Goal: Information Seeking & Learning: Learn about a topic

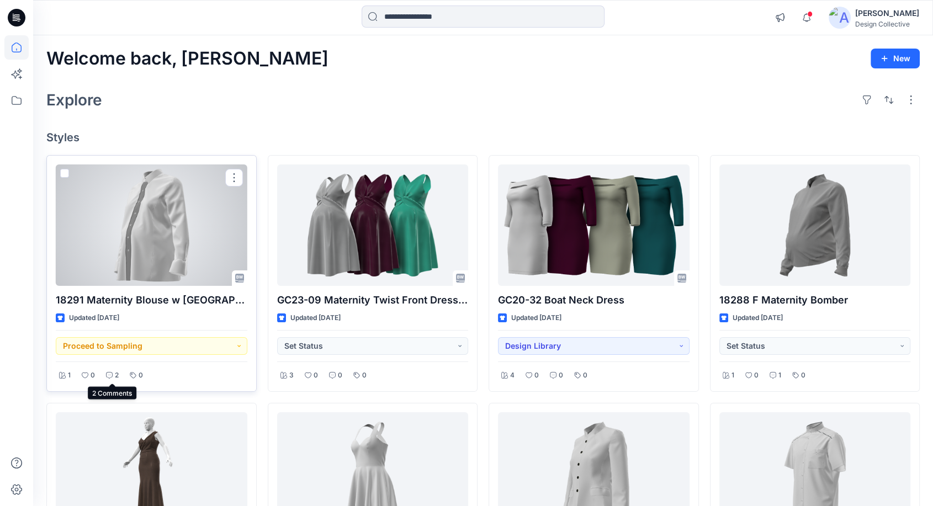
click at [112, 371] on div "2" at bounding box center [112, 376] width 19 height 14
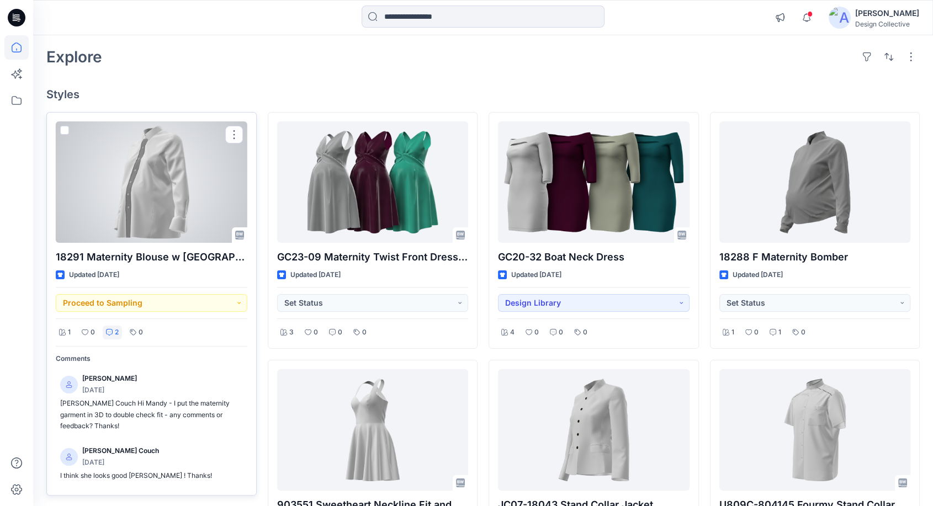
scroll to position [40, 0]
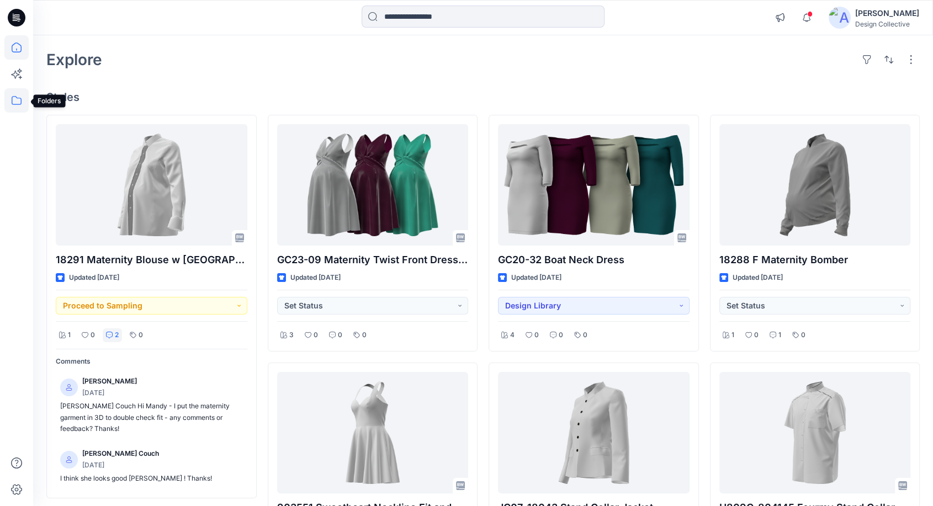
click at [9, 100] on icon at bounding box center [16, 100] width 24 height 24
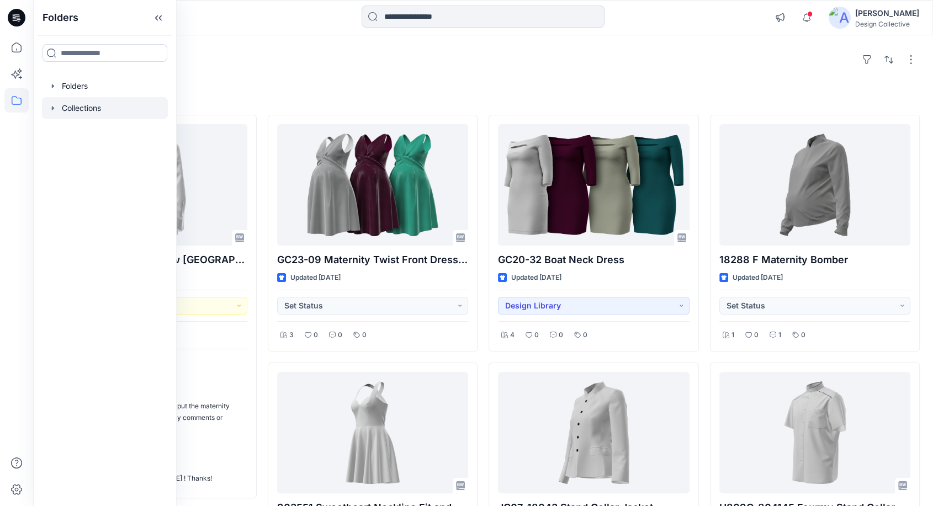
click at [52, 104] on icon "button" at bounding box center [53, 108] width 9 height 9
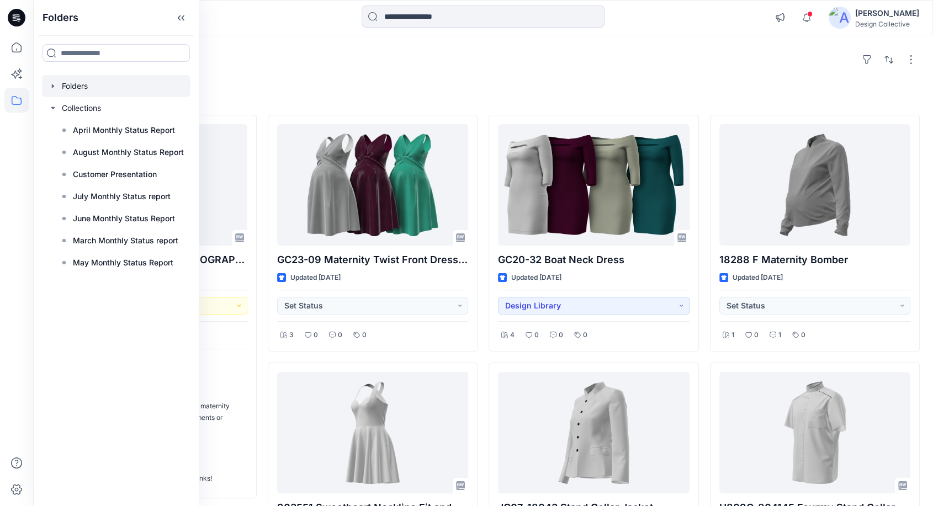
click at [51, 88] on icon "button" at bounding box center [53, 86] width 9 height 9
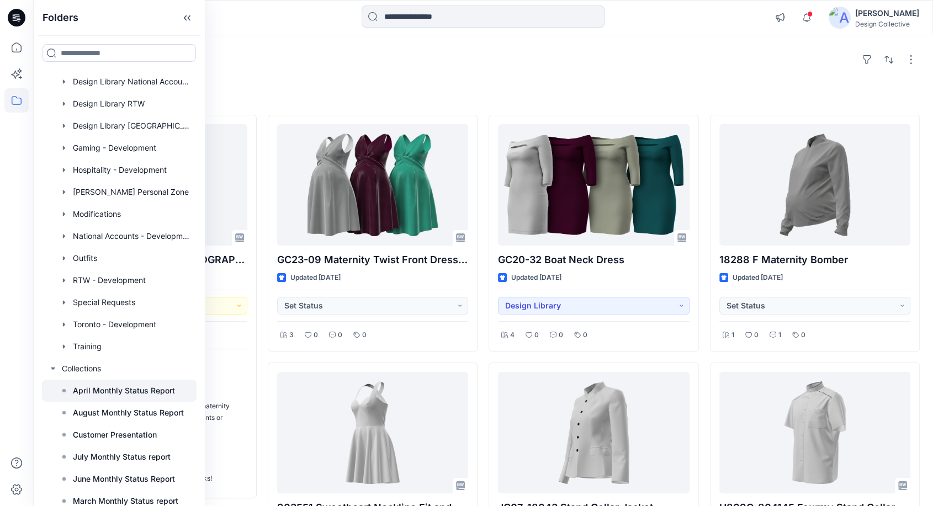
scroll to position [142, 0]
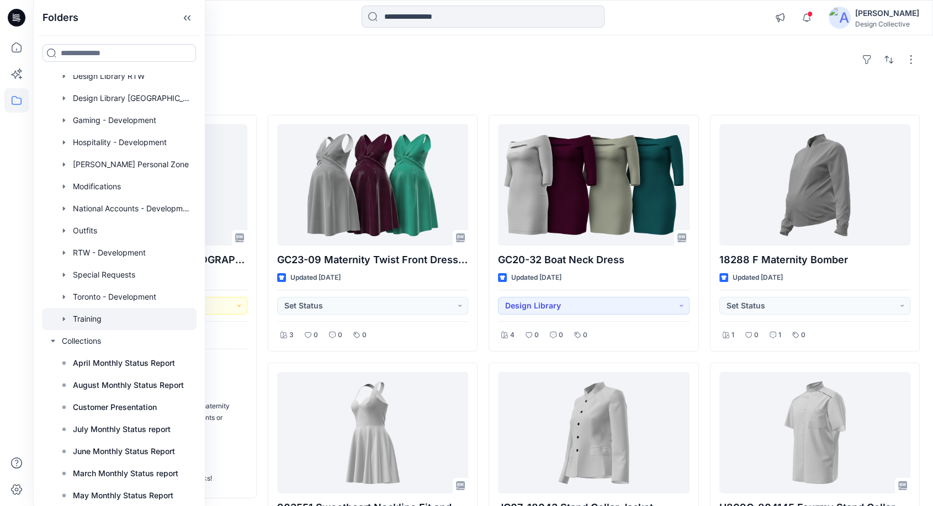
click at [104, 317] on div at bounding box center [119, 319] width 155 height 22
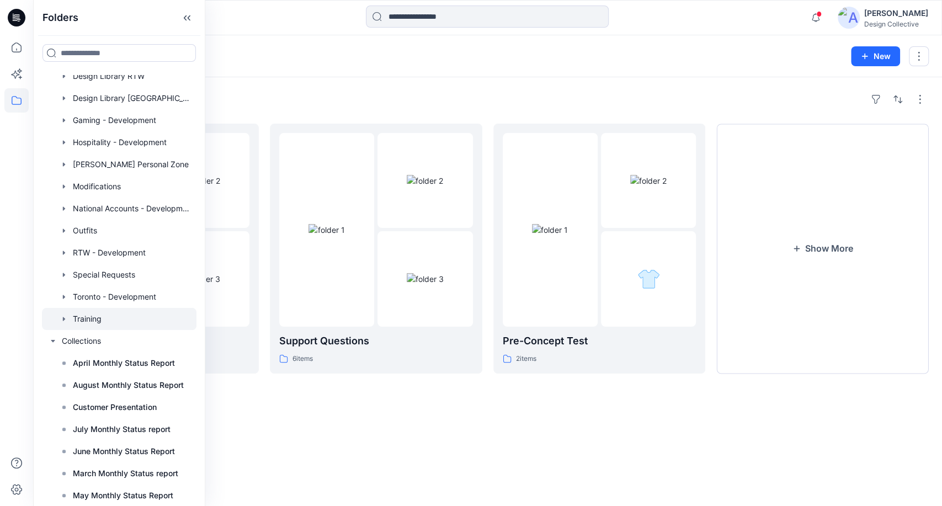
click at [395, 96] on div "Folders" at bounding box center [487, 100] width 882 height 18
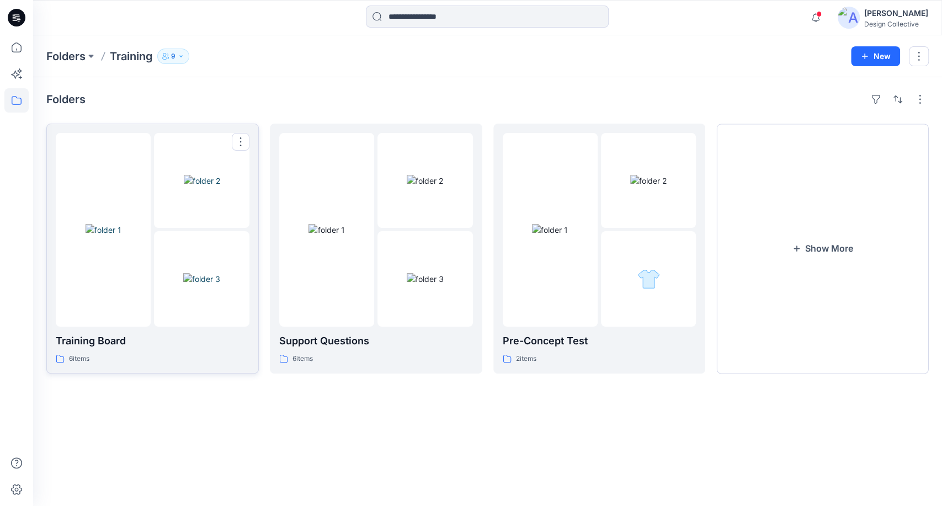
click at [203, 348] on p "Training Board" at bounding box center [153, 340] width 194 height 15
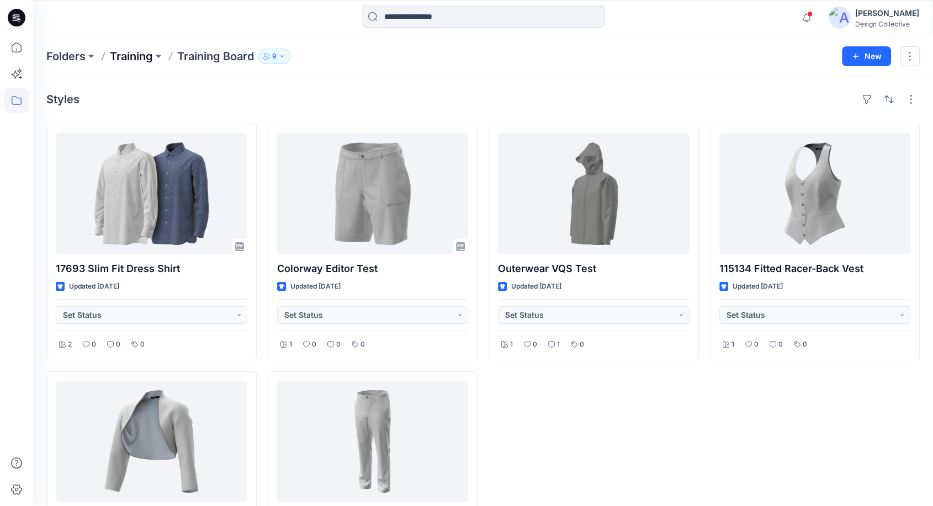
click at [152, 56] on p "Training" at bounding box center [131, 56] width 43 height 15
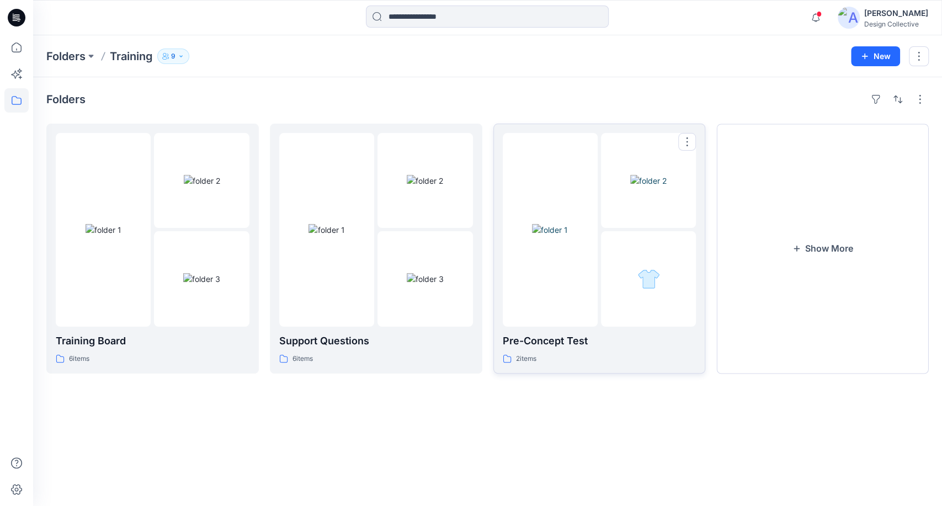
click at [608, 357] on div "2 items" at bounding box center [600, 359] width 194 height 12
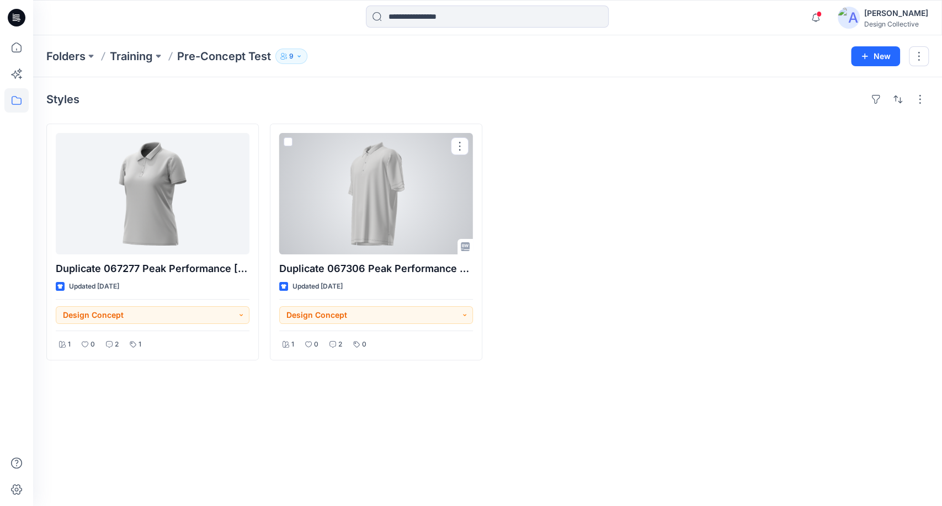
click at [385, 198] on div at bounding box center [376, 193] width 194 height 121
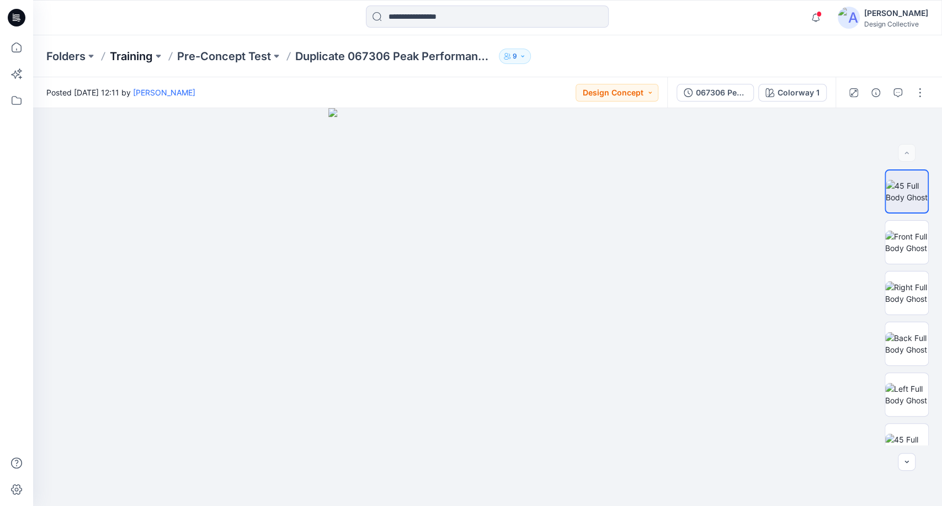
click at [132, 57] on p "Training" at bounding box center [131, 56] width 43 height 15
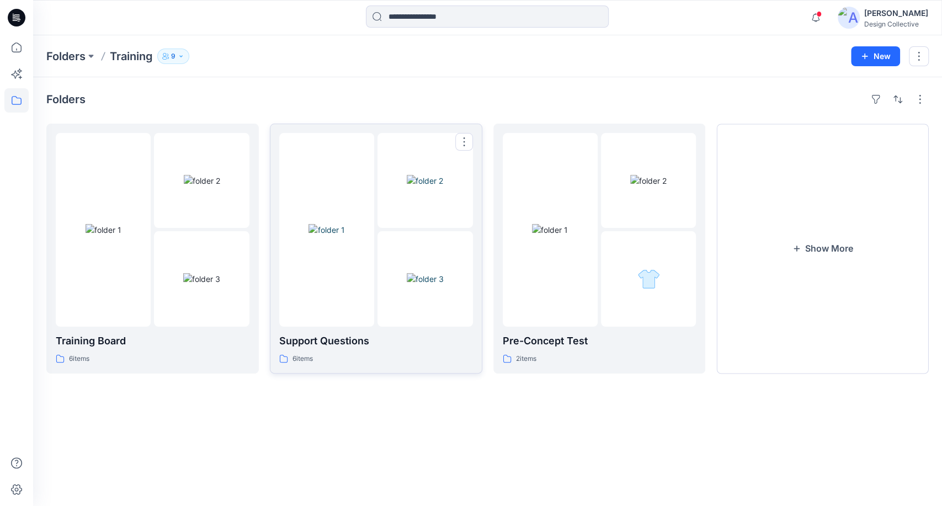
click at [407, 273] on img at bounding box center [425, 279] width 37 height 12
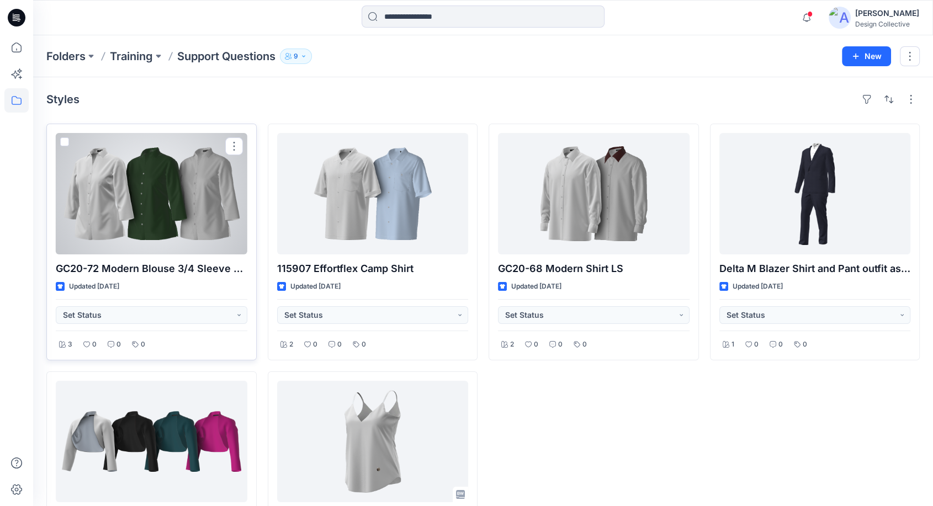
click at [213, 240] on div at bounding box center [151, 193] width 191 height 121
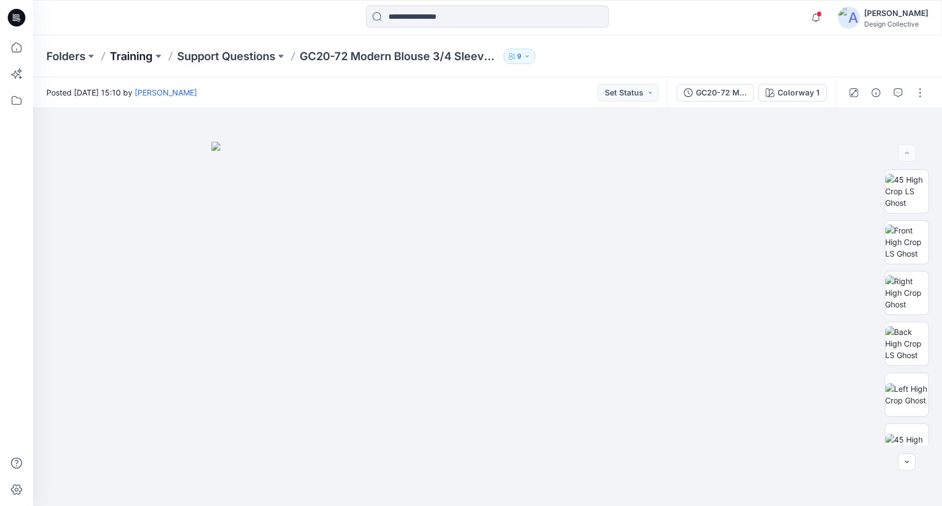
click at [135, 52] on p "Training" at bounding box center [131, 56] width 43 height 15
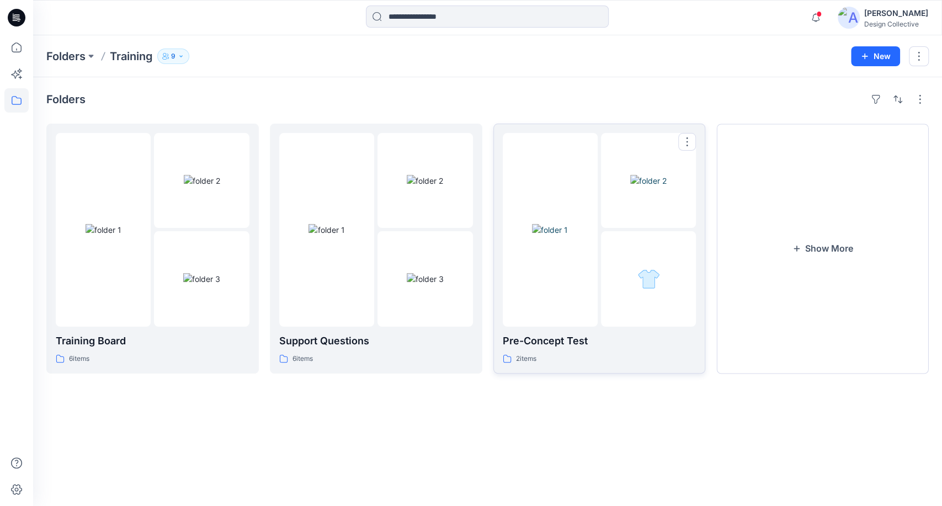
click at [537, 236] on img at bounding box center [550, 230] width 36 height 12
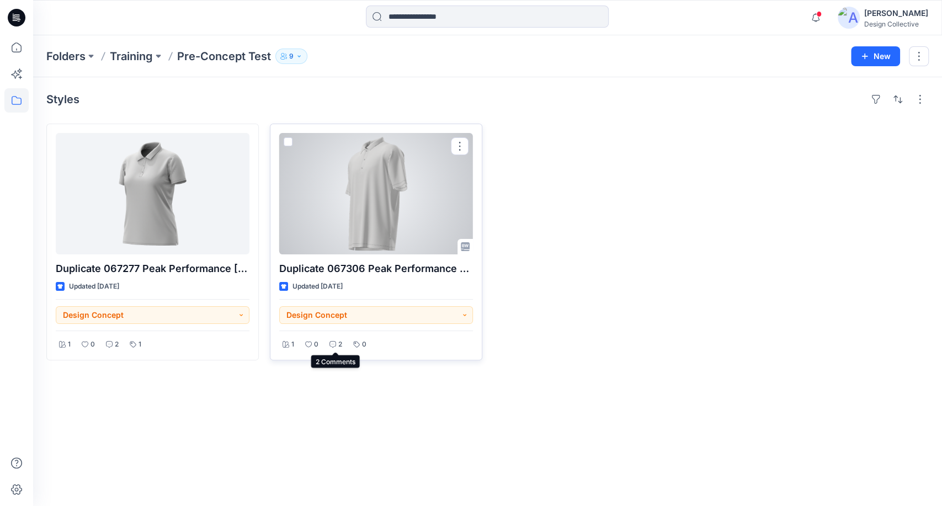
click at [329, 346] on icon at bounding box center [332, 344] width 7 height 7
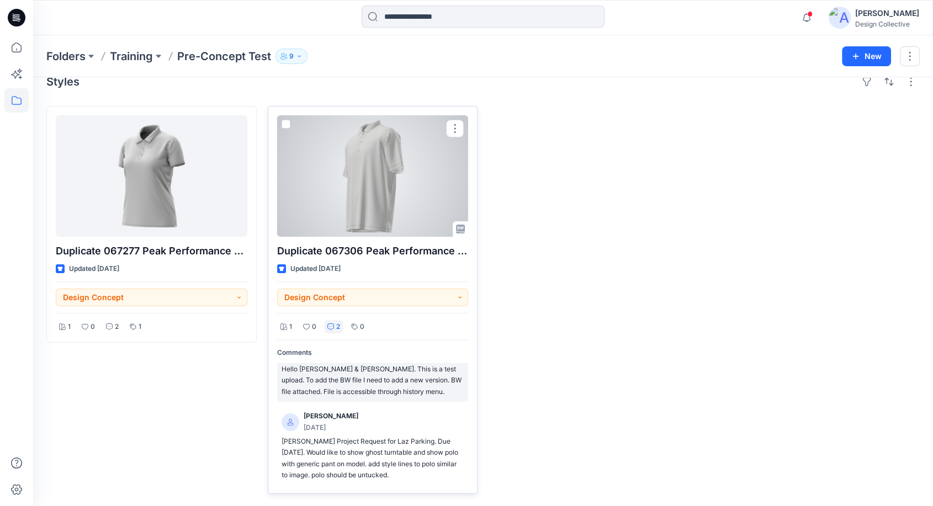
scroll to position [30, 0]
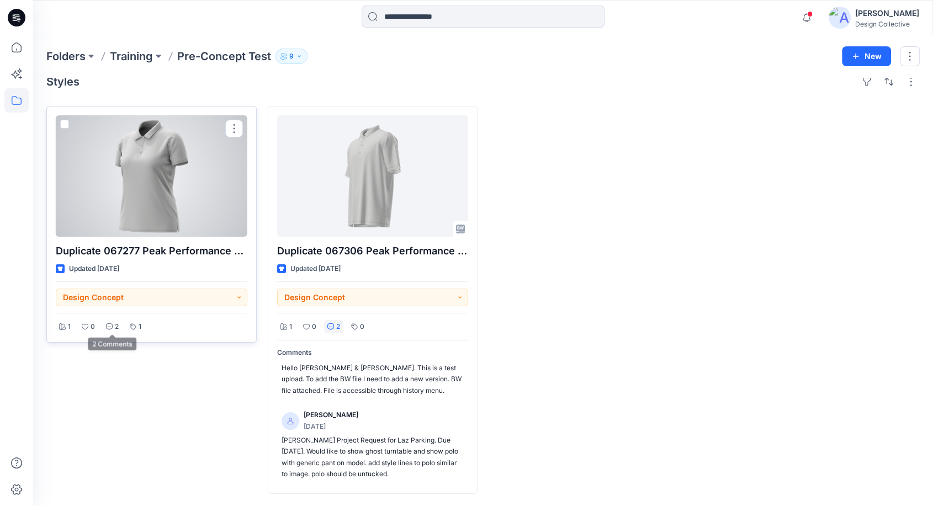
click at [106, 323] on icon at bounding box center [109, 326] width 7 height 7
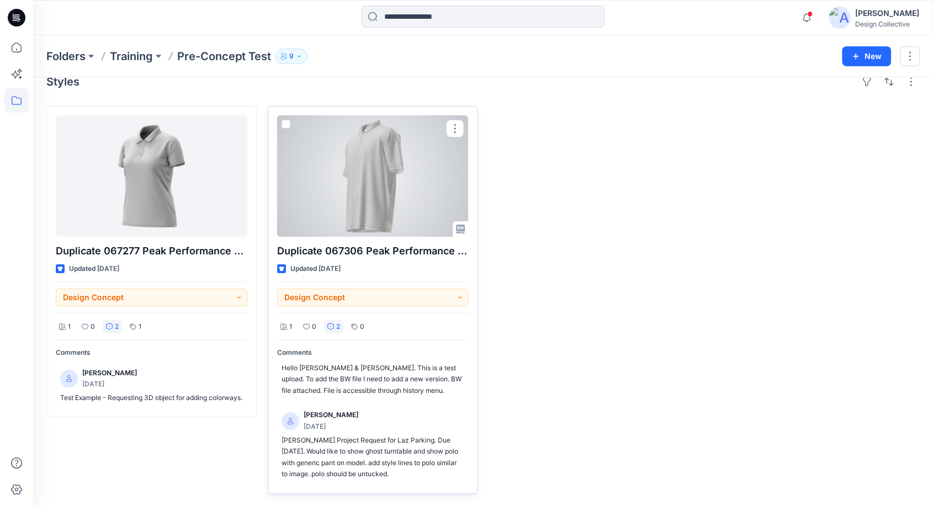
click at [337, 185] on div at bounding box center [372, 175] width 191 height 121
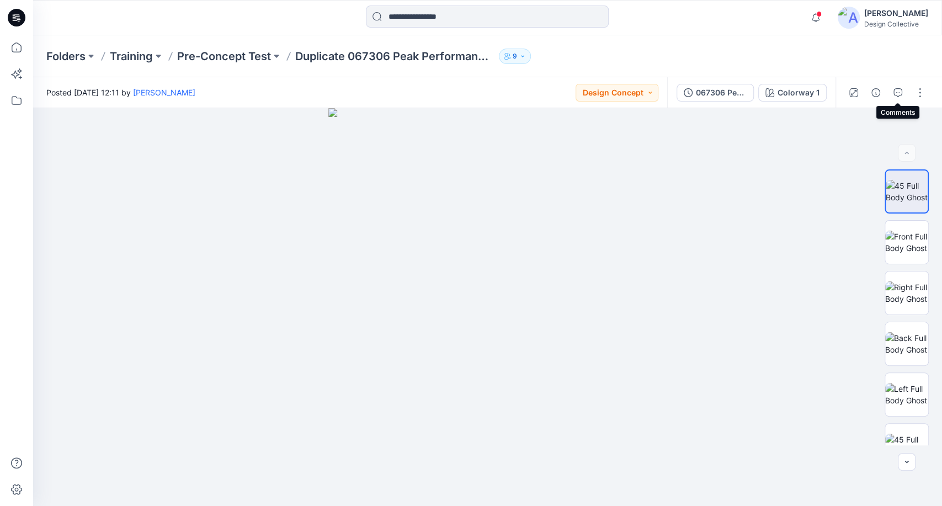
click at [903, 94] on button "button" at bounding box center [898, 93] width 18 height 18
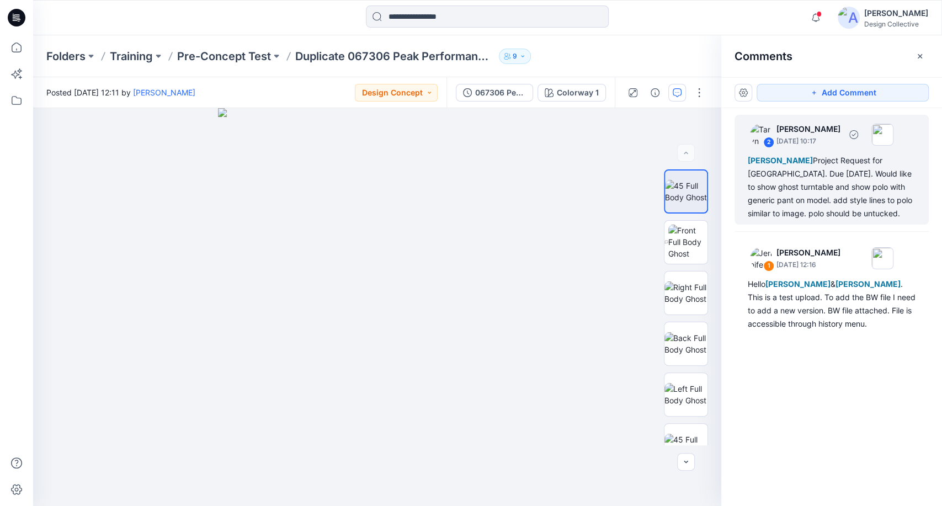
click at [829, 174] on div "[PERSON_NAME] Project Request for Laz Parking. Due [DATE]. Would like to show g…" at bounding box center [832, 187] width 168 height 66
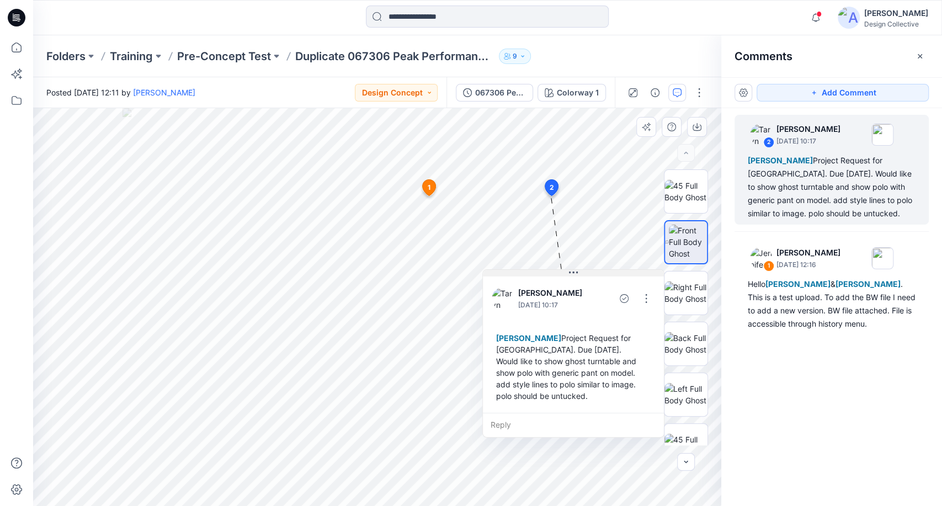
drag, startPoint x: 565, startPoint y: 292, endPoint x: 610, endPoint y: 274, distance: 48.3
click at [610, 274] on button at bounding box center [573, 273] width 181 height 7
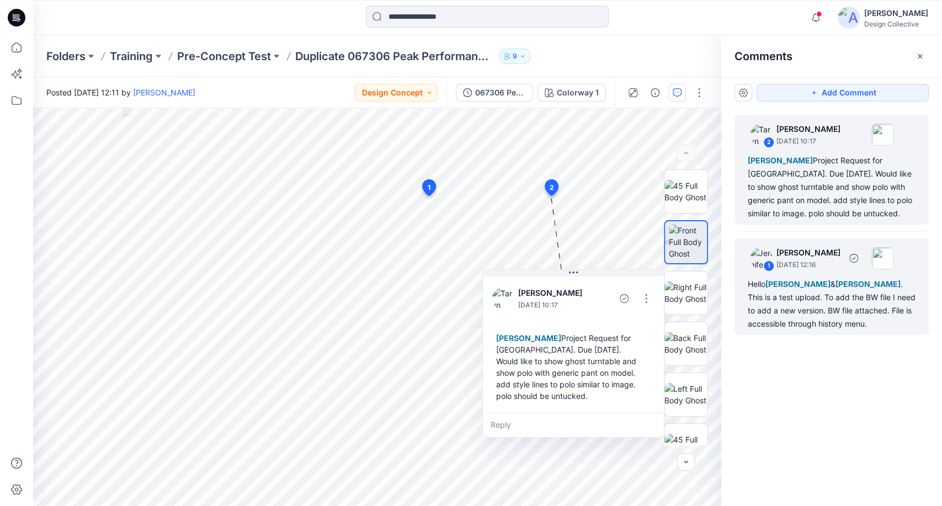
click at [829, 307] on div "Hello [PERSON_NAME] & [PERSON_NAME] . This is a test upload. To add the BW file…" at bounding box center [832, 304] width 168 height 53
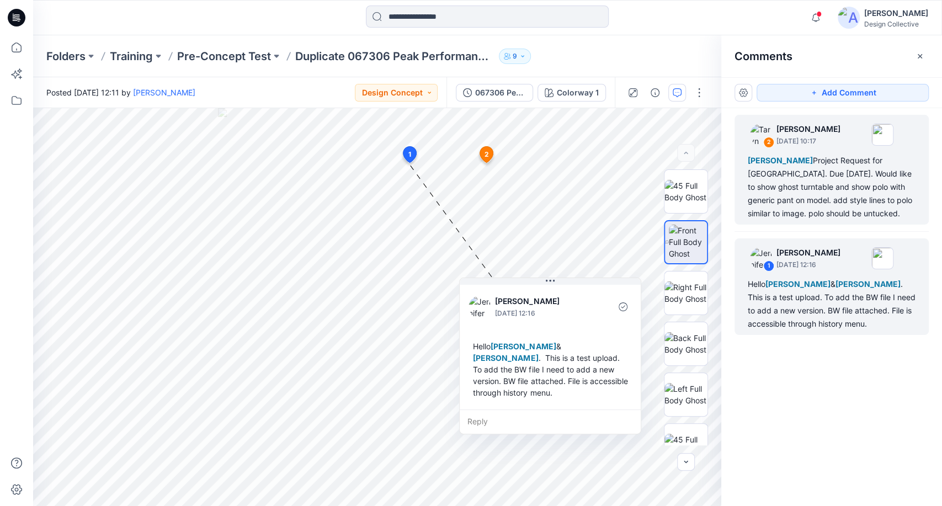
drag, startPoint x: 511, startPoint y: 175, endPoint x: 757, endPoint y: 187, distance: 245.8
click at [578, 284] on button at bounding box center [550, 281] width 181 height 7
click at [778, 178] on div "[PERSON_NAME] Project Request for Laz Parking. Due [DATE]. Would like to show g…" at bounding box center [832, 187] width 168 height 66
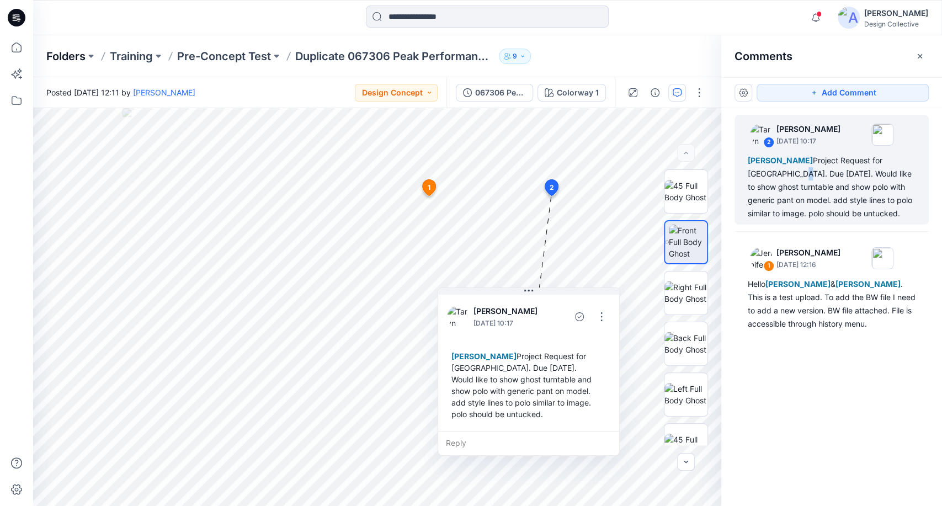
click at [81, 57] on p "Folders" at bounding box center [65, 56] width 39 height 15
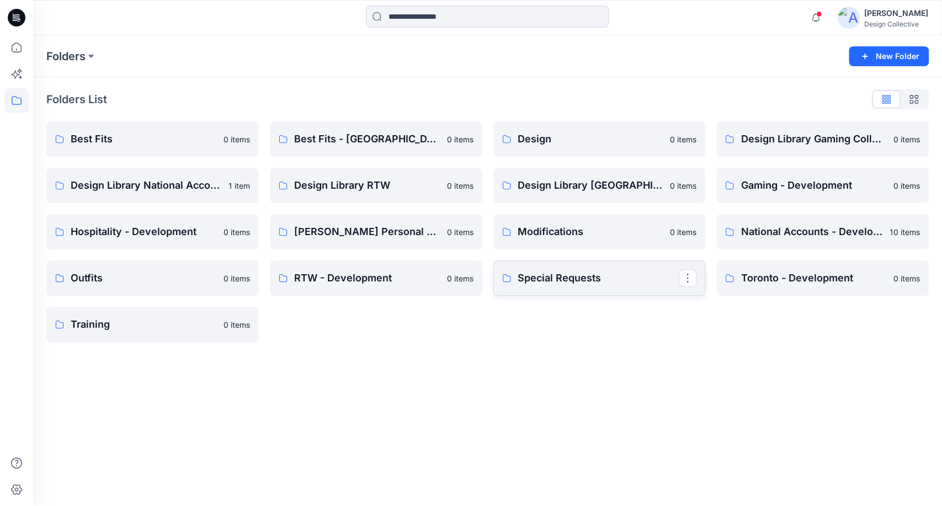
click at [575, 283] on p "Special Requests" at bounding box center [599, 277] width 162 height 15
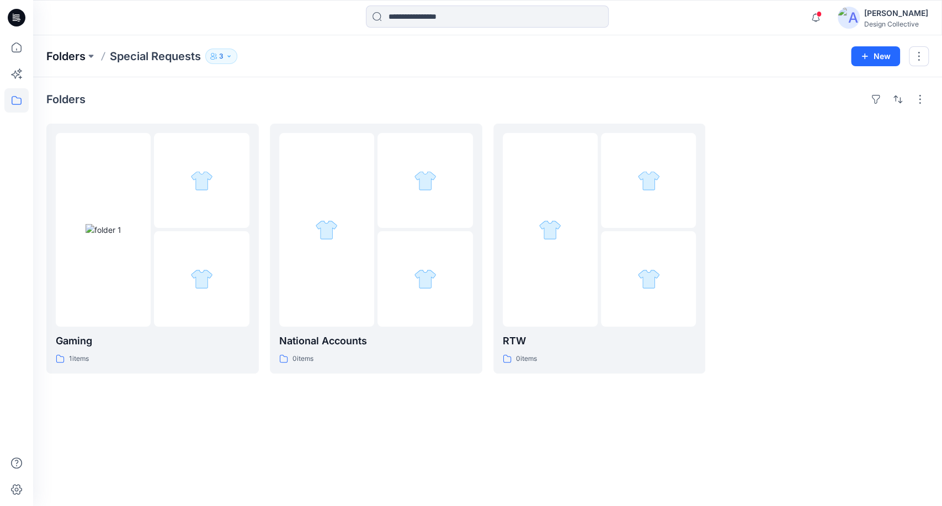
click at [57, 60] on p "Folders" at bounding box center [65, 56] width 39 height 15
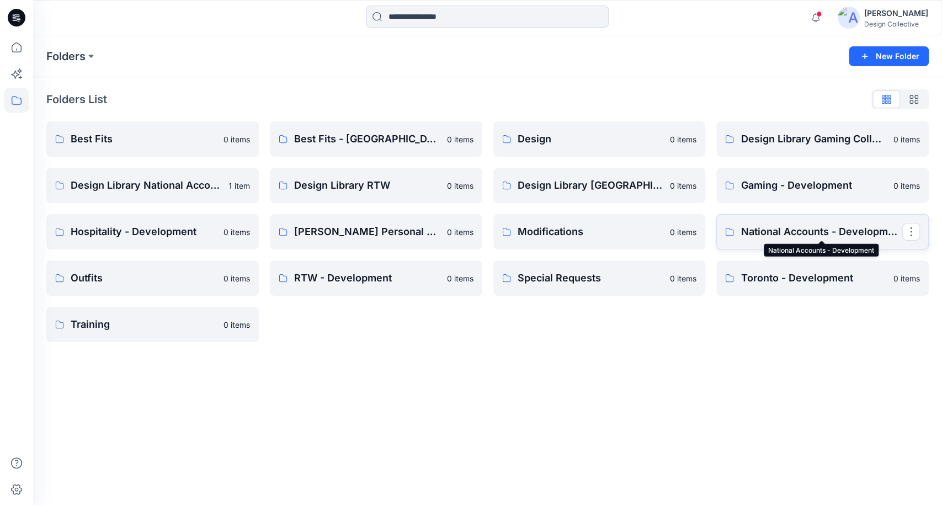
click at [792, 233] on p "National Accounts - Development" at bounding box center [822, 231] width 162 height 15
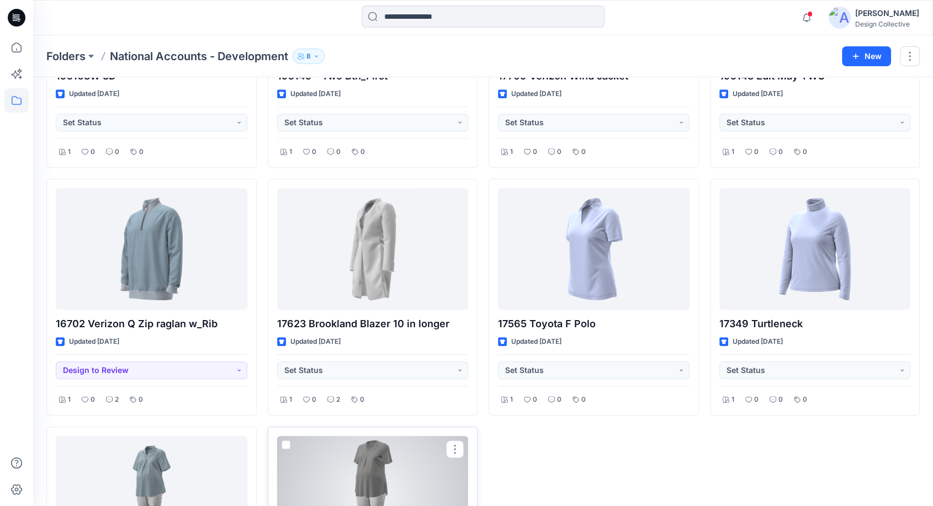
scroll to position [406, 0]
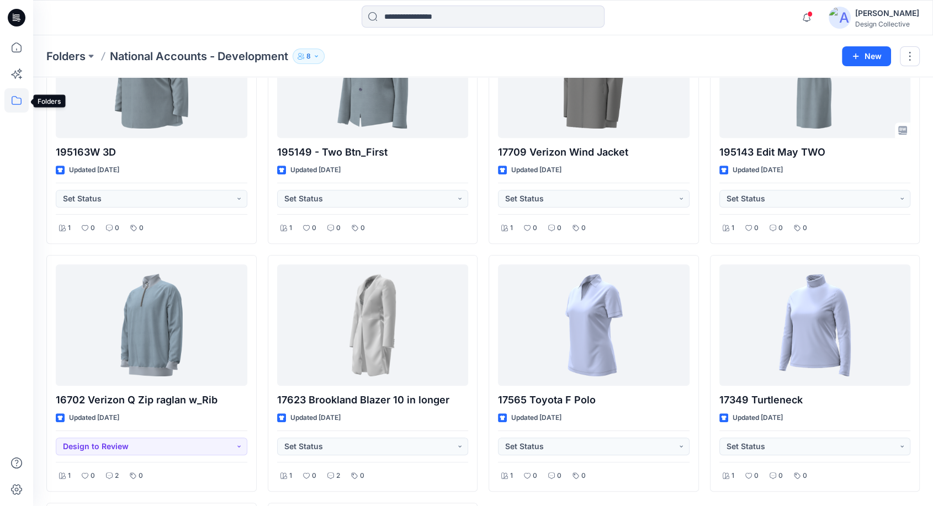
click at [15, 98] on icon at bounding box center [16, 100] width 24 height 24
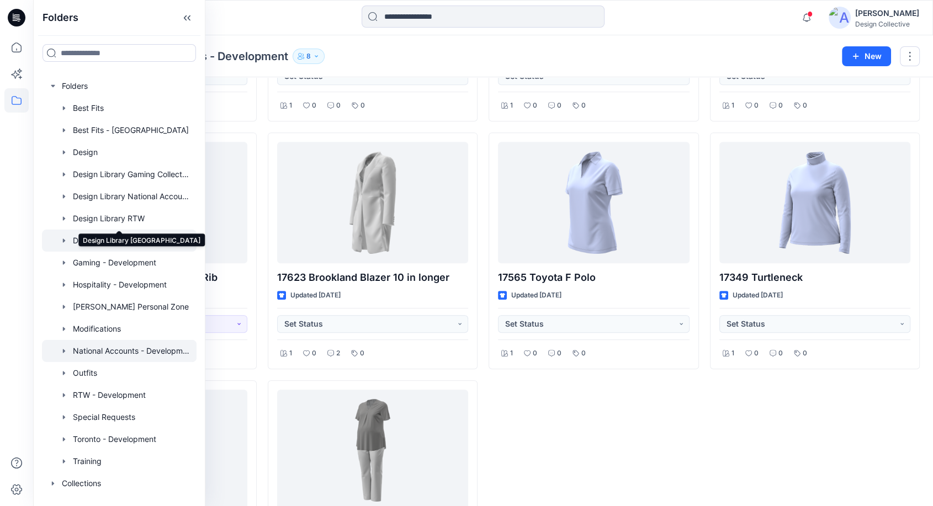
scroll to position [529, 0]
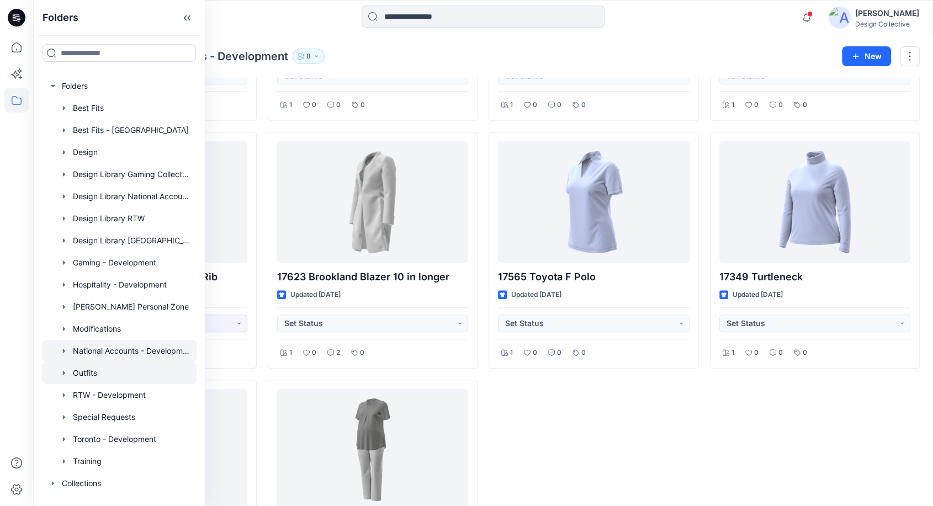
click at [105, 369] on div at bounding box center [119, 373] width 155 height 22
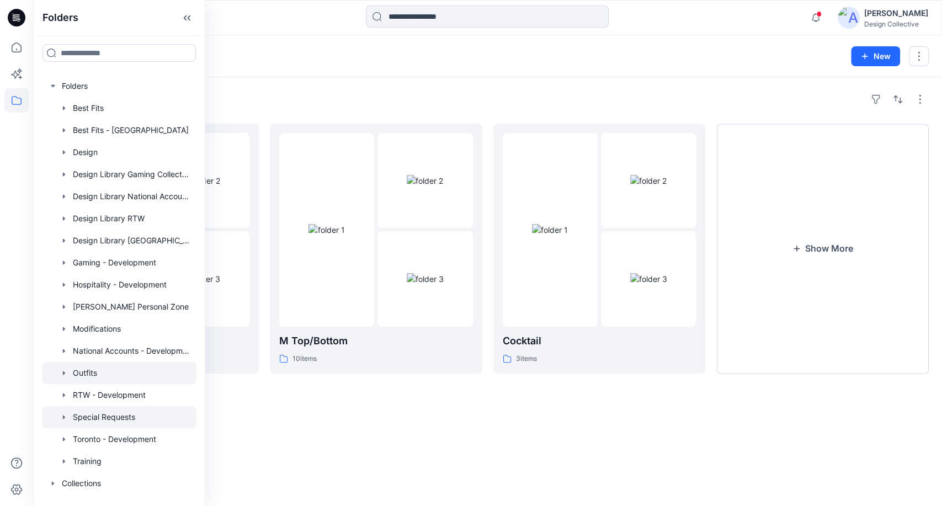
click at [93, 419] on div at bounding box center [119, 417] width 155 height 22
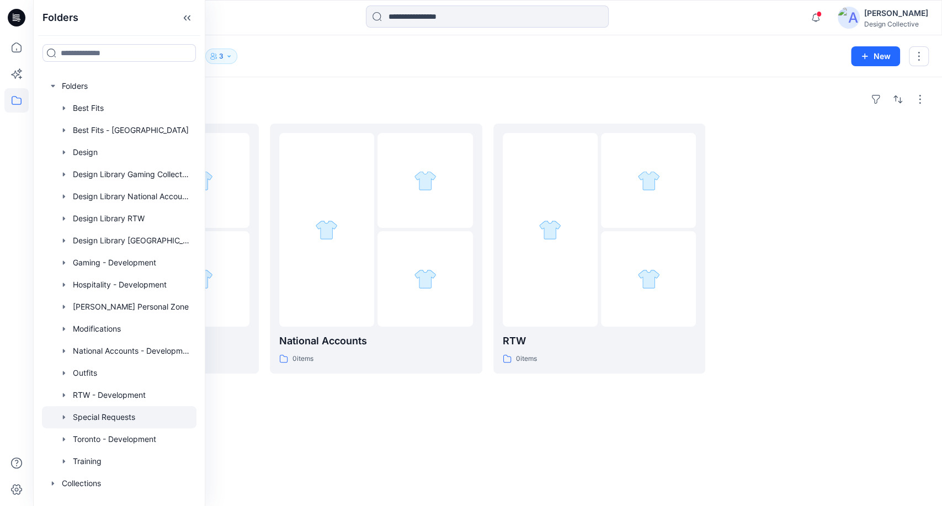
click at [66, 419] on icon "button" at bounding box center [64, 417] width 9 height 9
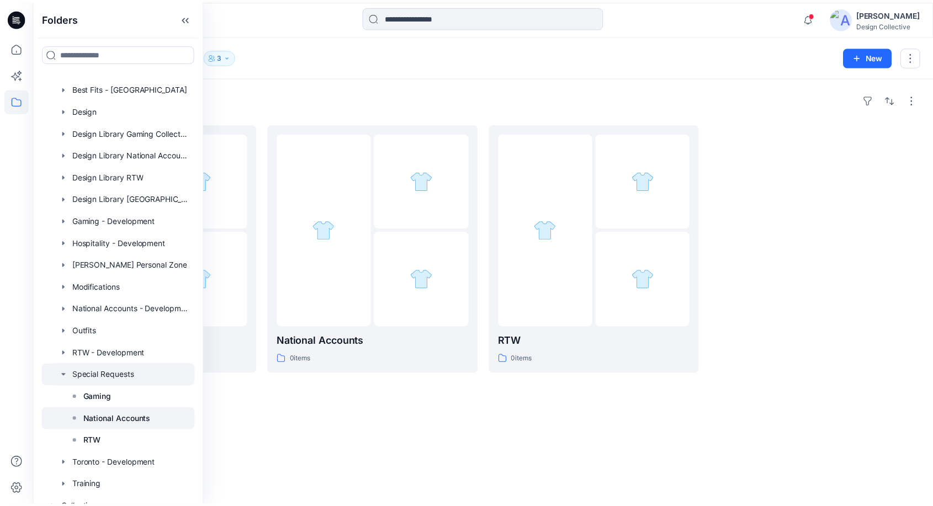
scroll to position [54, 0]
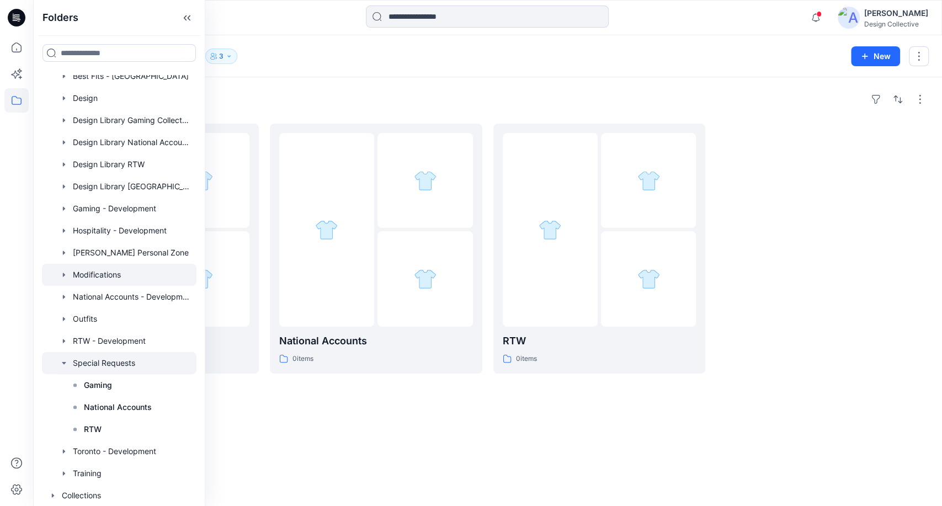
click at [61, 274] on icon "button" at bounding box center [64, 274] width 9 height 9
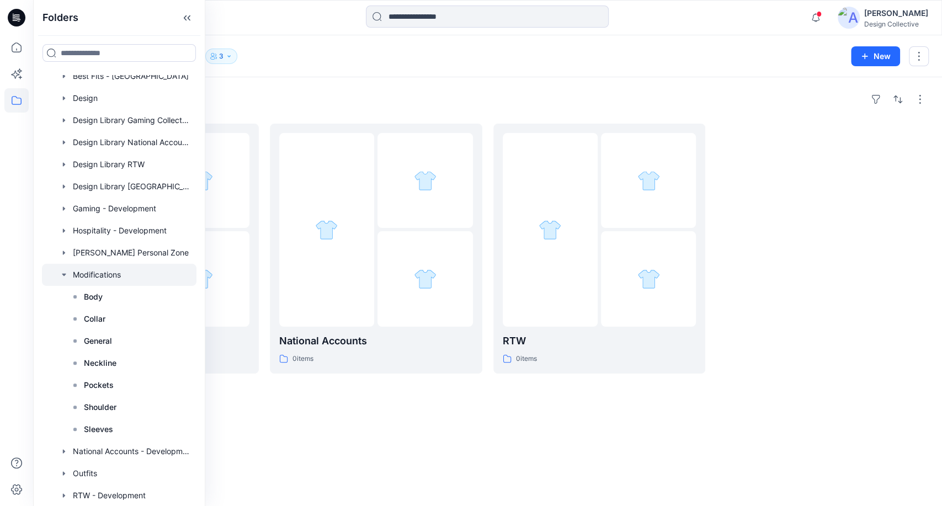
click at [86, 274] on div at bounding box center [119, 275] width 155 height 22
click at [371, 433] on div "Folders General 0 items Collar 0 items Sleeves 0 items Show More" at bounding box center [487, 291] width 909 height 429
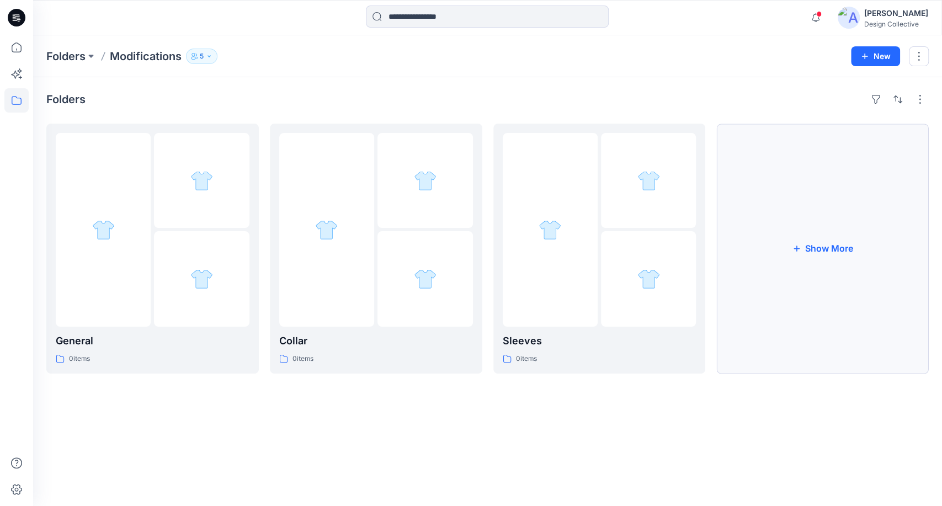
click at [804, 243] on button "Show More" at bounding box center [822, 249] width 212 height 250
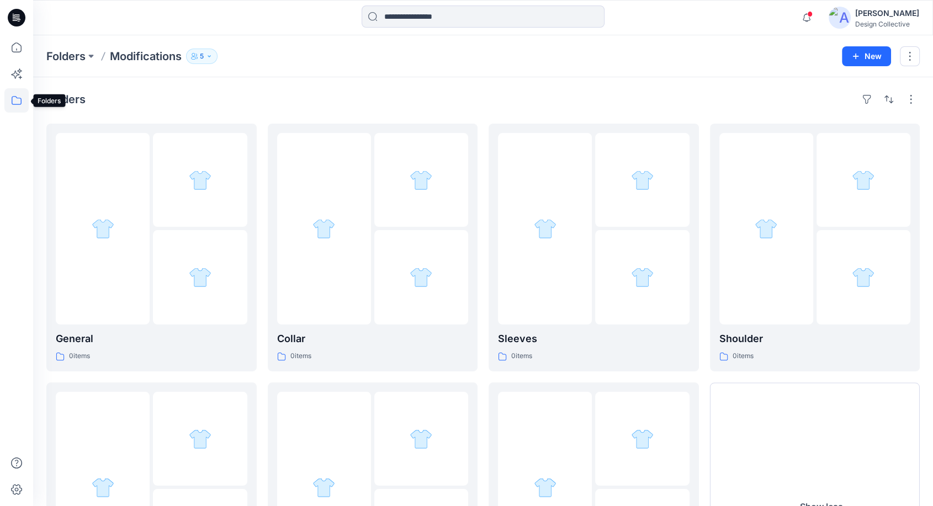
click at [18, 99] on icon at bounding box center [16, 100] width 24 height 24
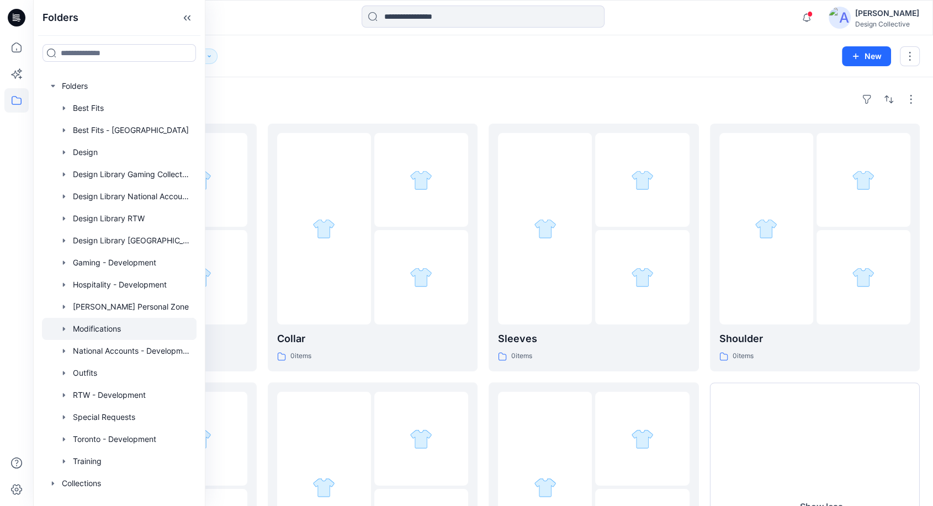
click at [256, 77] on div "Folders Modifications 5 New Folders General 0 items Pockets 0 items Collar 0 it…" at bounding box center [483, 348] width 900 height 626
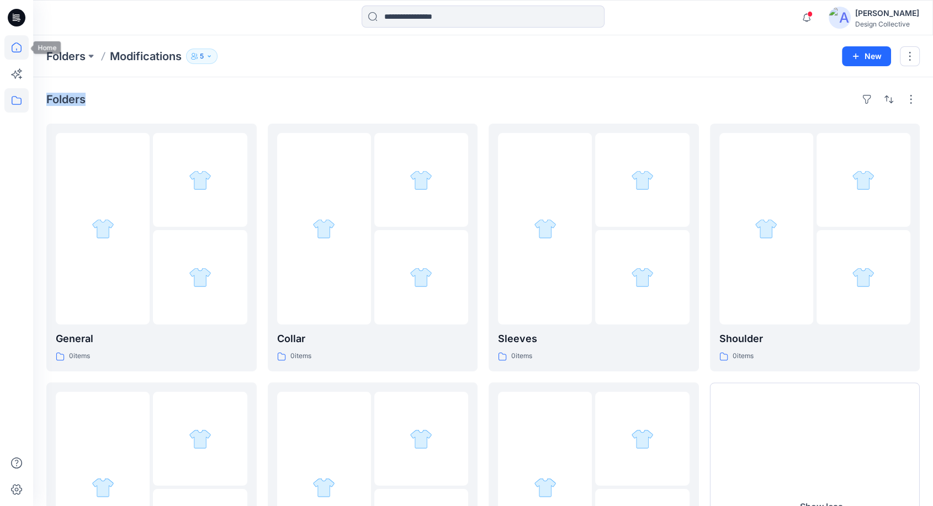
click at [19, 52] on icon at bounding box center [16, 47] width 24 height 24
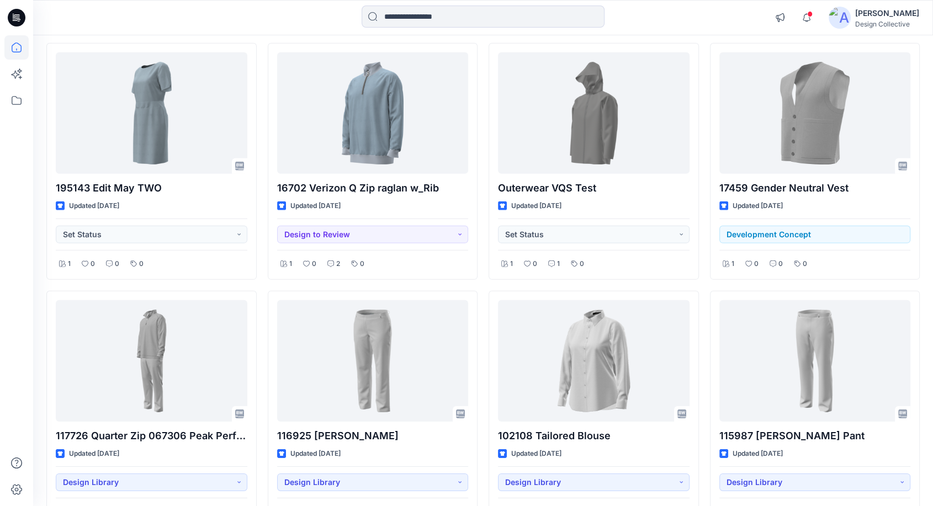
scroll to position [3356, 0]
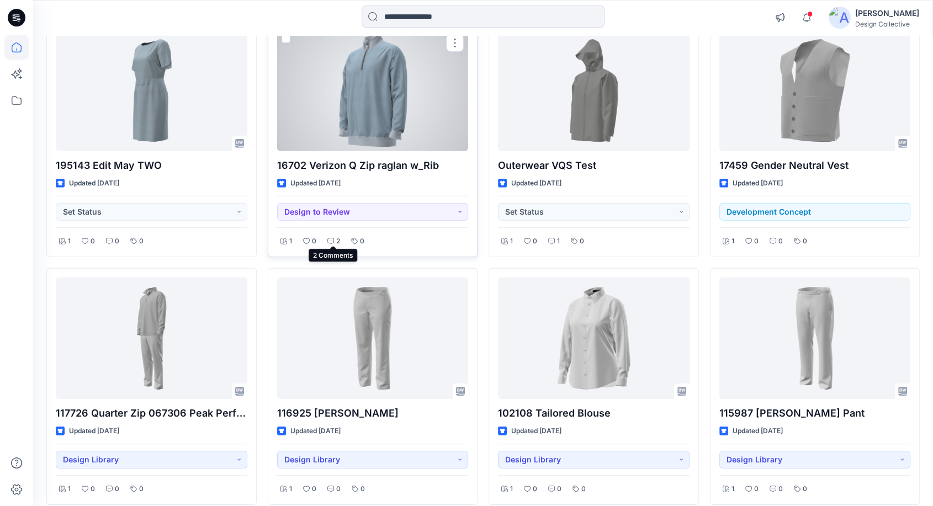
click at [332, 238] on icon at bounding box center [330, 241] width 7 height 7
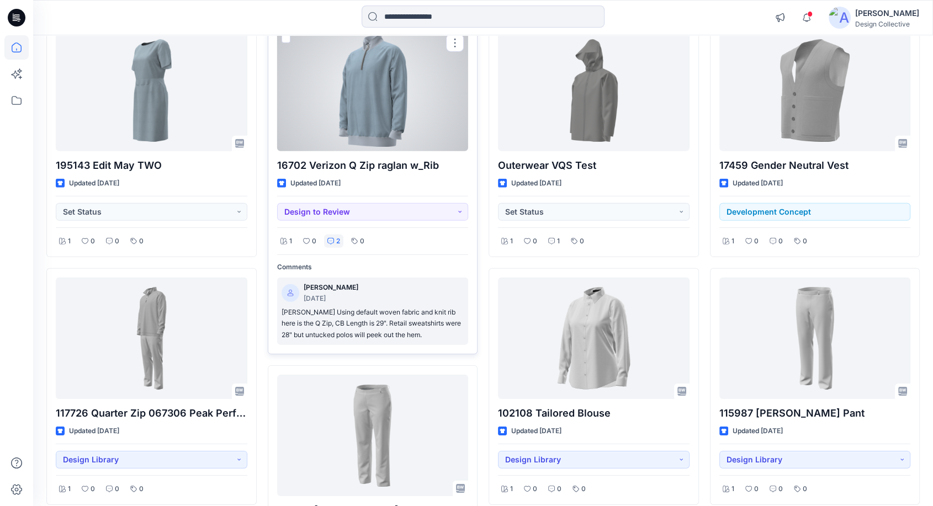
click at [359, 329] on p "[PERSON_NAME] Using default woven fabric and knit rib here is the Q Zip, CB Len…" at bounding box center [372, 324] width 183 height 34
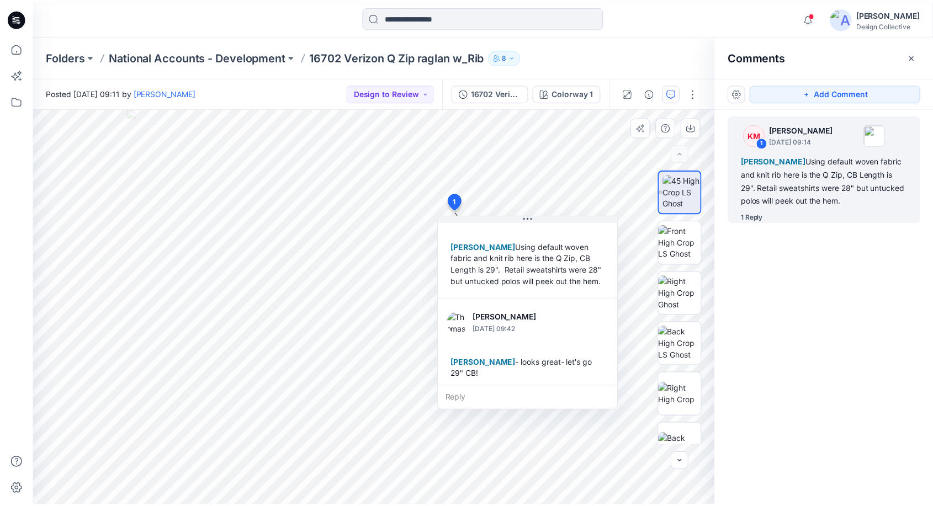
scroll to position [42, 0]
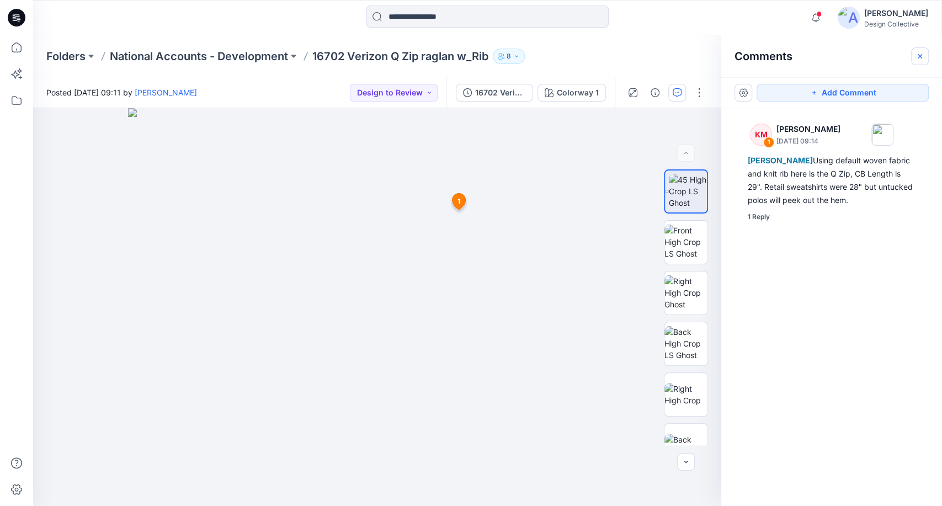
click at [920, 60] on button "button" at bounding box center [920, 56] width 18 height 18
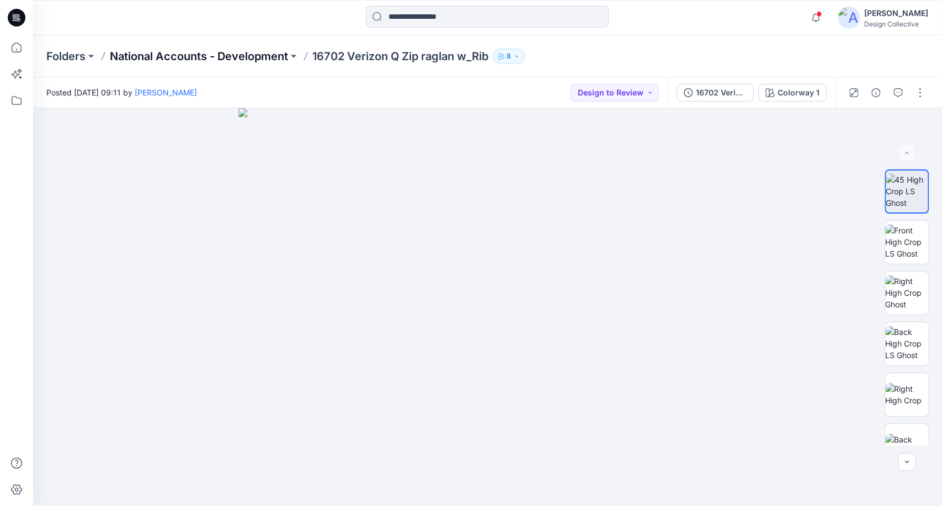
click at [272, 56] on p "National Accounts - Development" at bounding box center [199, 56] width 178 height 15
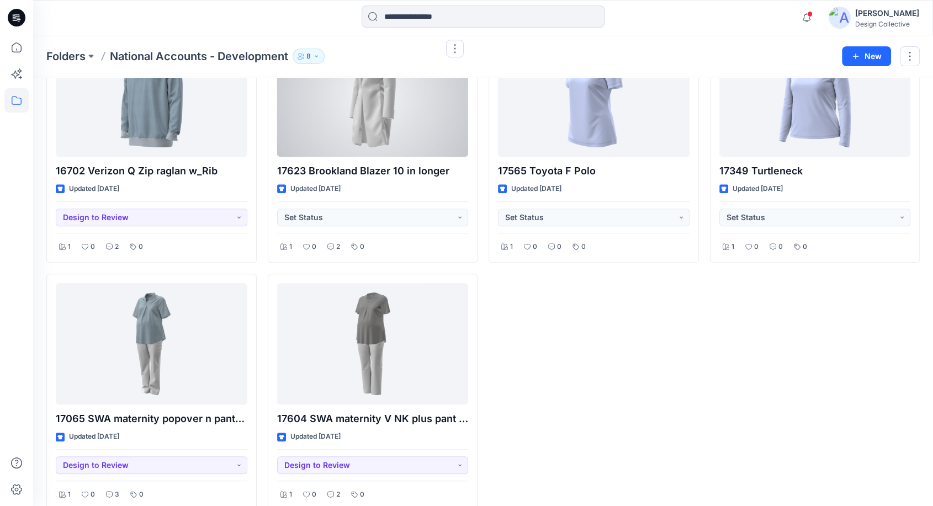
scroll to position [652, 0]
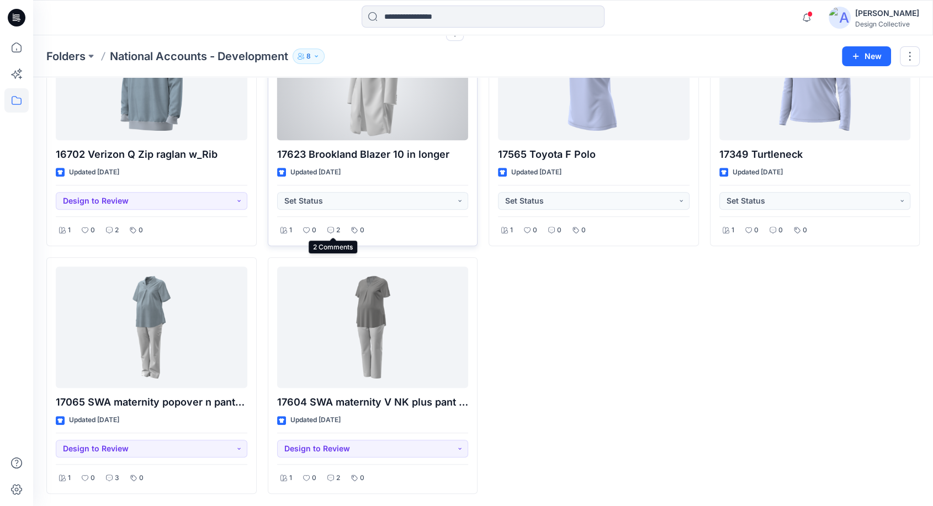
click at [329, 232] on icon at bounding box center [330, 230] width 7 height 7
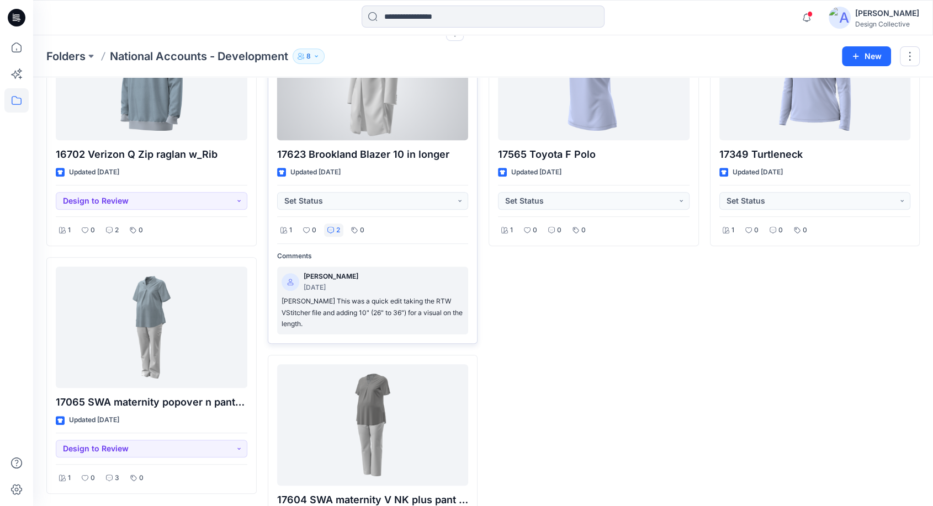
click at [359, 319] on p "[PERSON_NAME] This was a quick edit taking the RTW VStitcher file and adding 10…" at bounding box center [372, 313] width 183 height 34
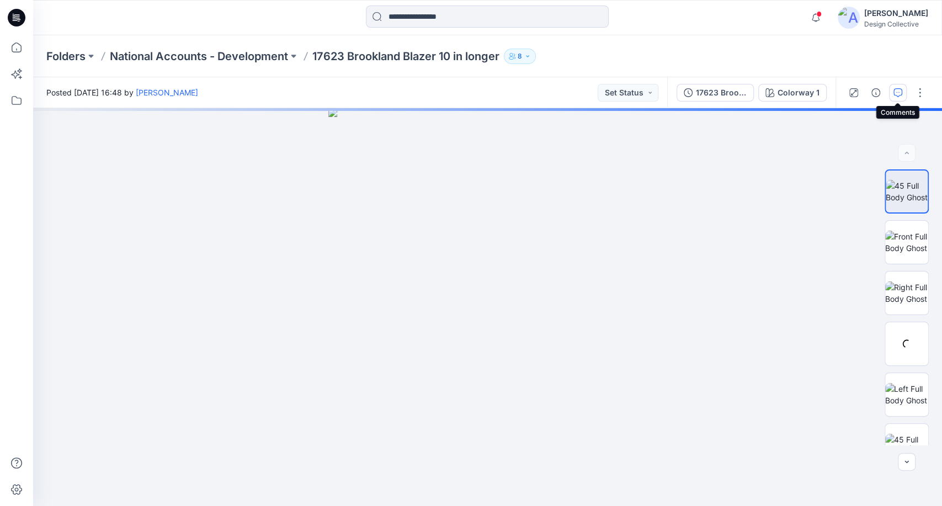
click at [896, 95] on icon "button" at bounding box center [897, 92] width 9 height 9
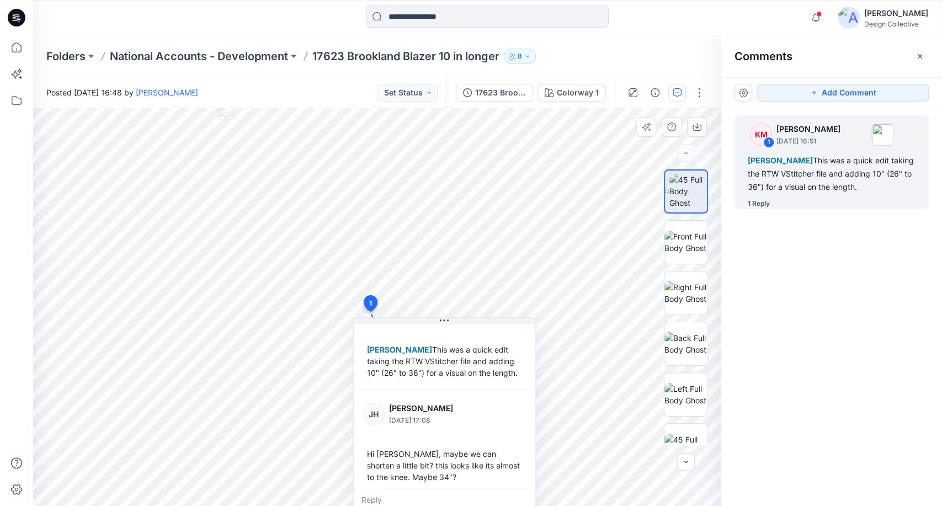
scroll to position [42, 0]
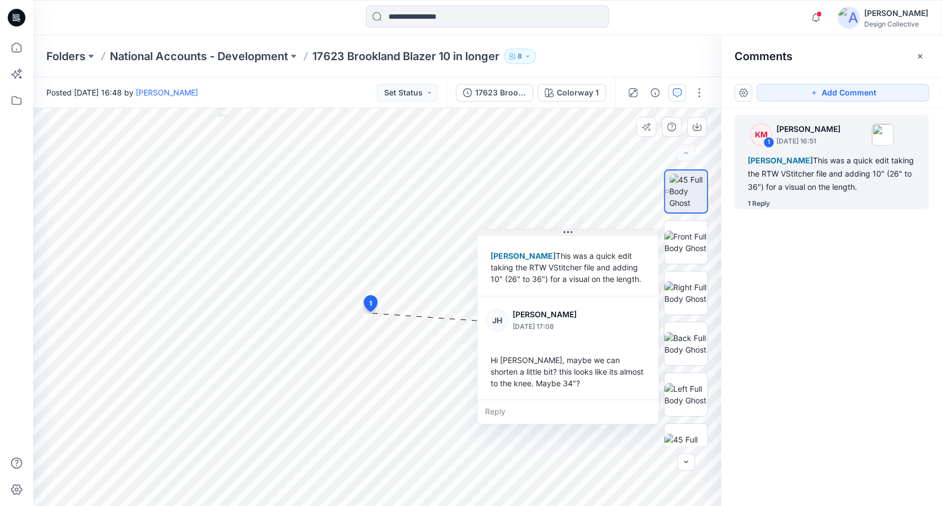
drag, startPoint x: 452, startPoint y: 319, endPoint x: 576, endPoint y: 231, distance: 151.9
click at [576, 231] on button at bounding box center [567, 233] width 181 height 7
click at [582, 388] on div "Hi [PERSON_NAME], maybe we can shorten a little bit? this looks like its almost…" at bounding box center [567, 372] width 163 height 44
click at [799, 332] on div "KM 1 [PERSON_NAME] [DATE] 16:51 [PERSON_NAME] This was a quick edit taking the …" at bounding box center [831, 286] width 221 height 357
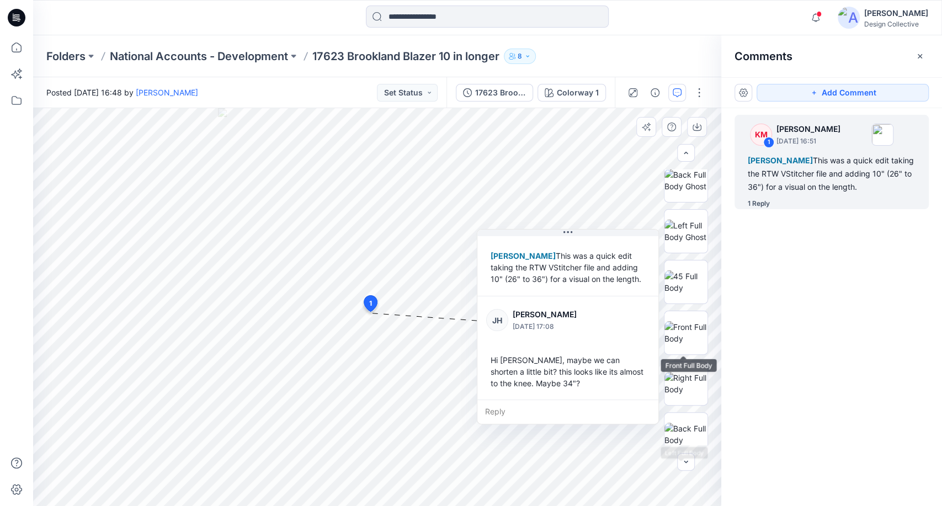
scroll to position [163, 0]
click at [694, 335] on img at bounding box center [685, 332] width 43 height 23
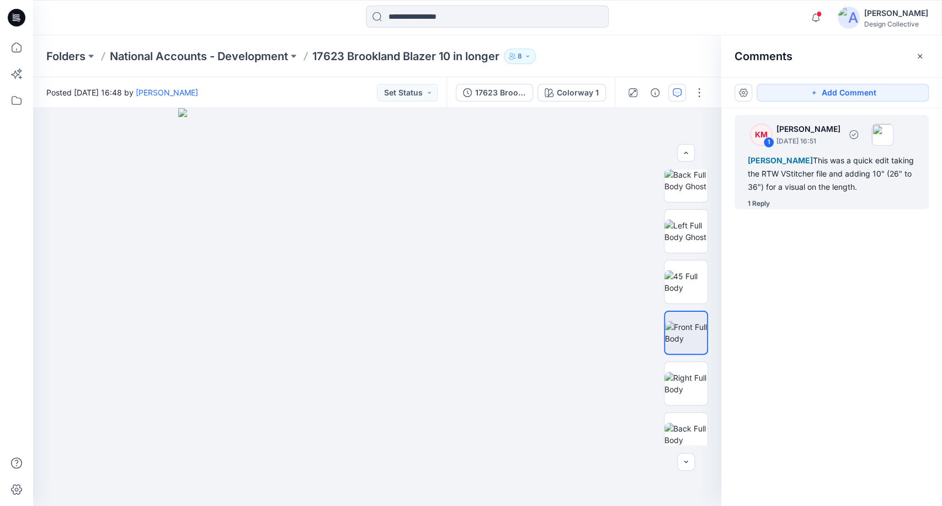
click at [830, 182] on div "[PERSON_NAME] This was a quick edit taking the RTW VStitcher file and adding 10…" at bounding box center [832, 174] width 168 height 40
click at [790, 179] on div "[PERSON_NAME] This was a quick edit taking the RTW VStitcher file and adding 10…" at bounding box center [832, 174] width 168 height 40
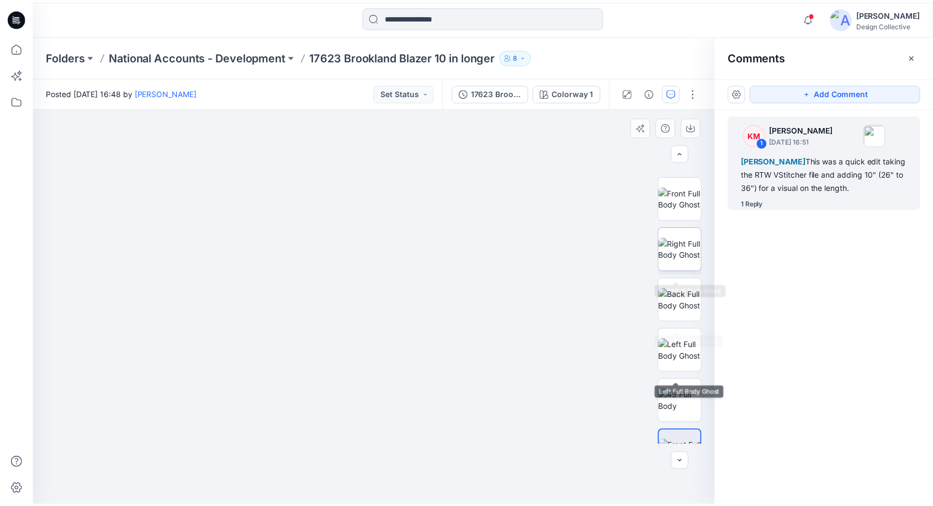
scroll to position [0, 0]
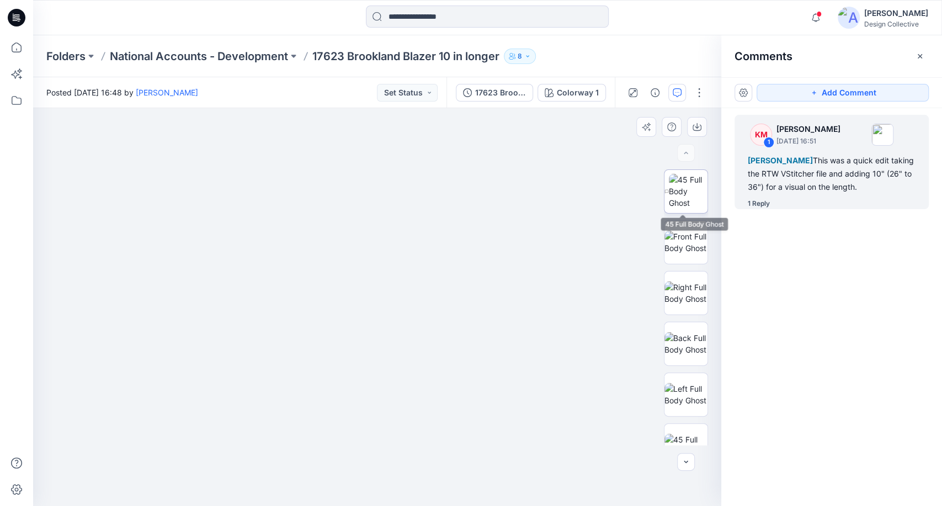
click at [686, 191] on img at bounding box center [688, 191] width 39 height 35
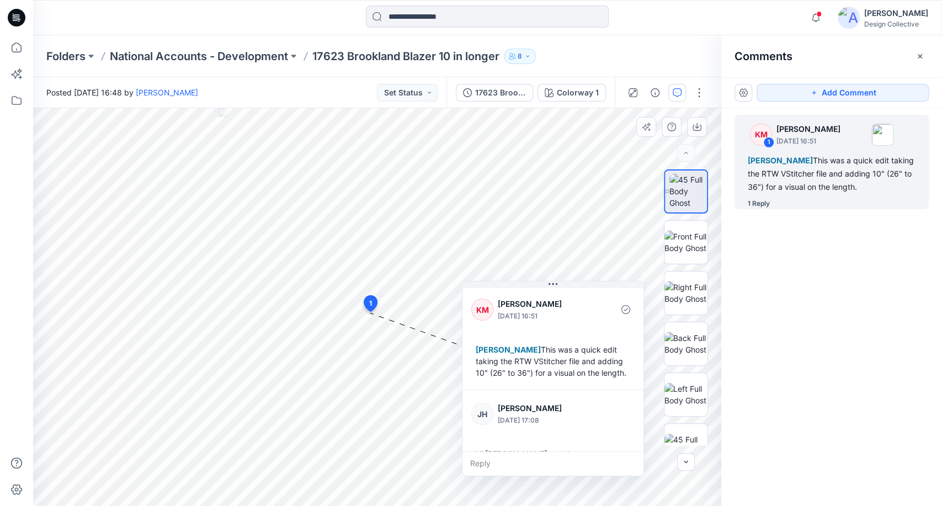
drag, startPoint x: 483, startPoint y: 324, endPoint x: 592, endPoint y: 288, distance: 114.5
click at [592, 288] on div "KM [PERSON_NAME] [DATE] 16:51 [PERSON_NAME] This was a quick edit taking the RT…" at bounding box center [552, 338] width 181 height 104
click at [921, 58] on icon "button" at bounding box center [920, 56] width 4 height 4
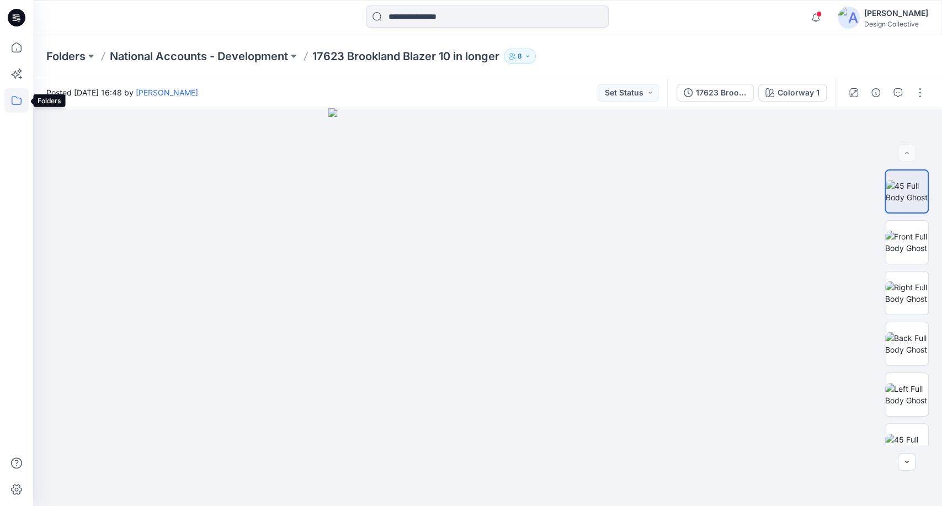
click at [8, 104] on icon at bounding box center [16, 100] width 24 height 24
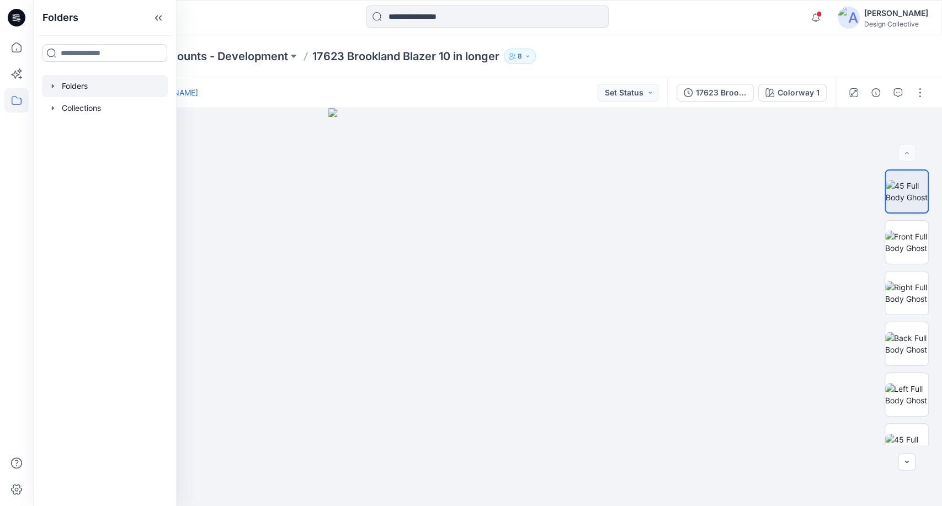
click at [55, 87] on icon "button" at bounding box center [53, 86] width 9 height 9
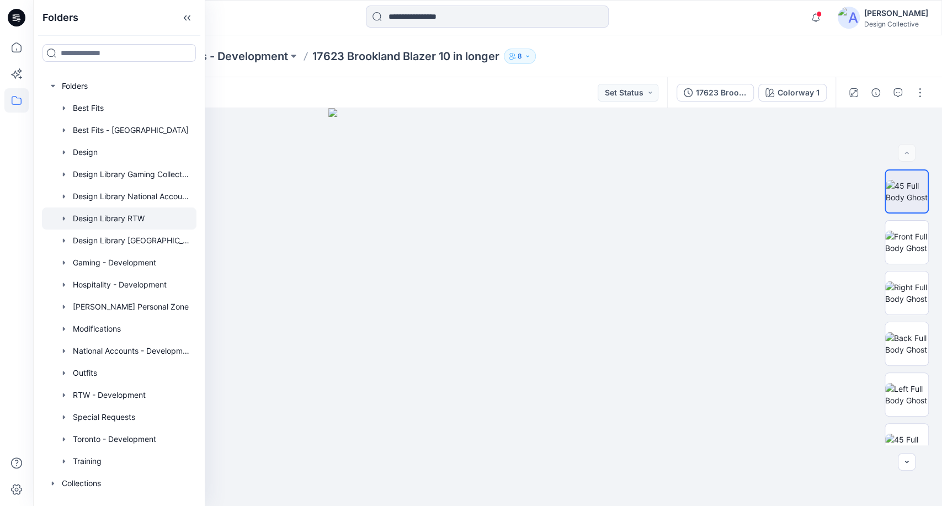
click at [121, 222] on div at bounding box center [119, 218] width 155 height 22
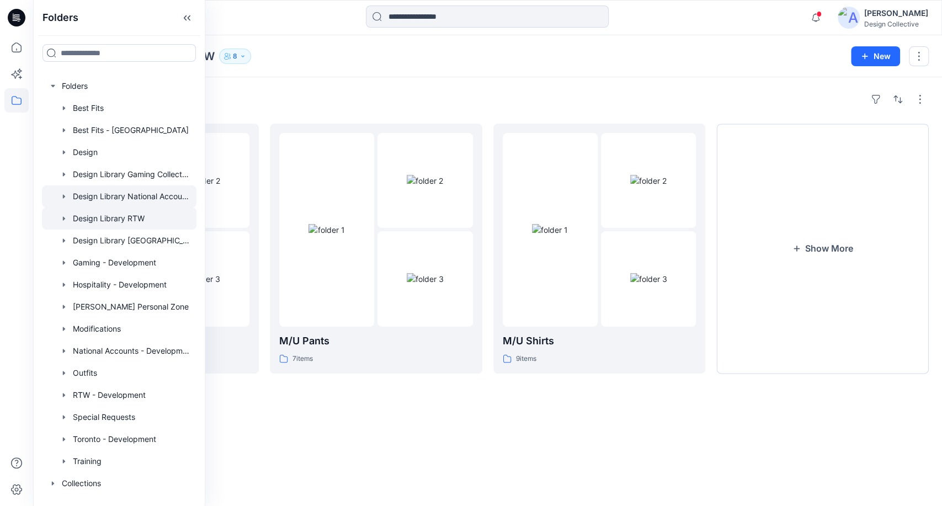
click at [78, 198] on div at bounding box center [119, 196] width 155 height 22
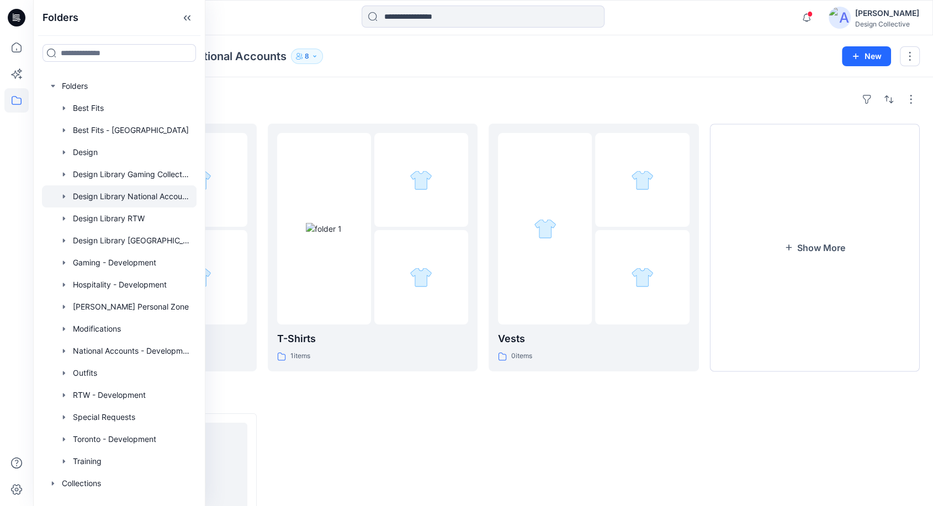
click at [802, 76] on div "Folders Design Library National Accounts 8 New" at bounding box center [483, 56] width 900 height 42
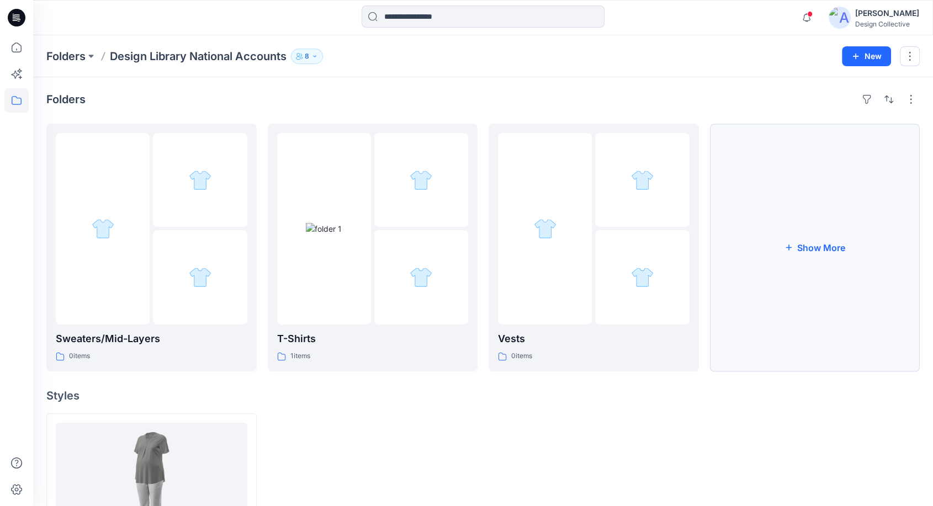
click at [809, 248] on button "Show More" at bounding box center [815, 248] width 210 height 248
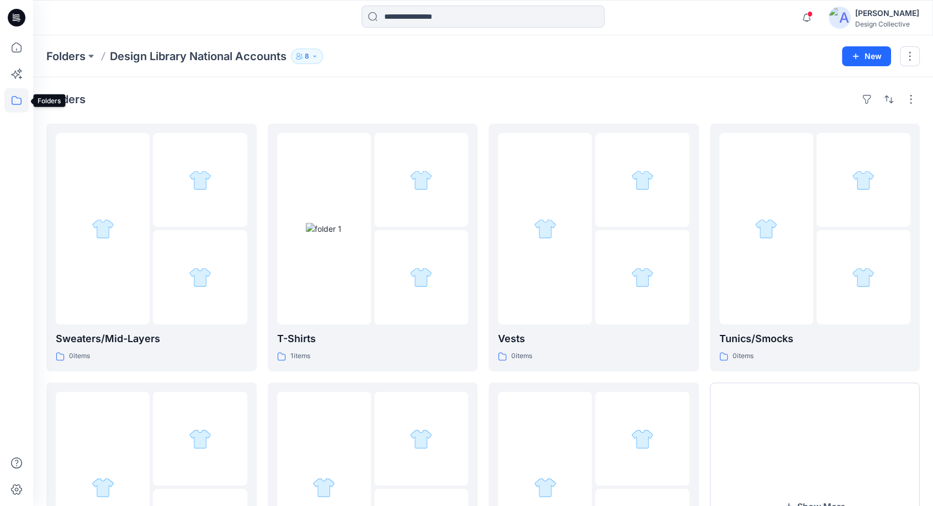
click at [10, 102] on icon at bounding box center [16, 100] width 24 height 24
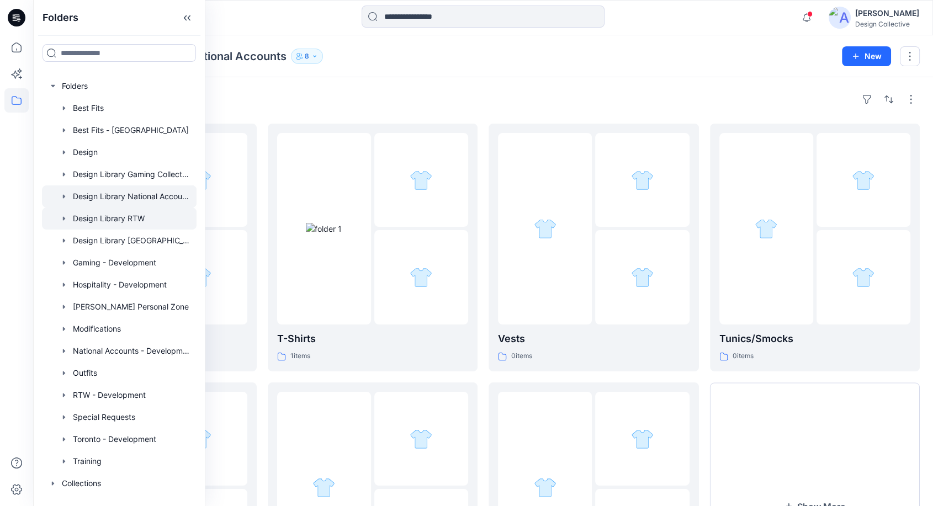
click at [82, 220] on div at bounding box center [119, 218] width 155 height 22
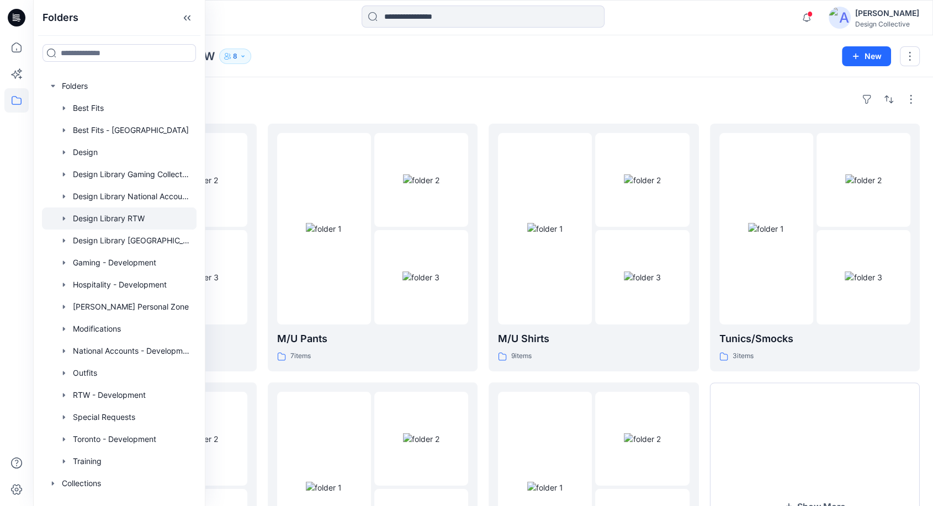
click at [520, 63] on div "Folders Design Library RTW 8" at bounding box center [439, 56] width 787 height 15
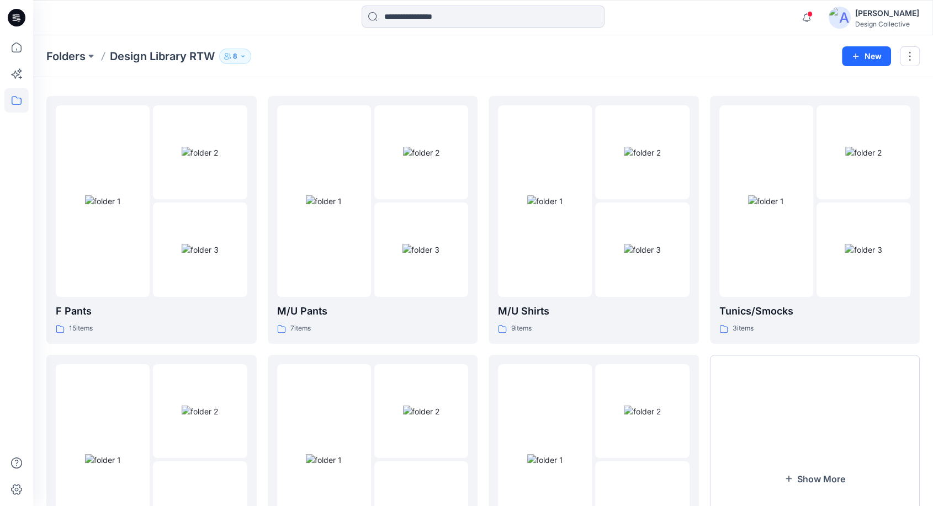
scroll to position [155, 0]
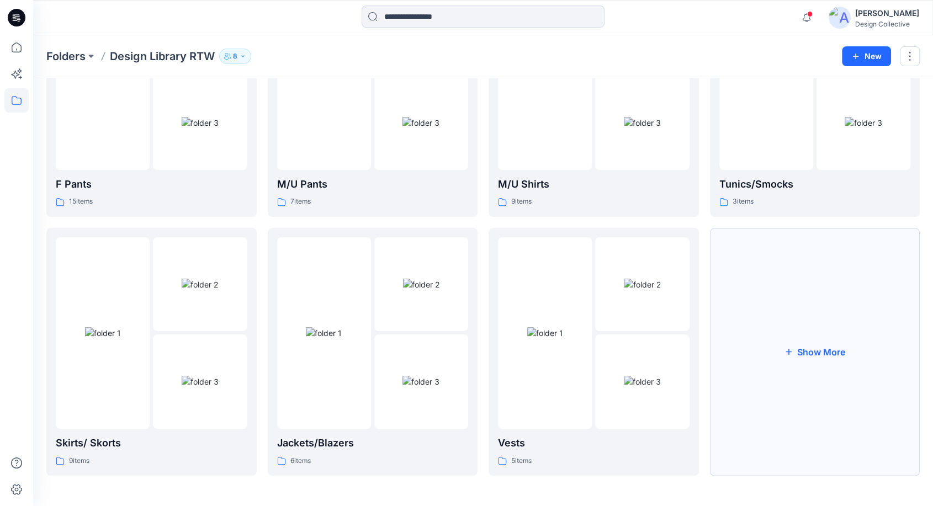
click at [798, 397] on button "Show More" at bounding box center [815, 352] width 210 height 248
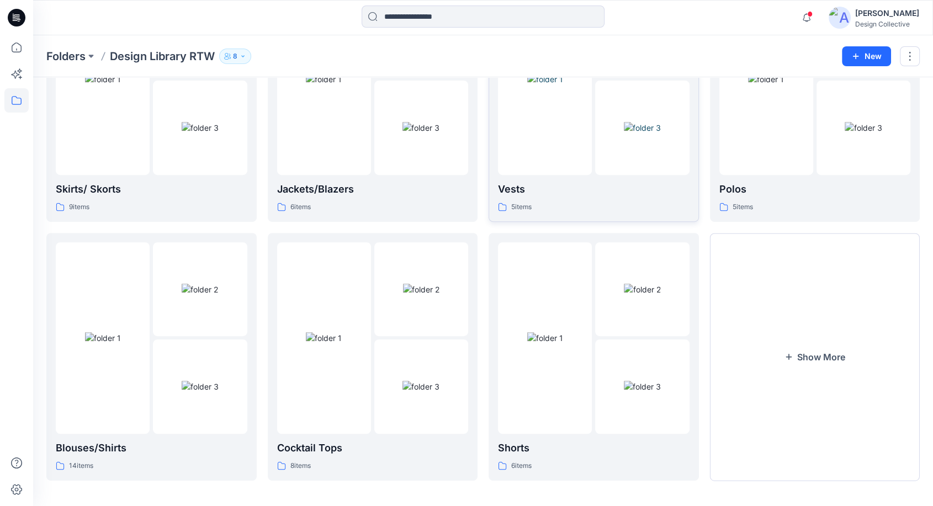
scroll to position [413, 0]
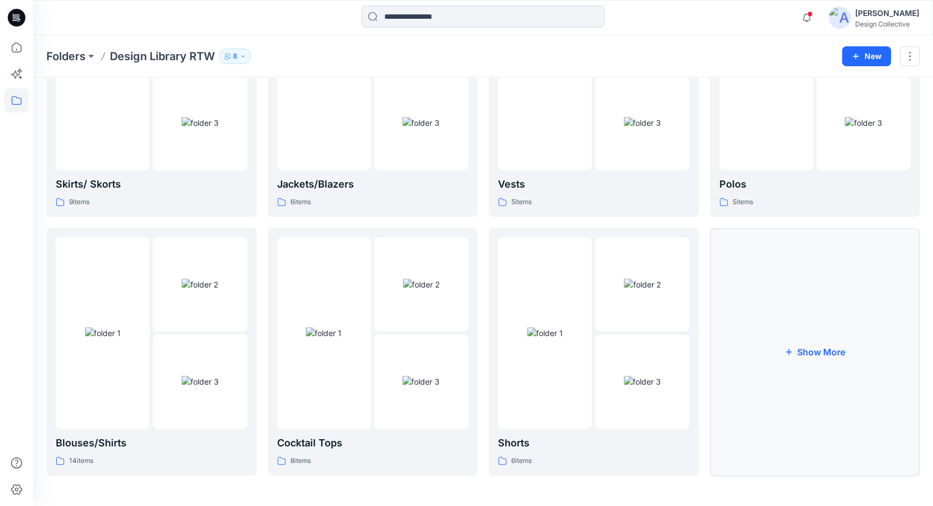
click at [792, 326] on button "Show More" at bounding box center [815, 352] width 210 height 248
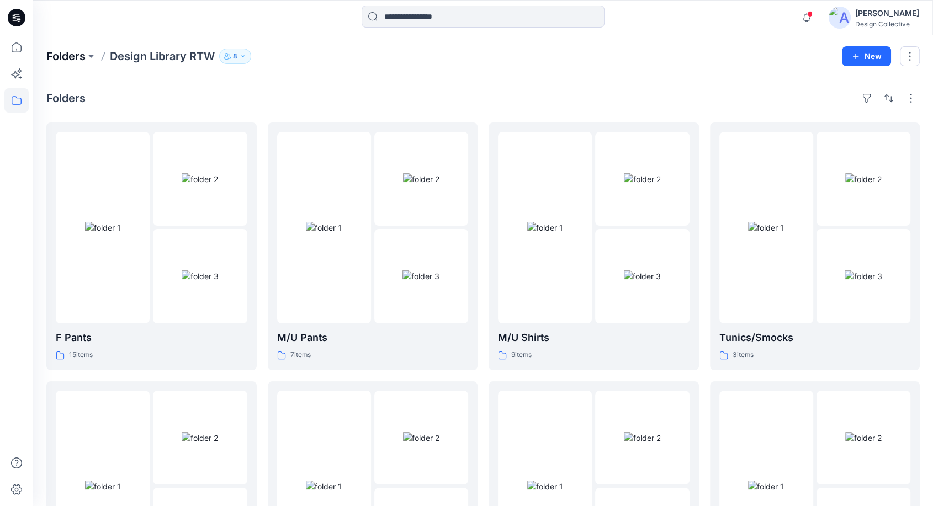
scroll to position [0, 0]
click at [86, 58] on p "Folders" at bounding box center [65, 56] width 39 height 15
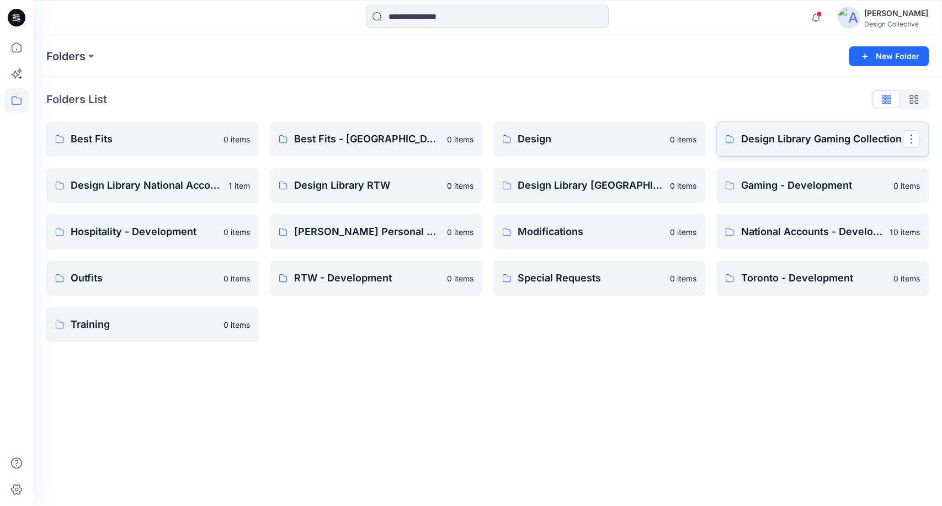
click at [775, 147] on link "Design Library Gaming Collection" at bounding box center [822, 138] width 212 height 35
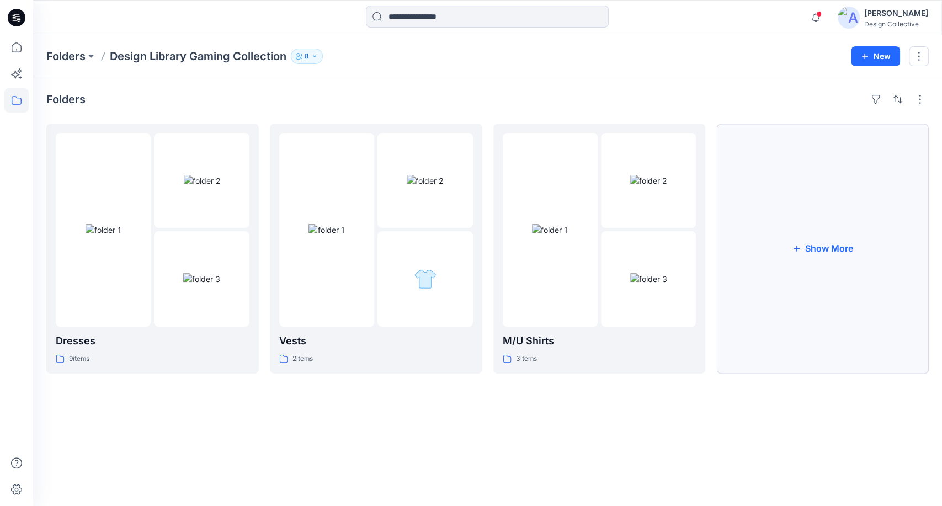
click at [833, 295] on button "Show More" at bounding box center [822, 249] width 212 height 250
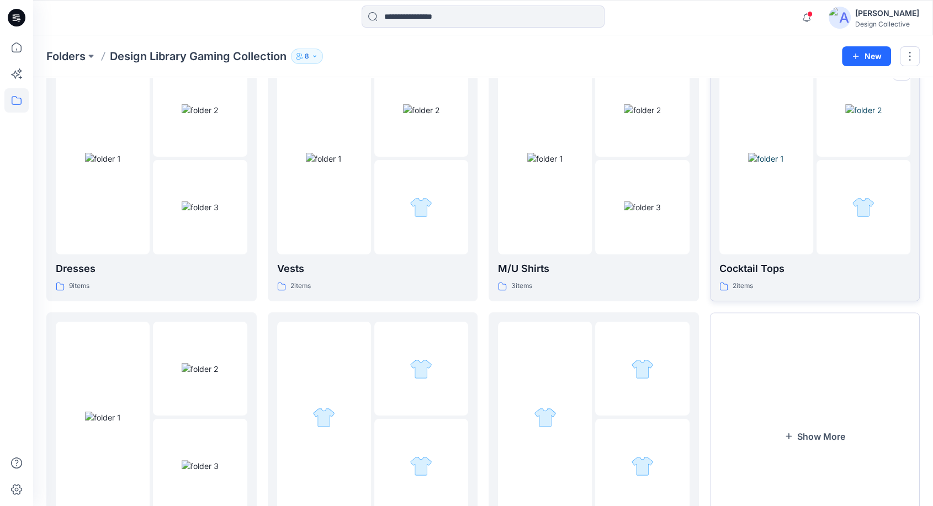
scroll to position [123, 0]
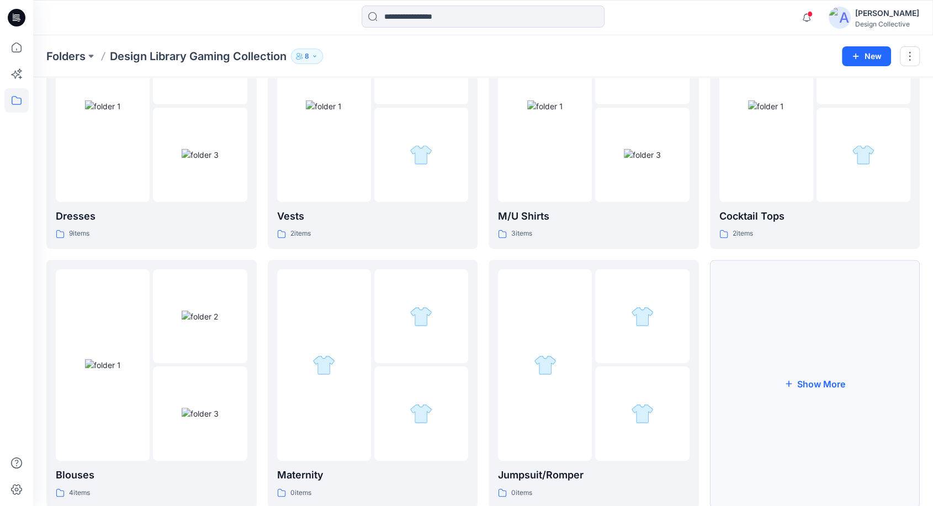
click at [853, 331] on button "Show More" at bounding box center [815, 384] width 210 height 248
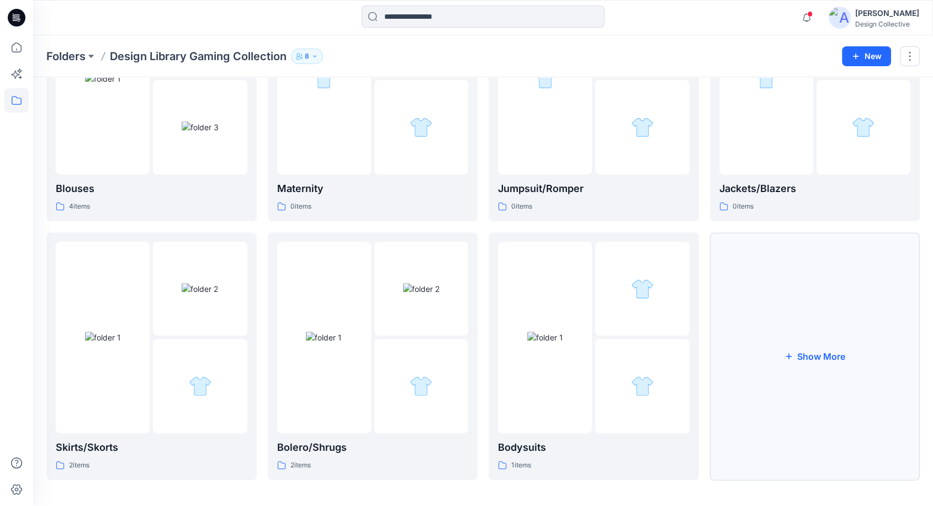
scroll to position [413, 0]
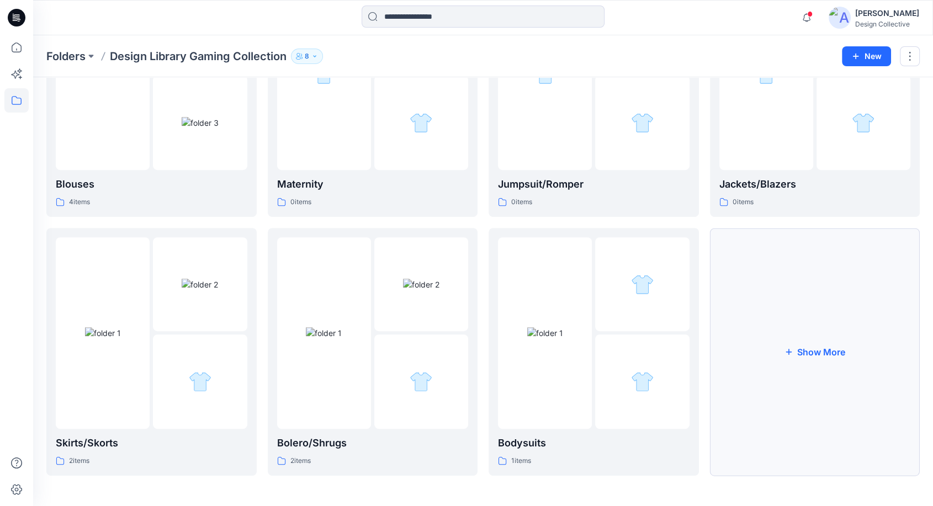
click at [789, 408] on button "Show More" at bounding box center [815, 352] width 210 height 248
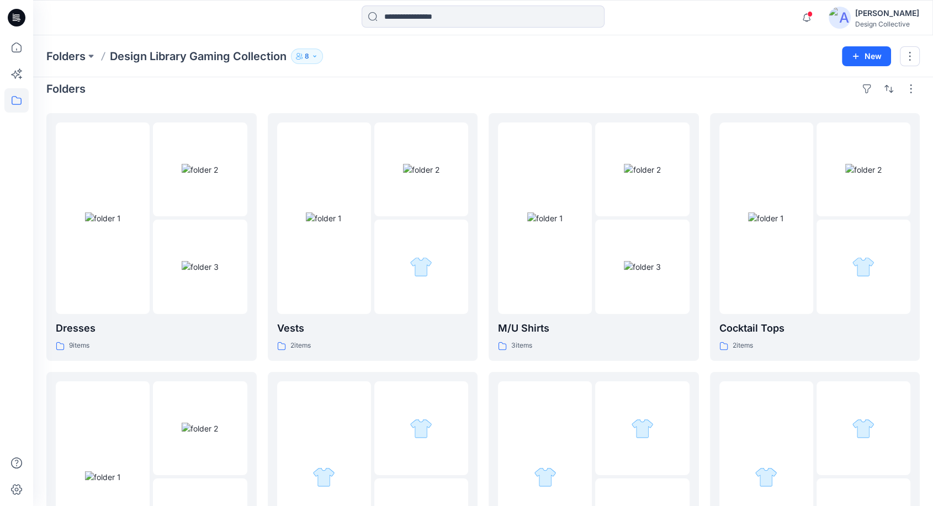
scroll to position [0, 0]
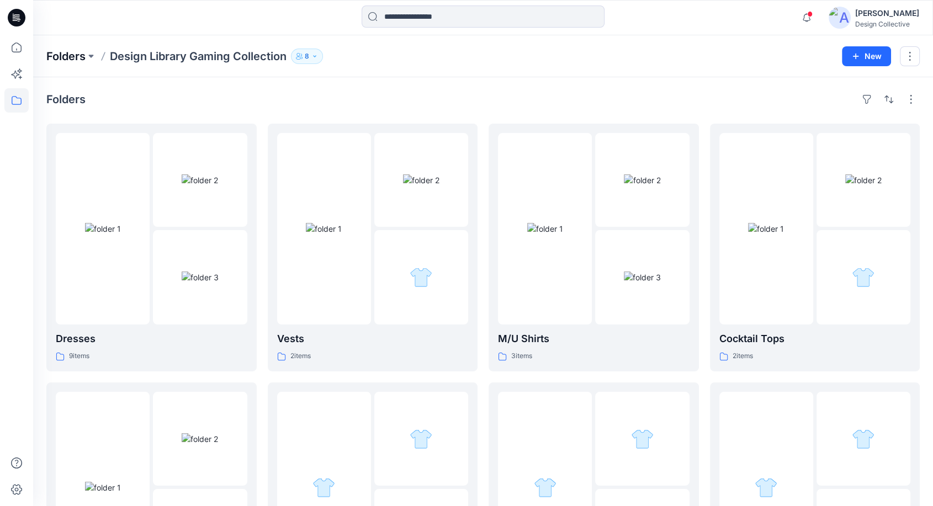
click at [81, 59] on p "Folders" at bounding box center [65, 56] width 39 height 15
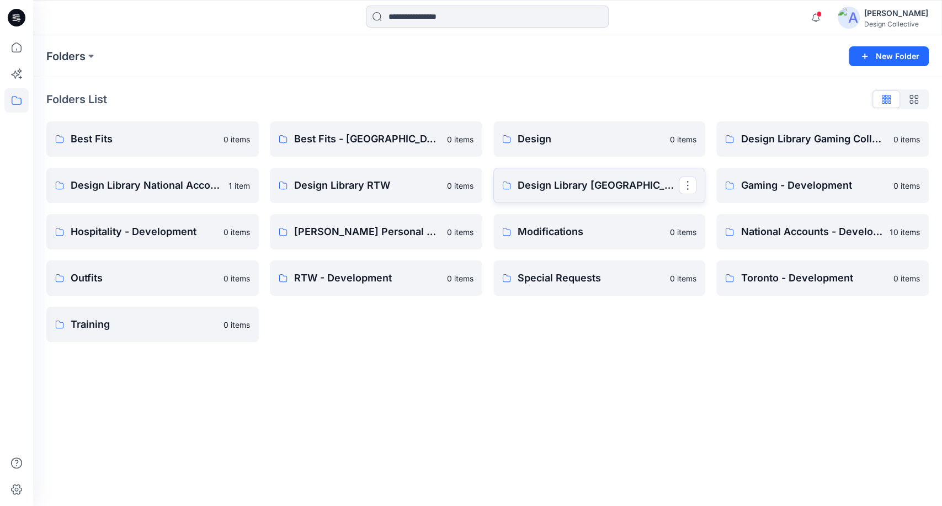
click at [582, 193] on p "Design Library [GEOGRAPHIC_DATA]" at bounding box center [599, 185] width 162 height 15
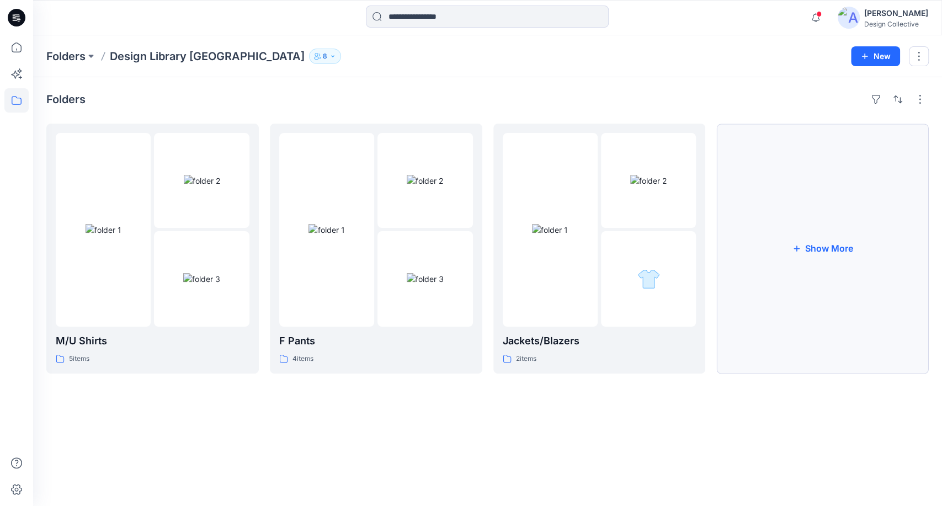
click at [824, 290] on button "Show More" at bounding box center [822, 249] width 212 height 250
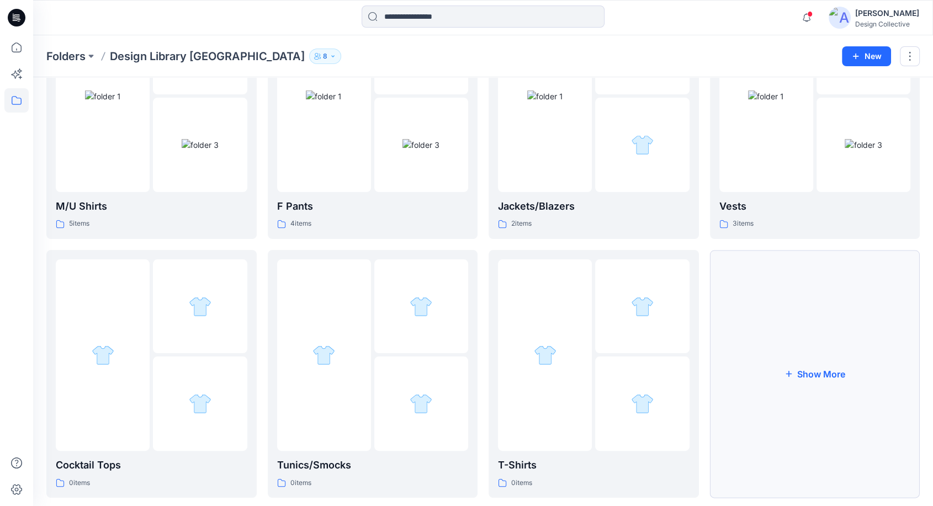
scroll to position [155, 0]
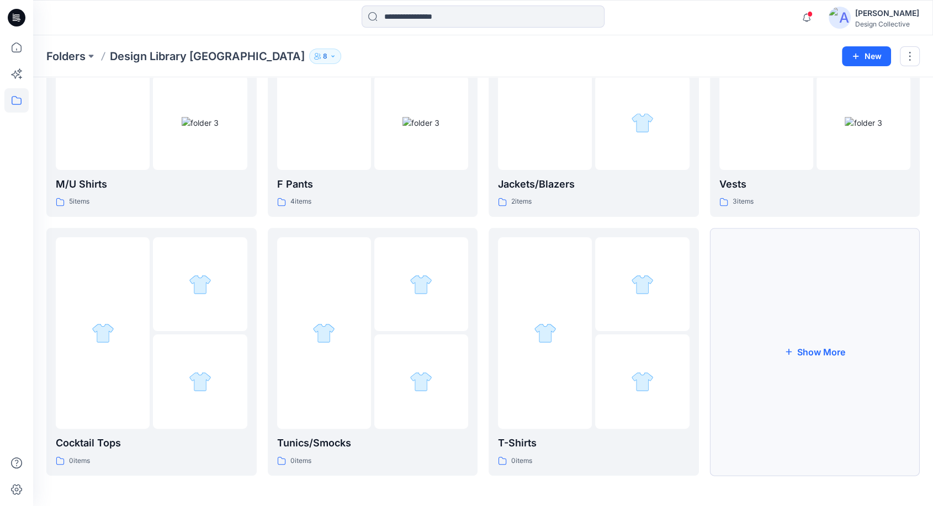
click at [834, 353] on button "Show More" at bounding box center [815, 352] width 210 height 248
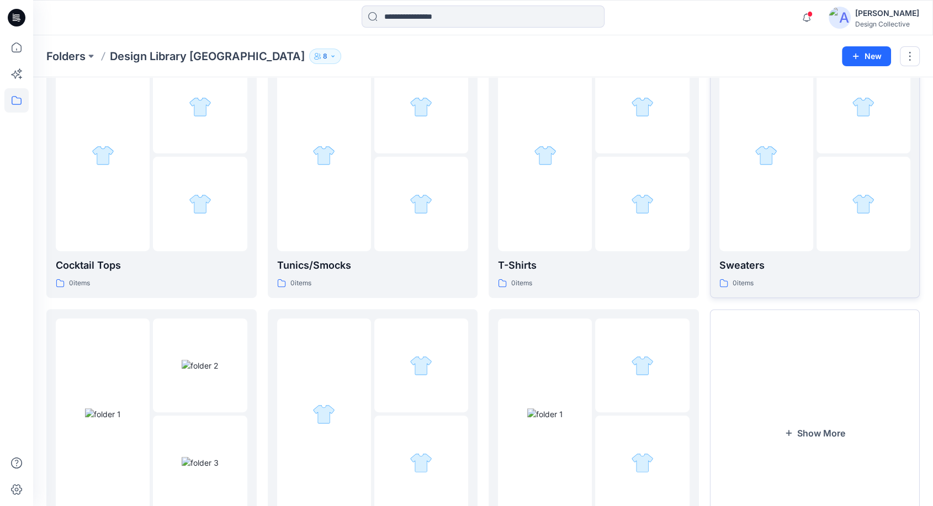
scroll to position [400, 0]
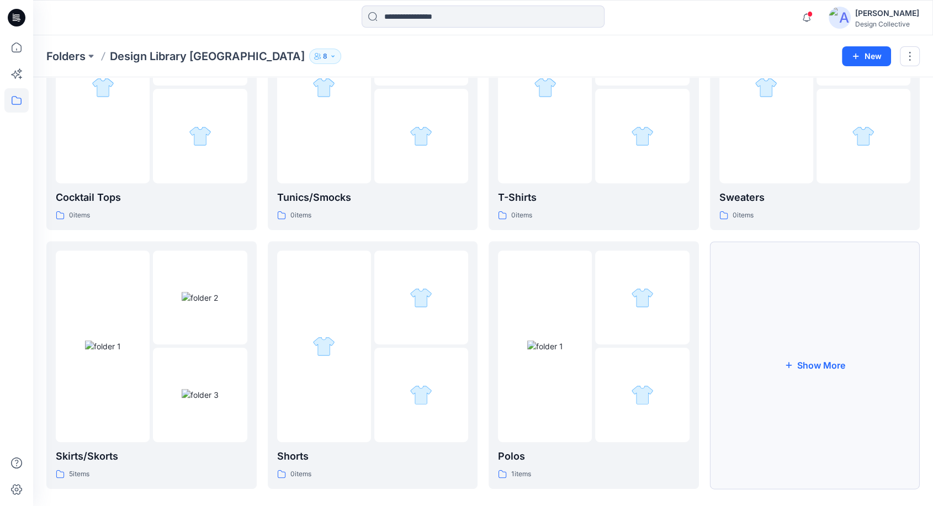
click at [843, 381] on button "Show More" at bounding box center [815, 365] width 210 height 248
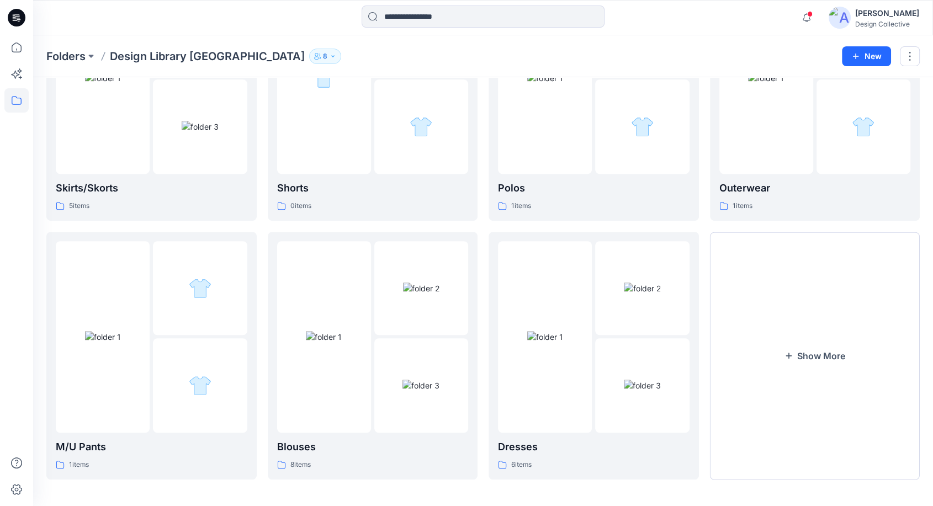
scroll to position [672, 0]
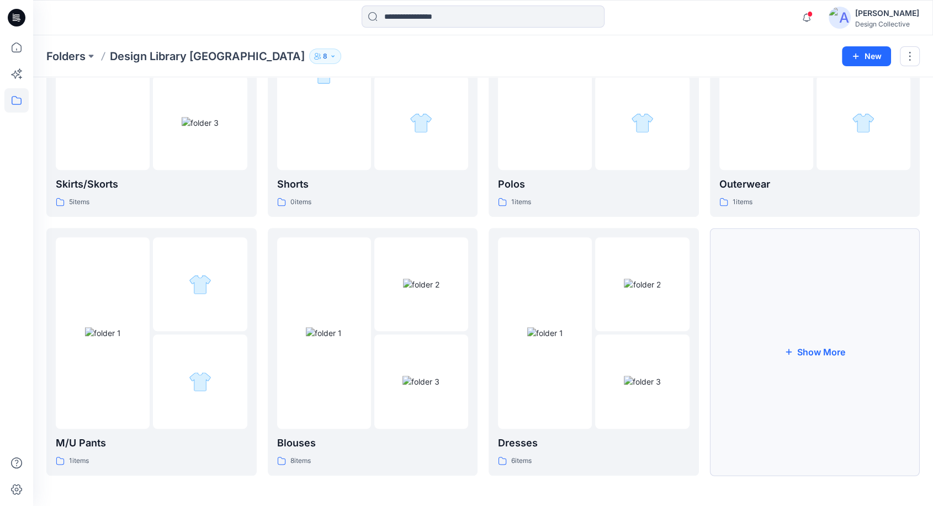
click at [847, 364] on button "Show More" at bounding box center [815, 352] width 210 height 248
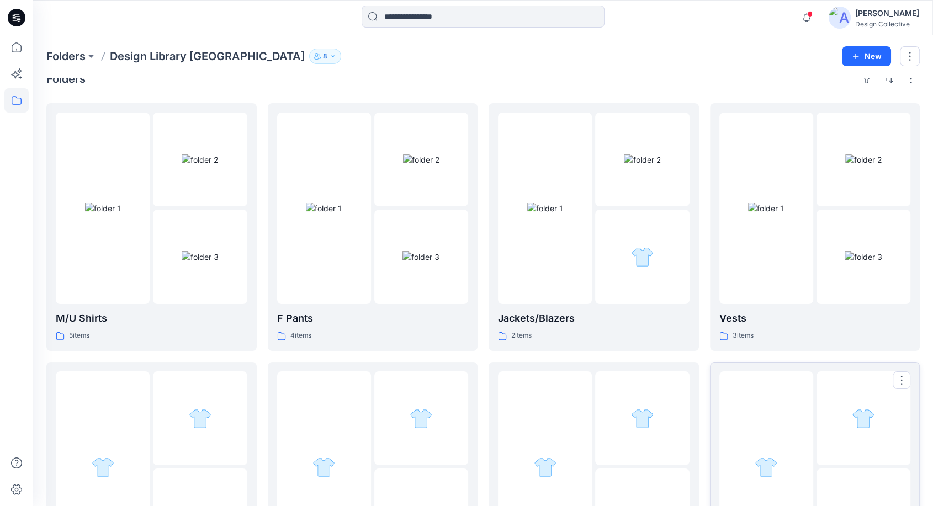
scroll to position [0, 0]
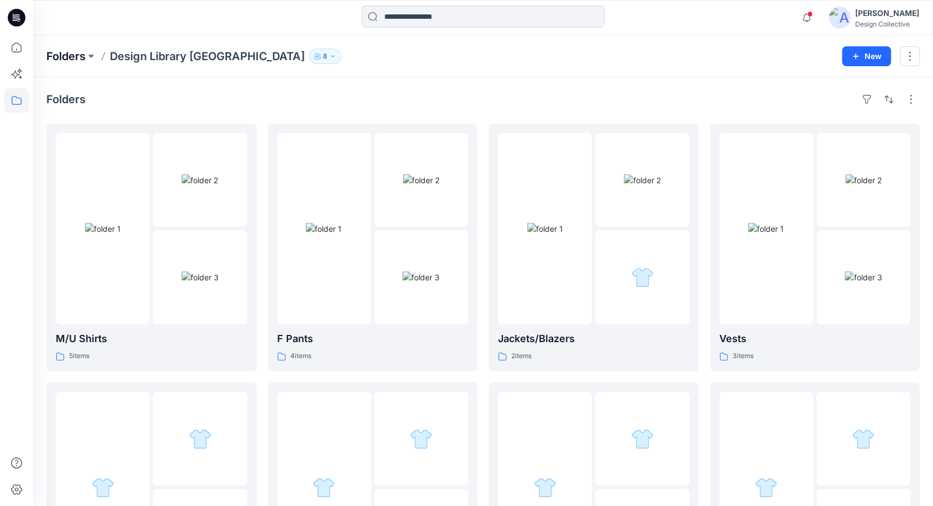
click at [72, 55] on p "Folders" at bounding box center [65, 56] width 39 height 15
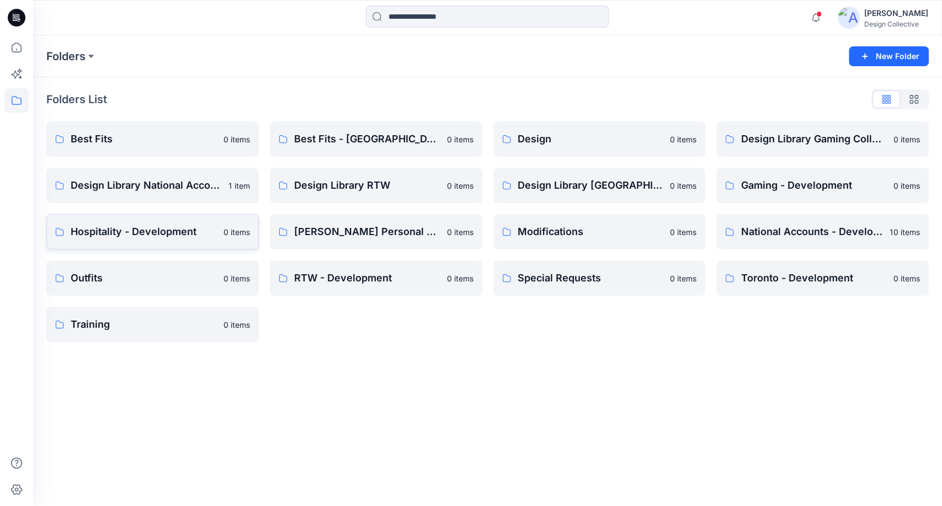
click at [199, 224] on p "Hospitality - Development" at bounding box center [144, 231] width 146 height 15
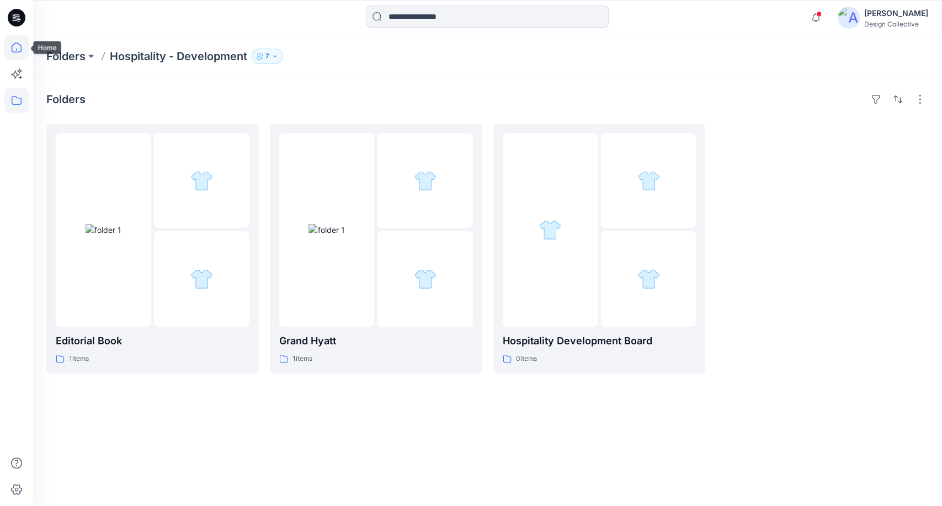
click at [20, 45] on icon at bounding box center [17, 47] width 10 height 10
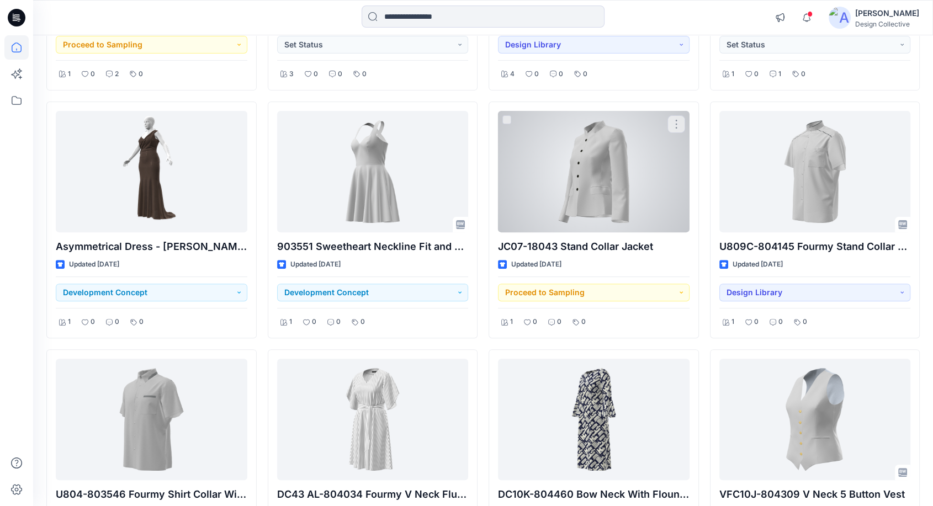
scroll to position [327, 0]
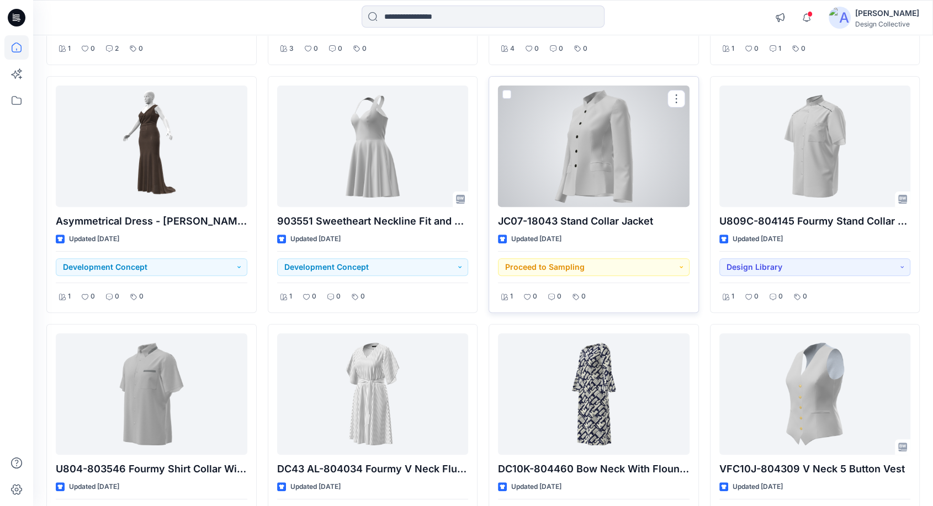
click at [594, 161] on div at bounding box center [593, 146] width 191 height 121
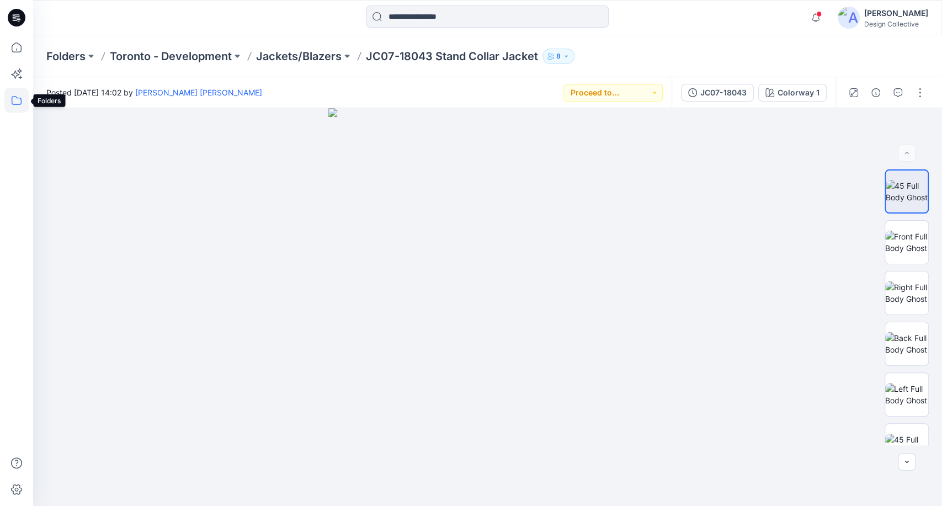
click at [5, 107] on icon at bounding box center [16, 100] width 24 height 24
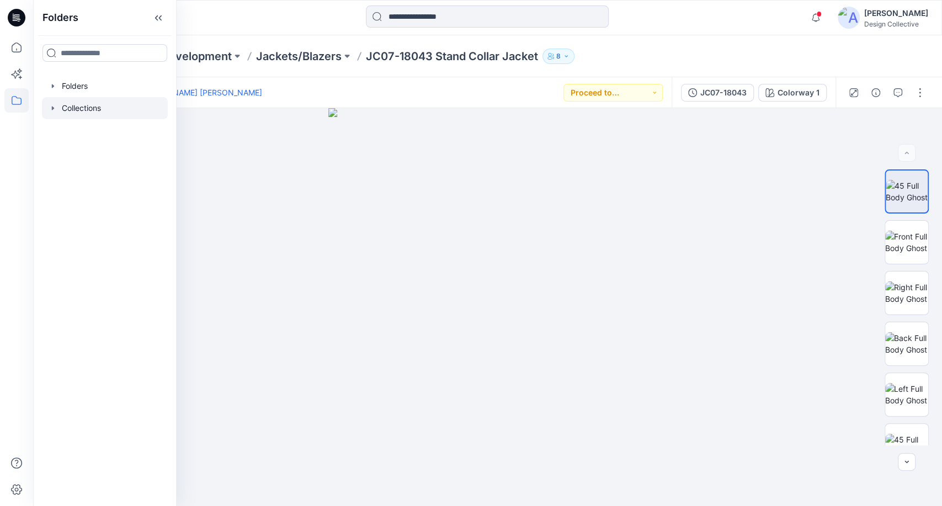
click at [51, 107] on icon "button" at bounding box center [53, 108] width 9 height 9
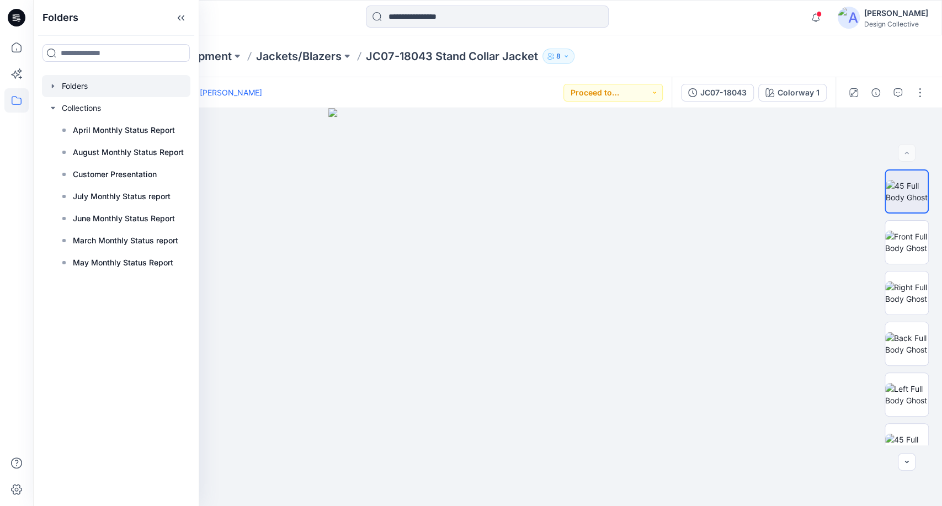
click at [51, 88] on icon "button" at bounding box center [53, 86] width 9 height 9
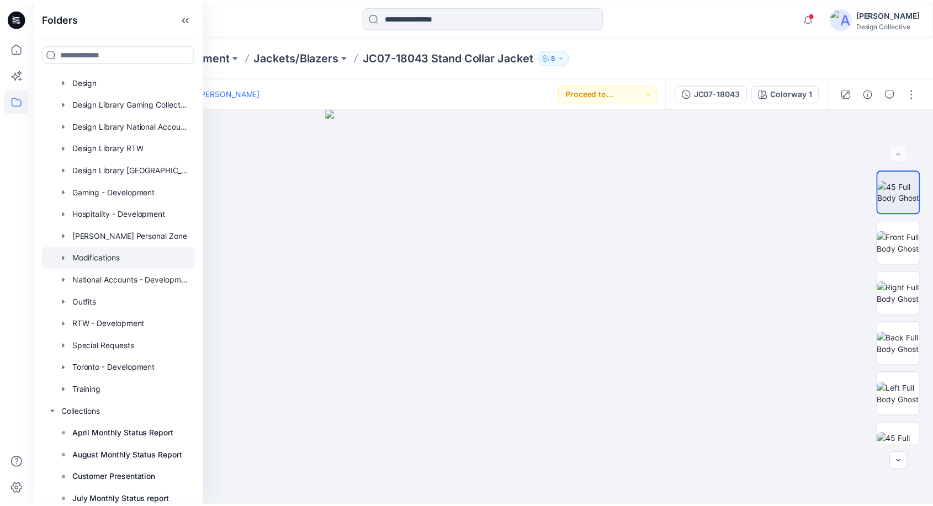
scroll to position [82, 0]
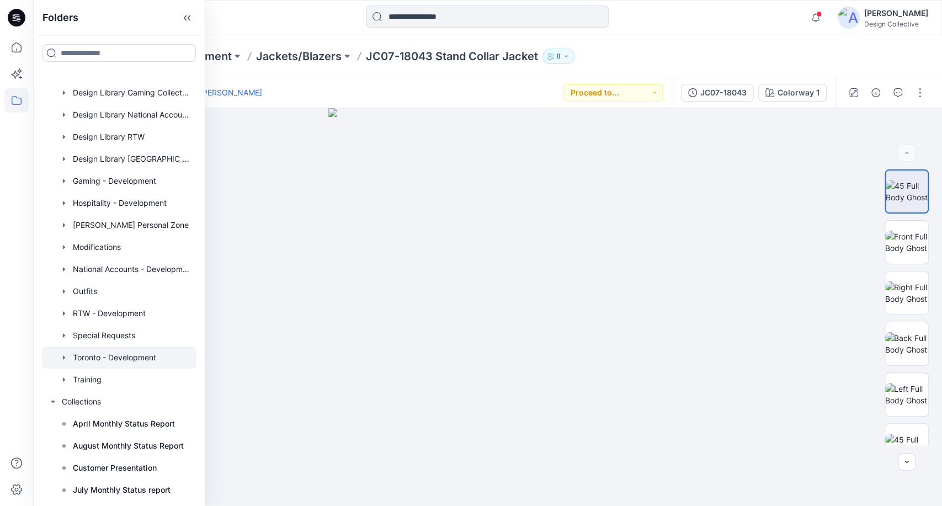
click at [118, 356] on div at bounding box center [119, 358] width 155 height 22
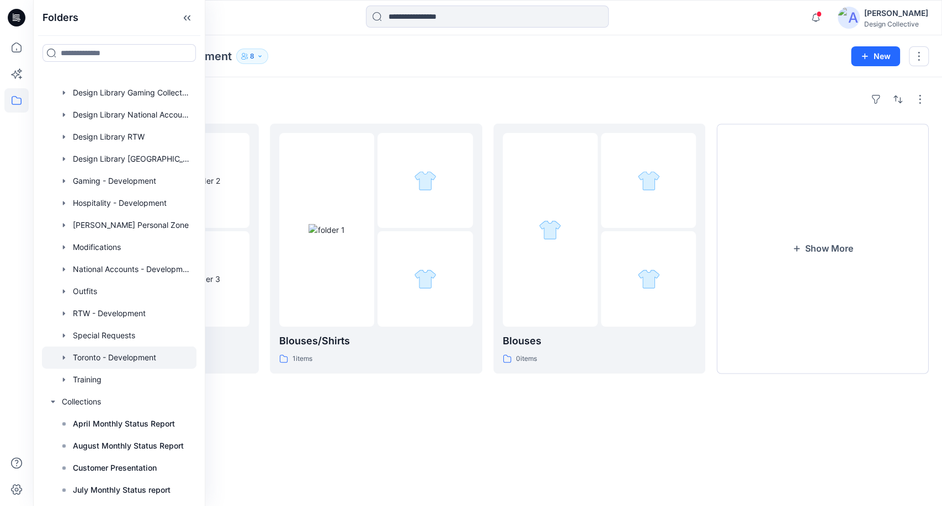
click at [533, 86] on div "Folders Jackets/Blazers 3 items Blouses/Shirts 1 items Blouses 0 items Show More" at bounding box center [487, 291] width 909 height 429
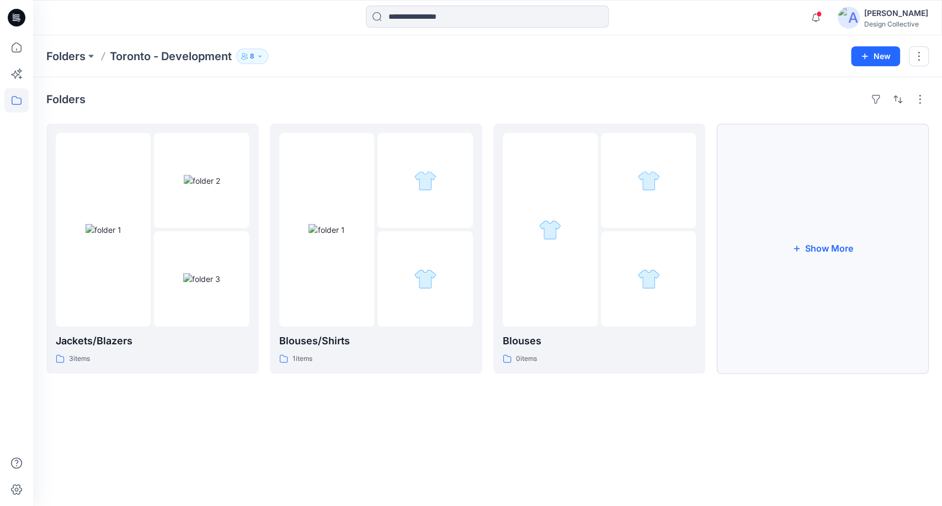
click at [809, 260] on button "Show More" at bounding box center [822, 249] width 212 height 250
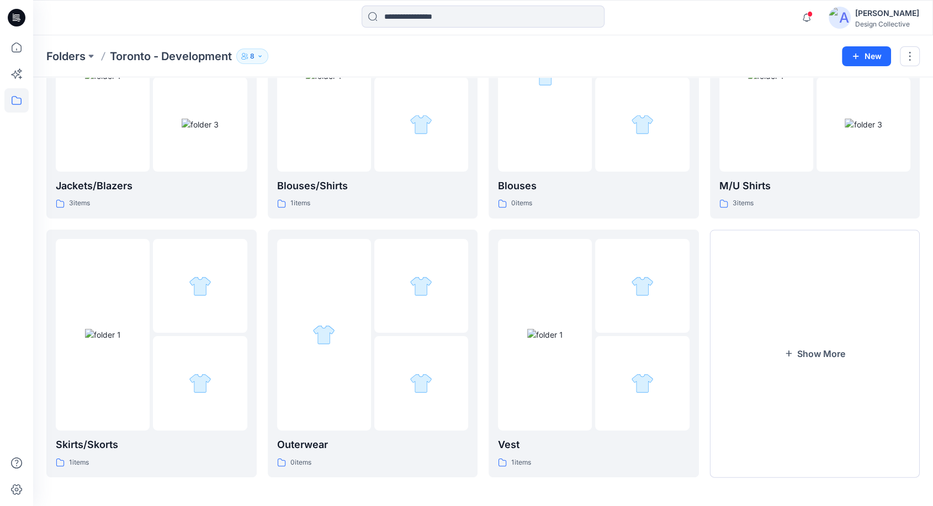
scroll to position [155, 0]
click at [764, 312] on button "Show More" at bounding box center [815, 352] width 210 height 248
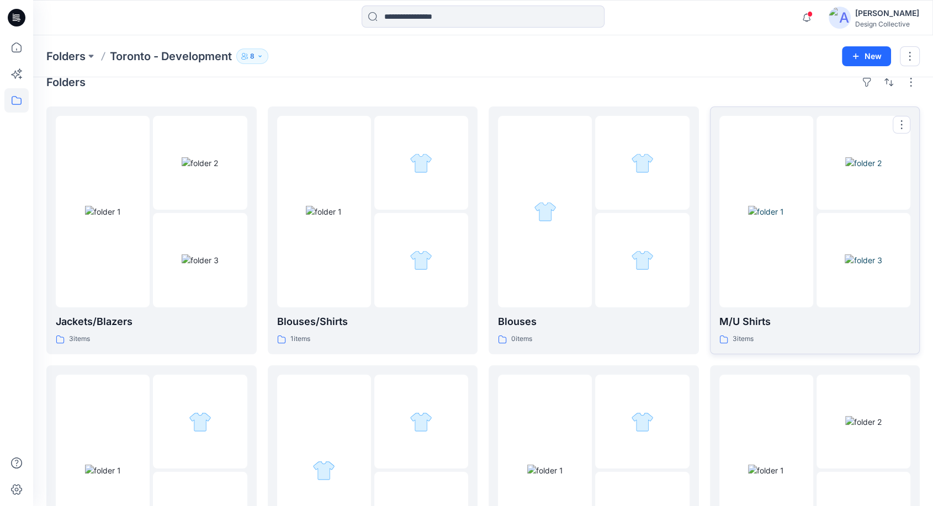
scroll to position [0, 0]
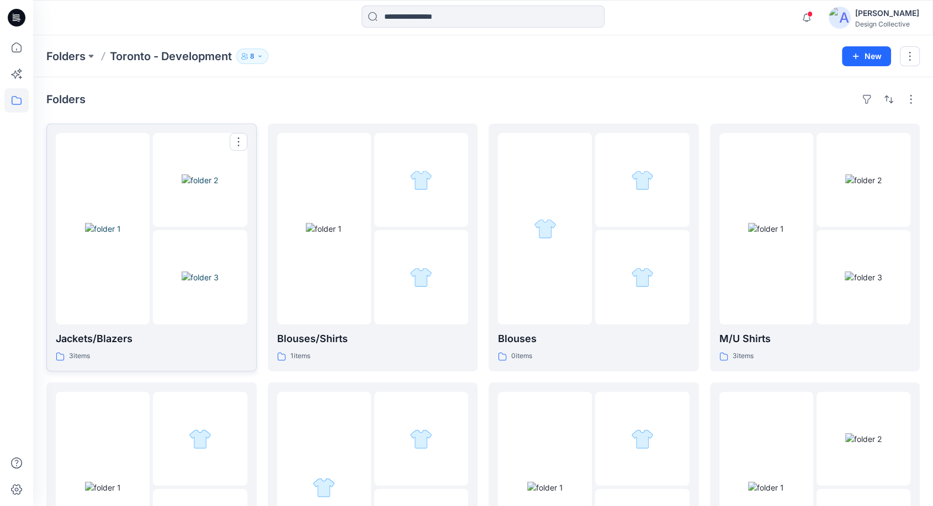
click at [219, 283] on img at bounding box center [200, 278] width 37 height 12
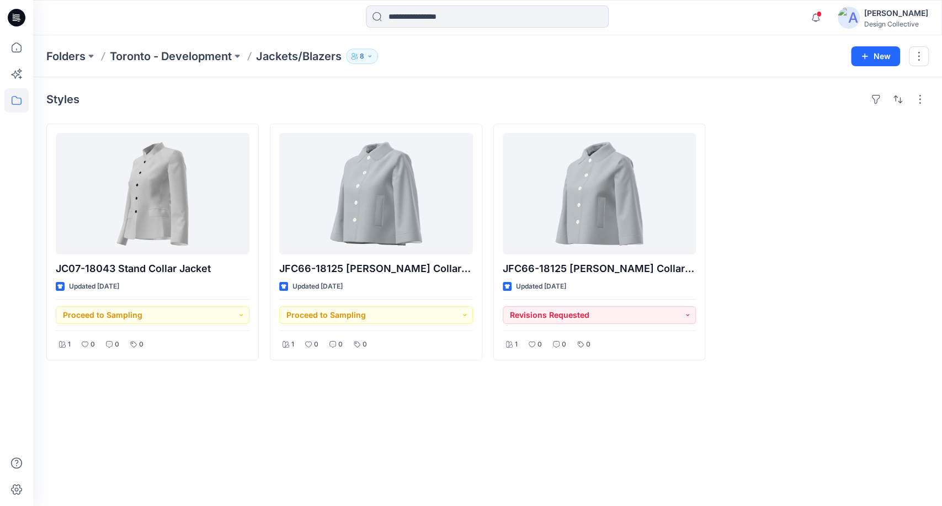
click at [166, 395] on div "Styles JC07-18043 Stand Collar Jacket Updated [DATE] Proceed to Sampling 1 0 0 …" at bounding box center [487, 291] width 909 height 429
click at [19, 100] on icon at bounding box center [16, 100] width 24 height 24
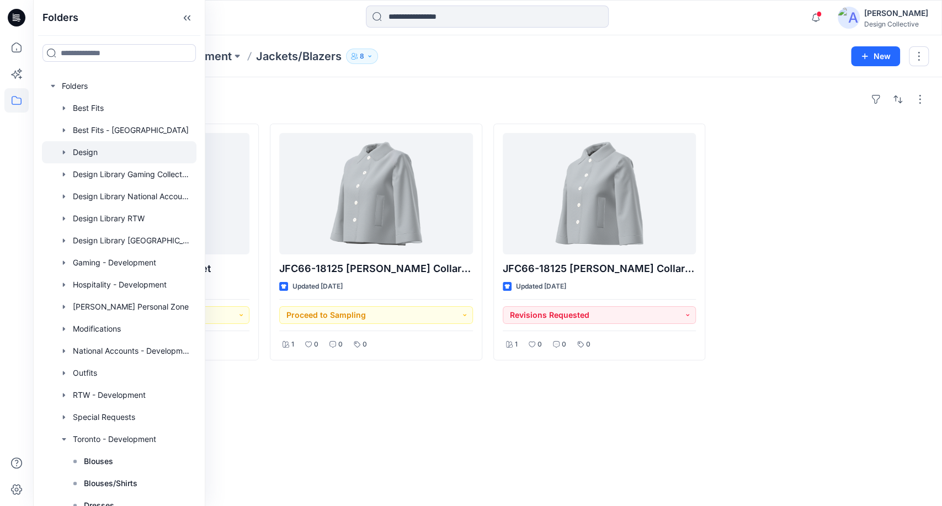
click at [88, 151] on div at bounding box center [119, 152] width 155 height 22
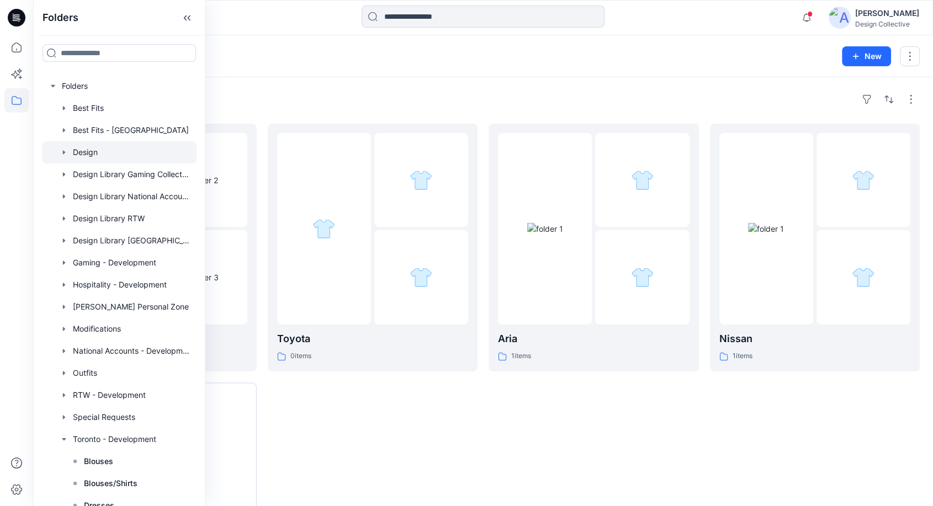
click at [531, 425] on div "Aria 1 items" at bounding box center [593, 377] width 210 height 507
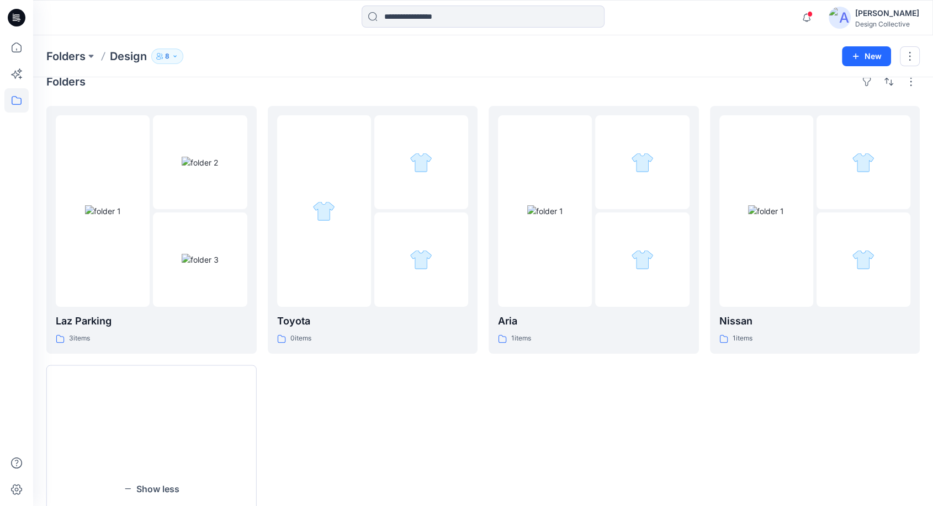
scroll to position [40, 0]
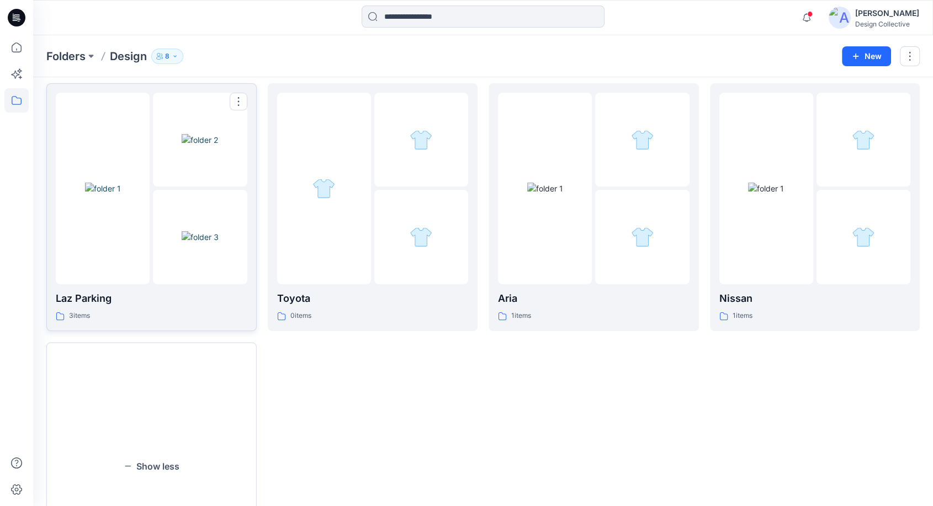
click at [185, 231] on img at bounding box center [200, 237] width 37 height 12
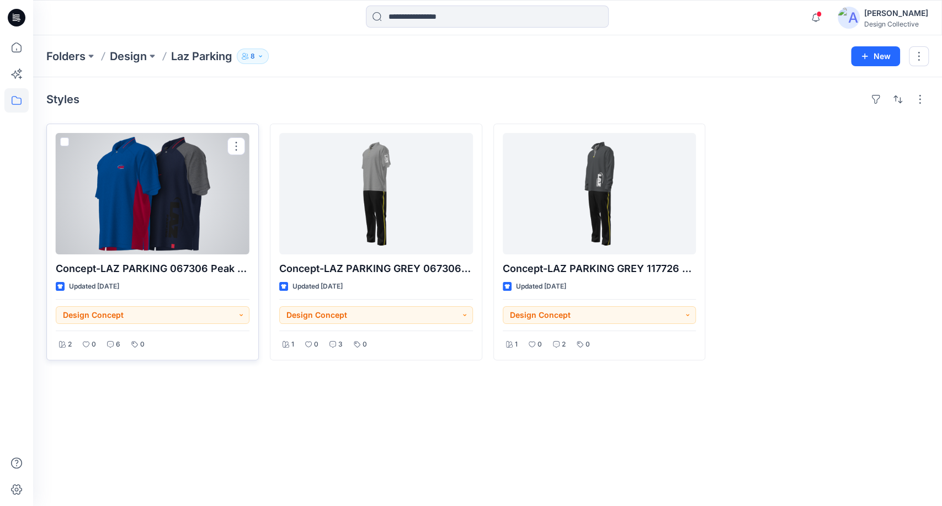
click at [151, 227] on div at bounding box center [153, 193] width 194 height 121
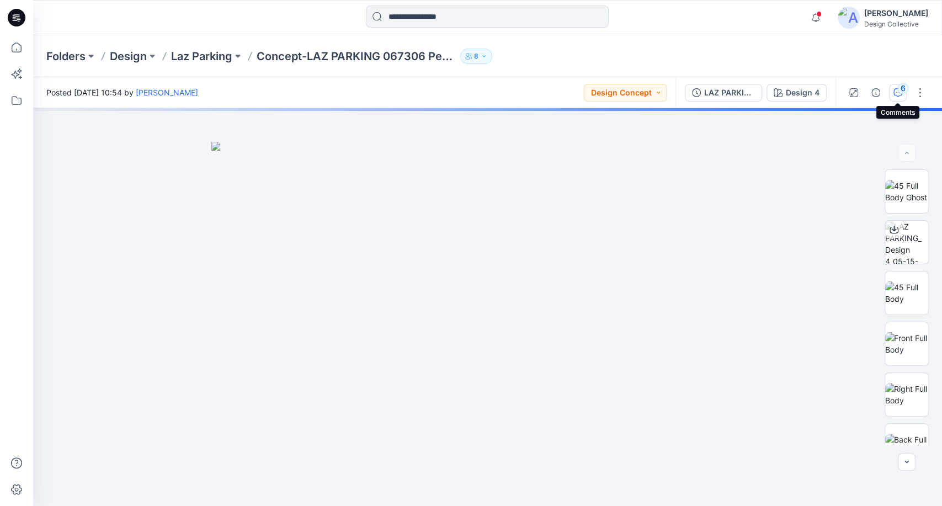
click at [901, 98] on button "6" at bounding box center [898, 93] width 18 height 18
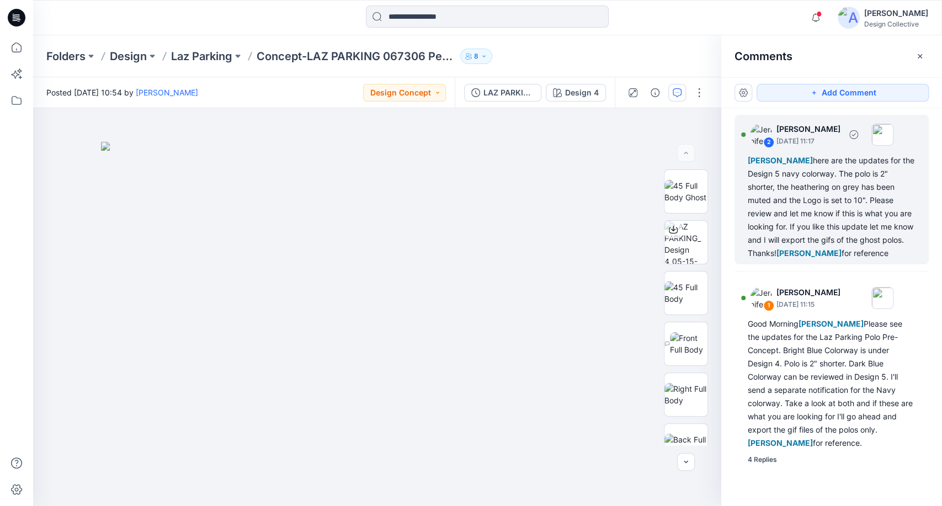
scroll to position [6, 0]
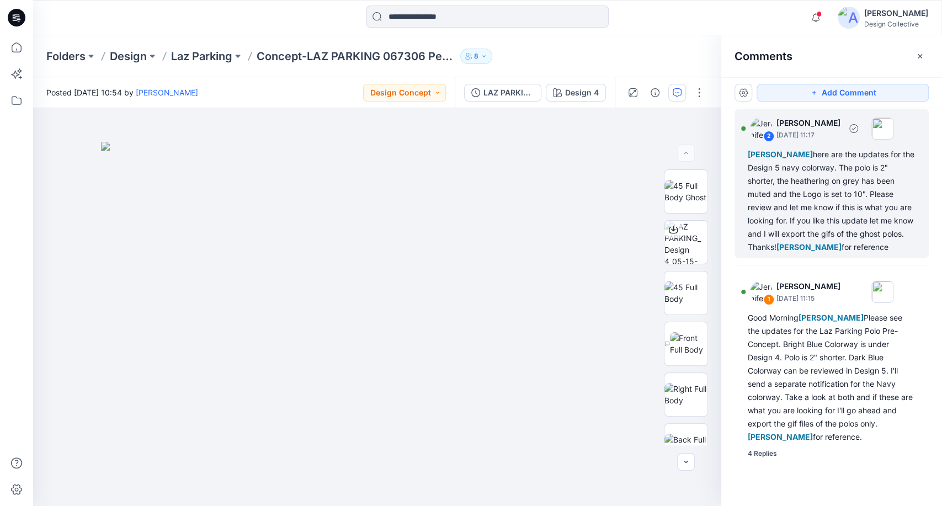
click at [853, 203] on div "[PERSON_NAME] here are the updates for the Design 5 navy colorway. The polo is …" at bounding box center [832, 201] width 168 height 106
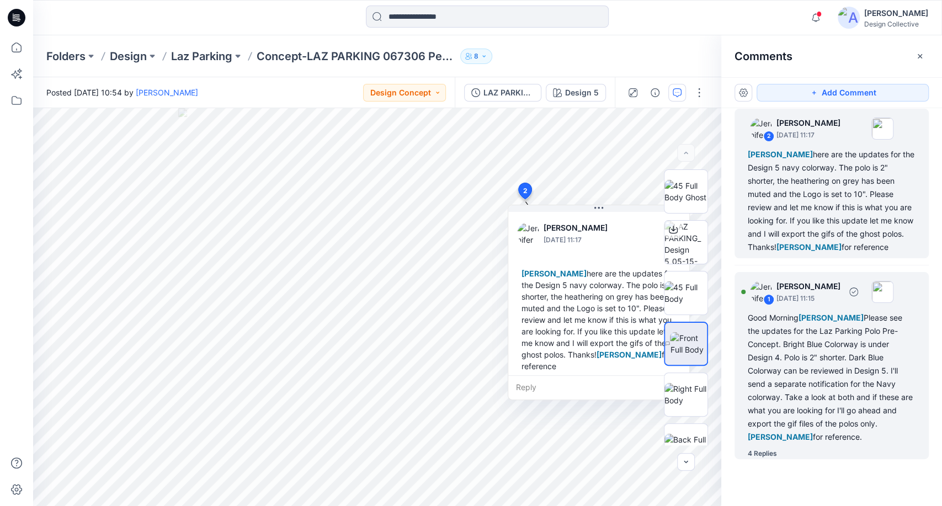
click at [777, 457] on div "4 Replies" at bounding box center [838, 453] width 181 height 11
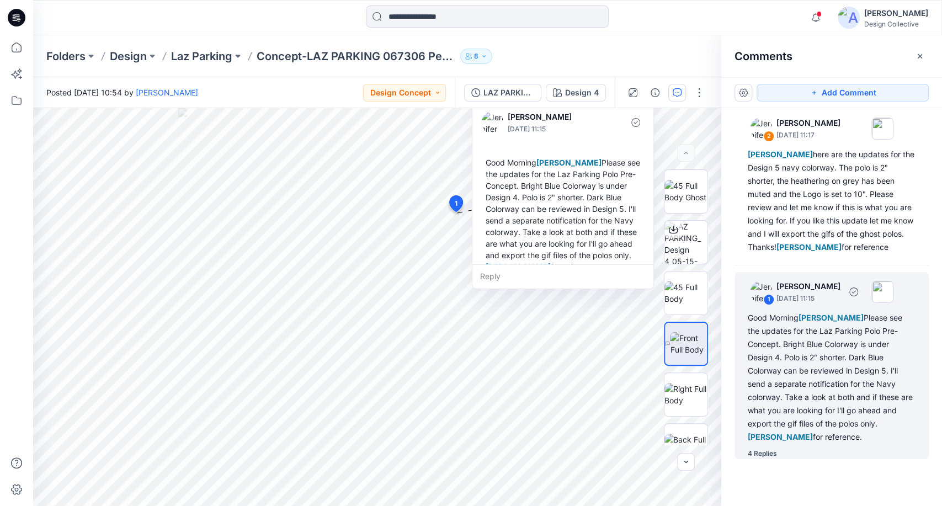
scroll to position [0, 0]
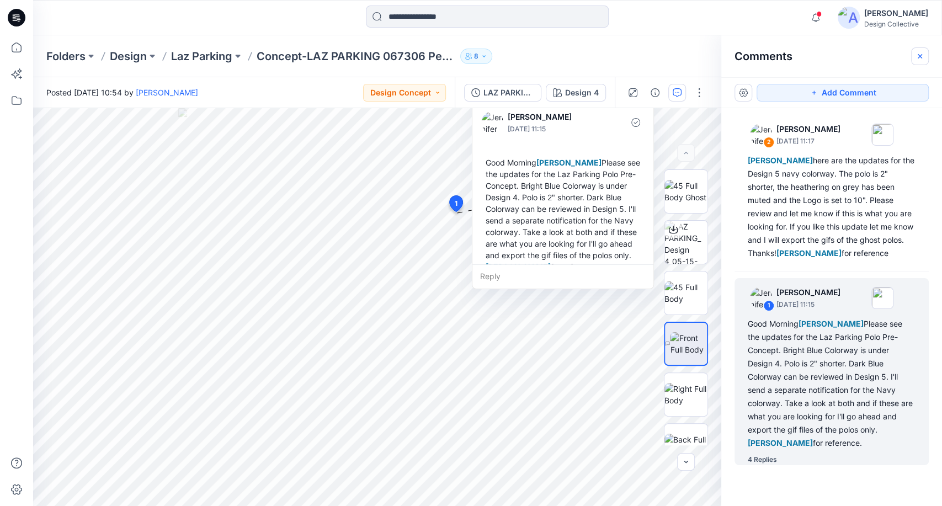
click at [925, 55] on button "button" at bounding box center [920, 56] width 18 height 18
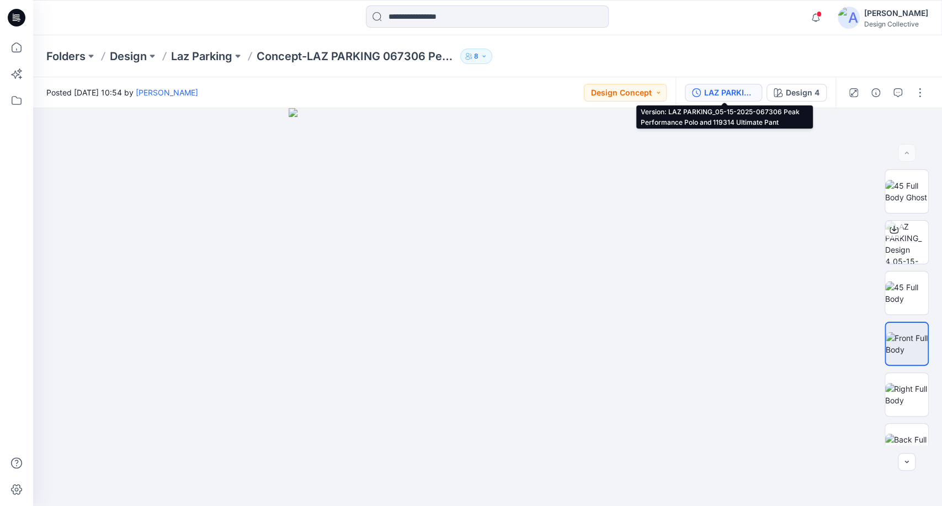
click at [742, 93] on div "LAZ PARKING_05-15-2025-067306 Peak Performance Polo and 119314 Ultimate Pant" at bounding box center [729, 93] width 51 height 12
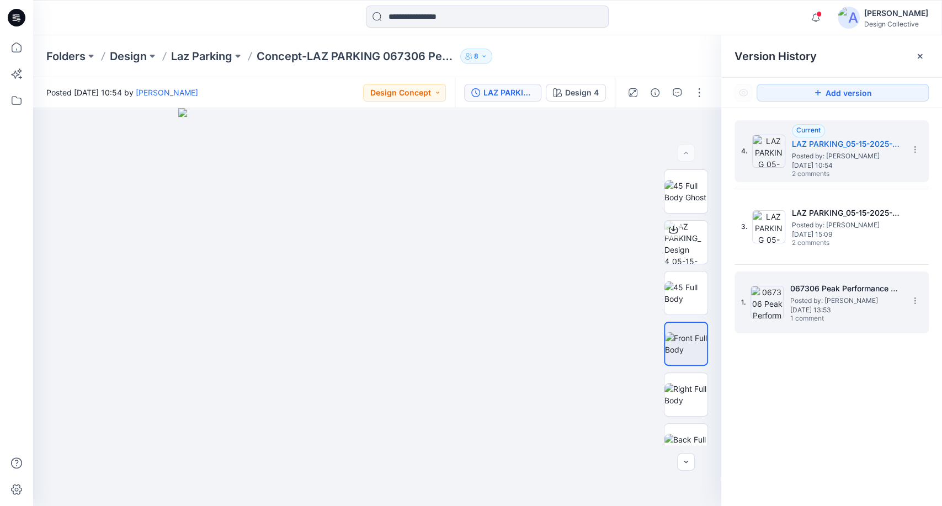
click at [848, 318] on span "1 comment" at bounding box center [828, 319] width 77 height 9
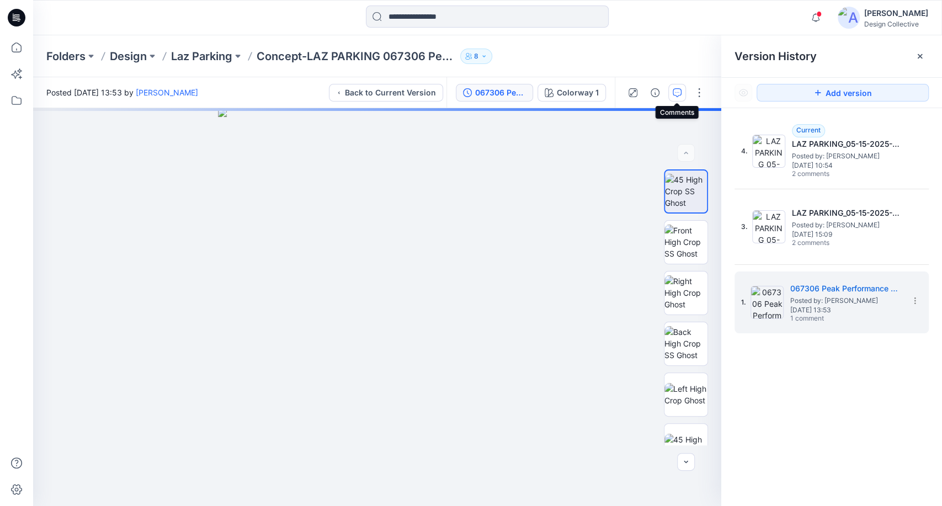
click at [678, 91] on icon "button" at bounding box center [677, 92] width 9 height 9
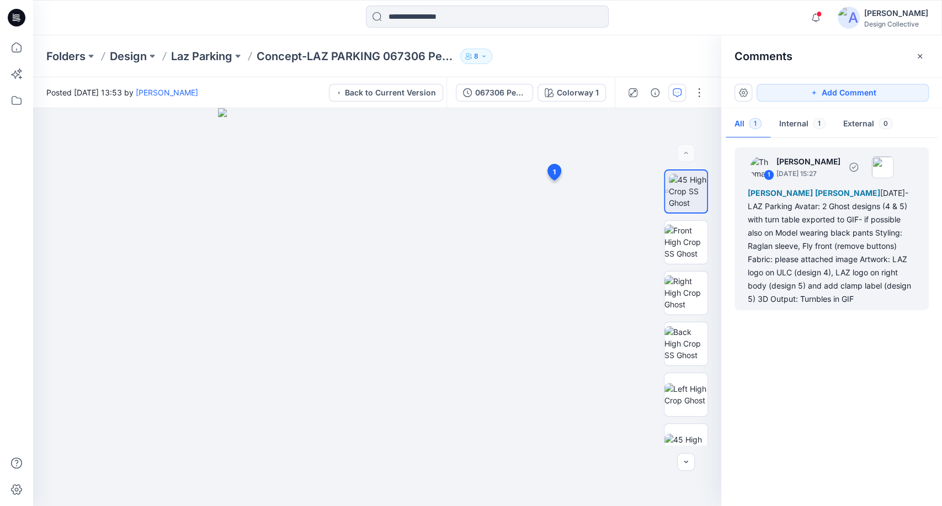
click at [805, 227] on div "[PERSON_NAME] [PERSON_NAME] [DATE]- LAZ Parking Avatar: 2 Ghost designs (4 & 5)…" at bounding box center [832, 246] width 168 height 119
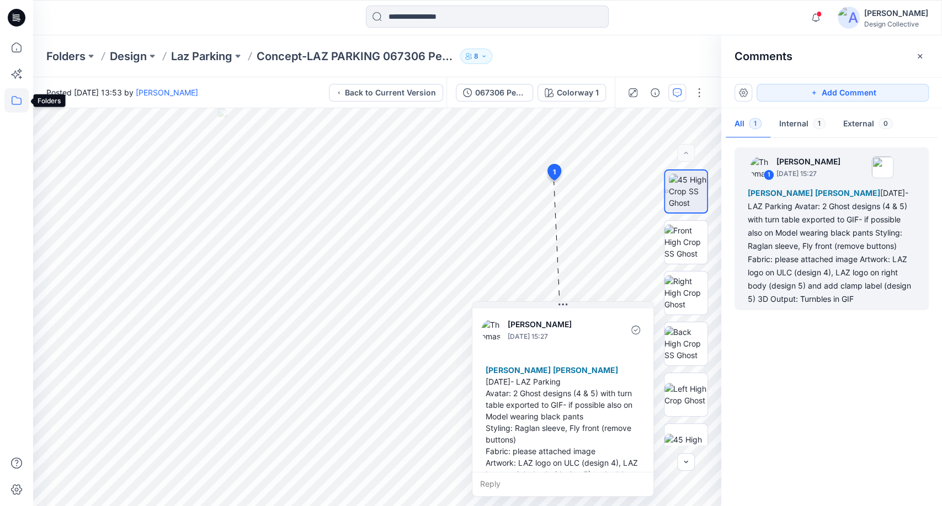
click at [23, 107] on icon at bounding box center [16, 100] width 24 height 24
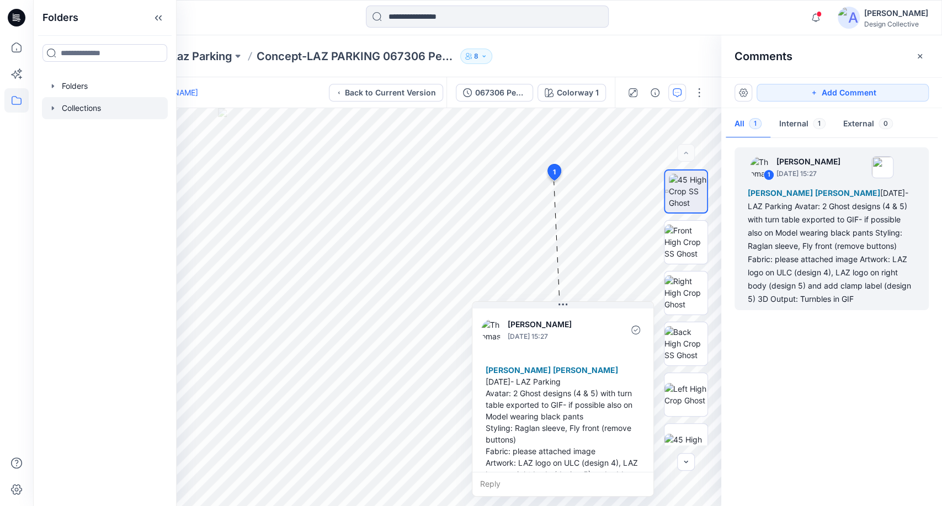
click at [53, 104] on icon "button" at bounding box center [53, 108] width 9 height 9
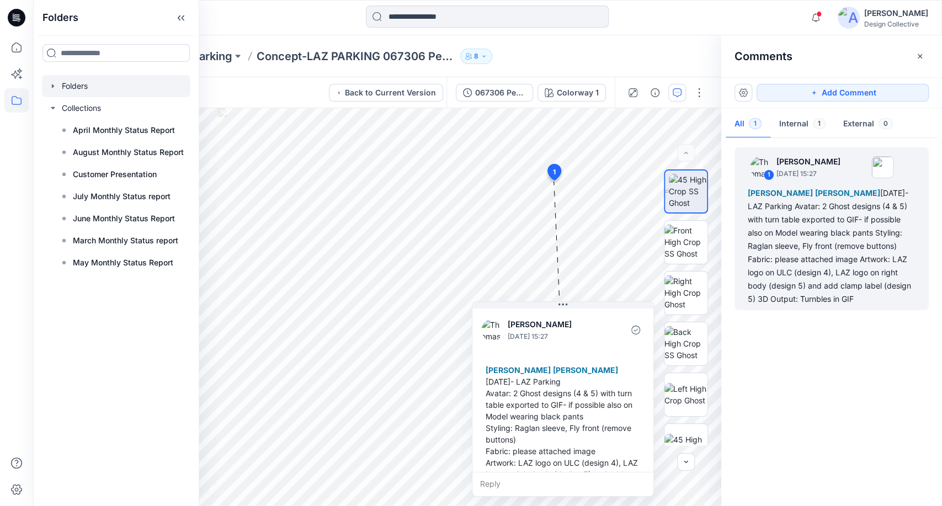
click at [49, 88] on icon "button" at bounding box center [53, 86] width 9 height 9
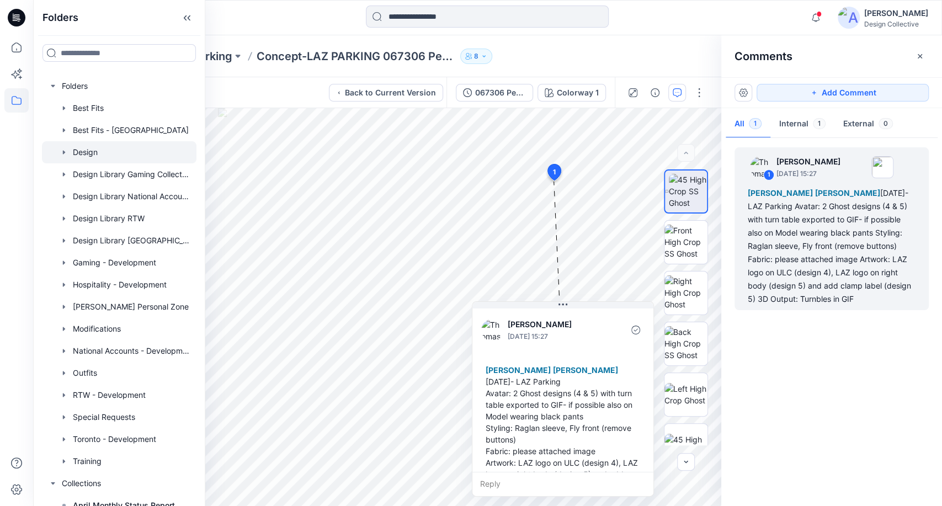
click at [61, 154] on icon "button" at bounding box center [64, 152] width 9 height 9
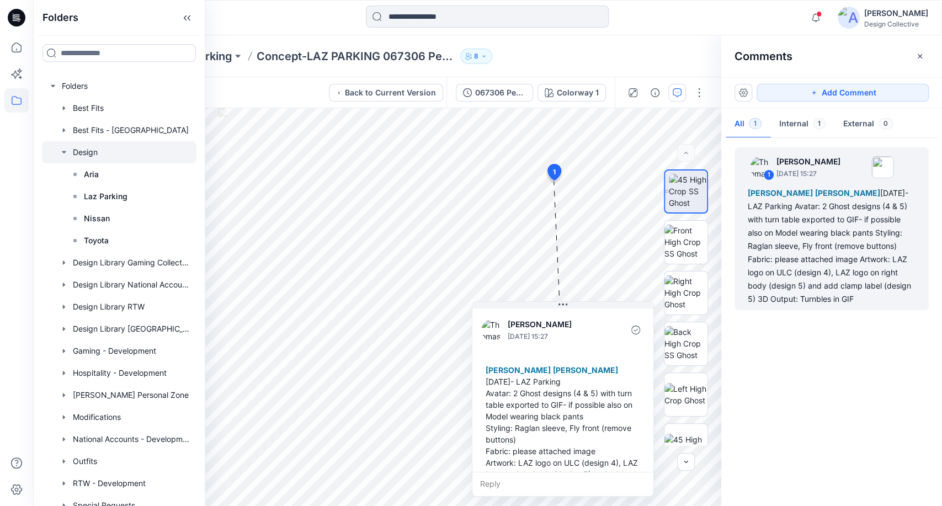
click at [91, 155] on div at bounding box center [119, 152] width 155 height 22
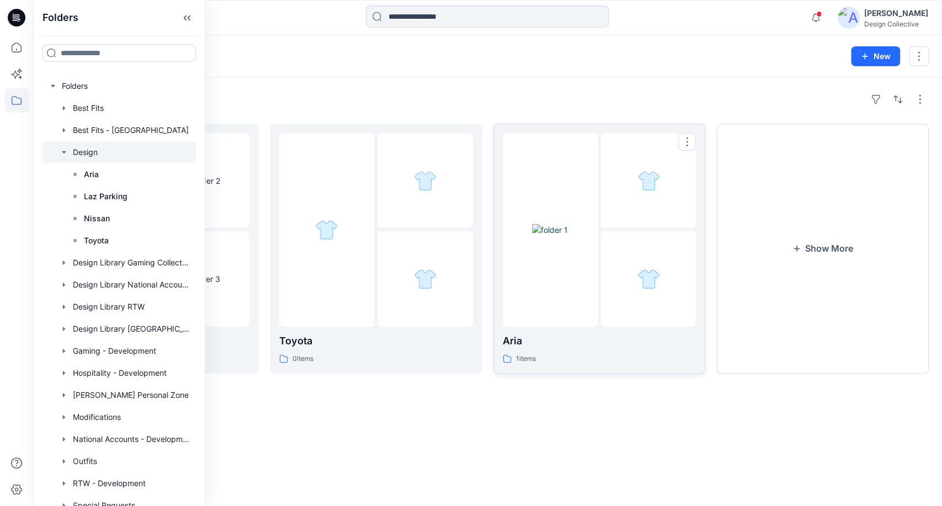
click at [598, 347] on p "Aria" at bounding box center [600, 340] width 194 height 15
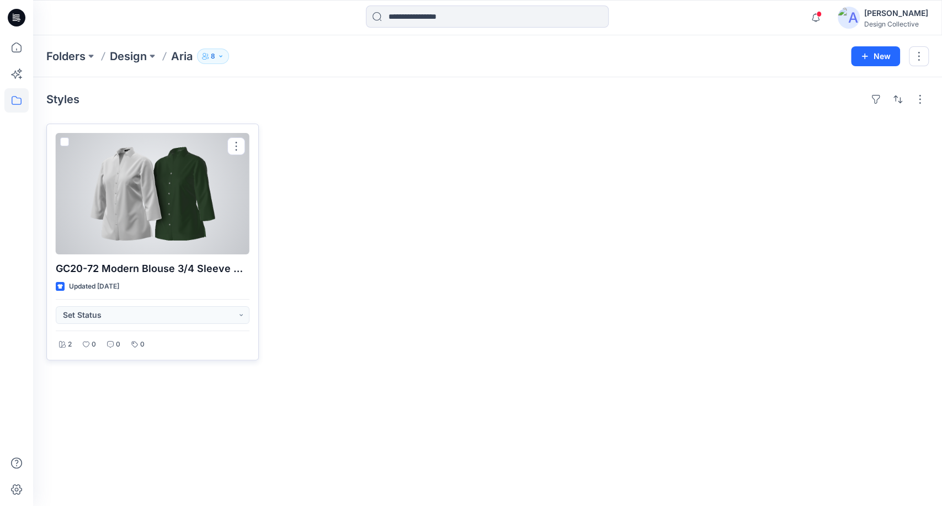
click at [220, 181] on div at bounding box center [153, 193] width 194 height 121
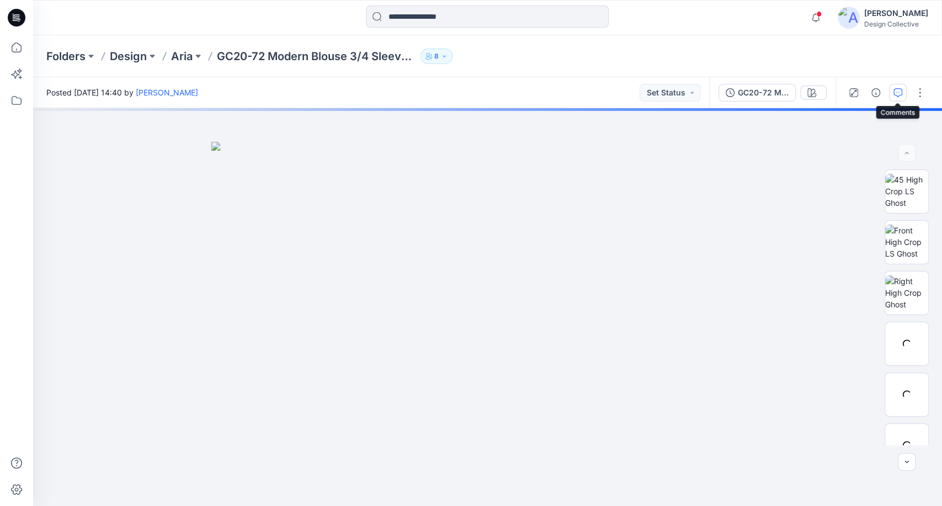
click at [893, 94] on icon "button" at bounding box center [897, 92] width 9 height 9
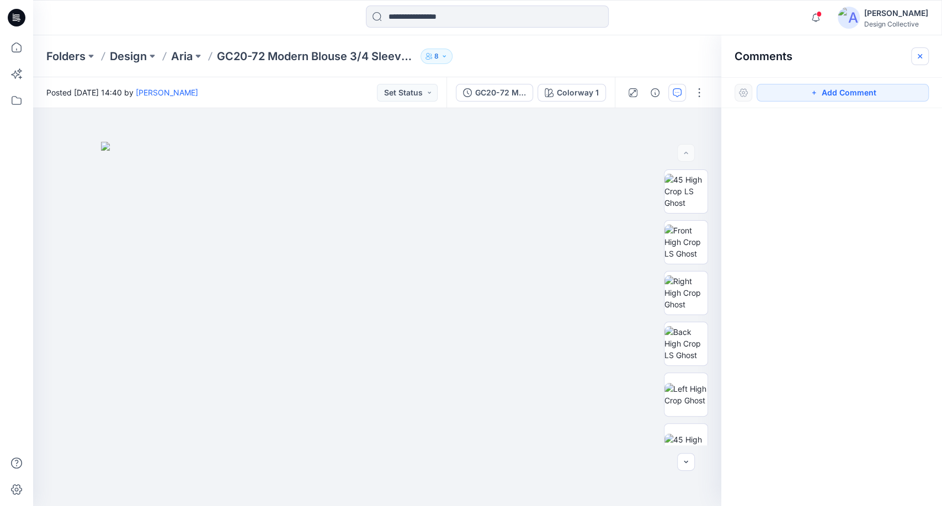
click at [923, 59] on icon "button" at bounding box center [920, 56] width 9 height 9
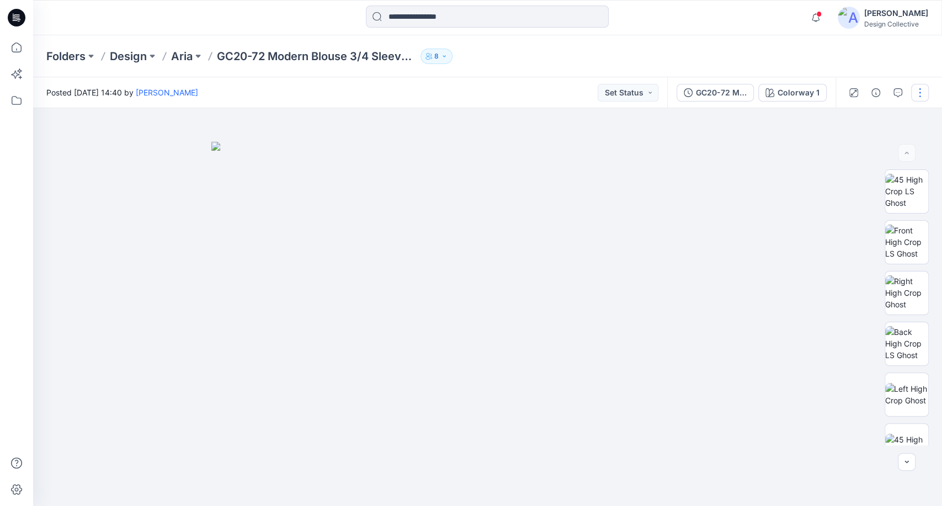
click at [919, 89] on button "button" at bounding box center [920, 93] width 18 height 18
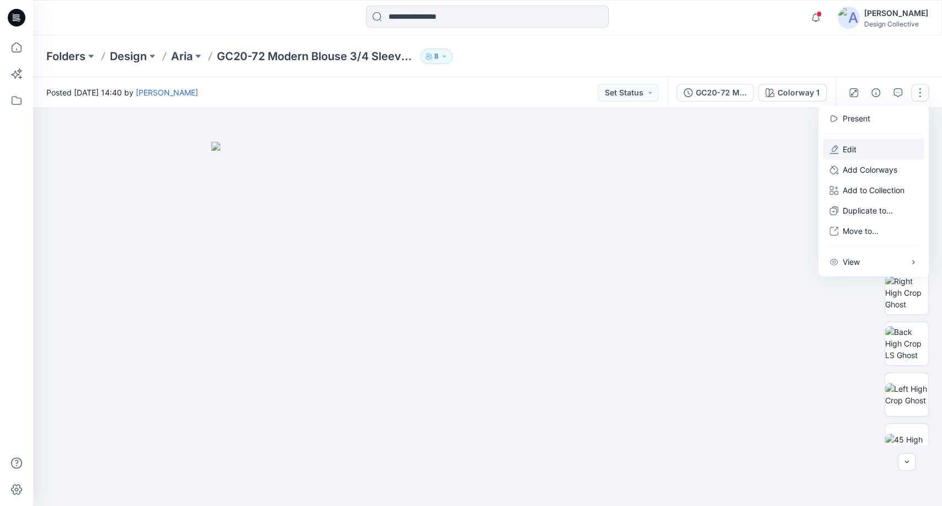
click at [866, 143] on button "Edit" at bounding box center [874, 149] width 102 height 20
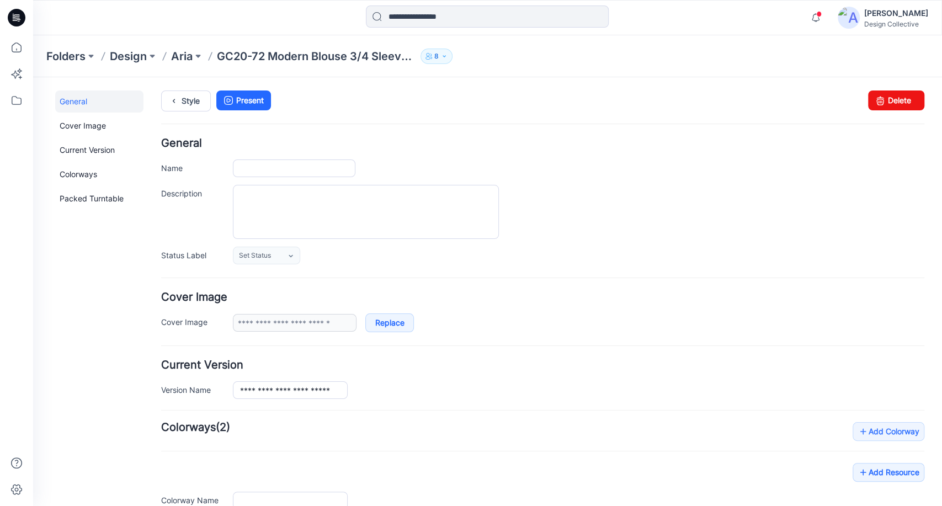
type input "**********"
type textarea "**********"
type input "**********"
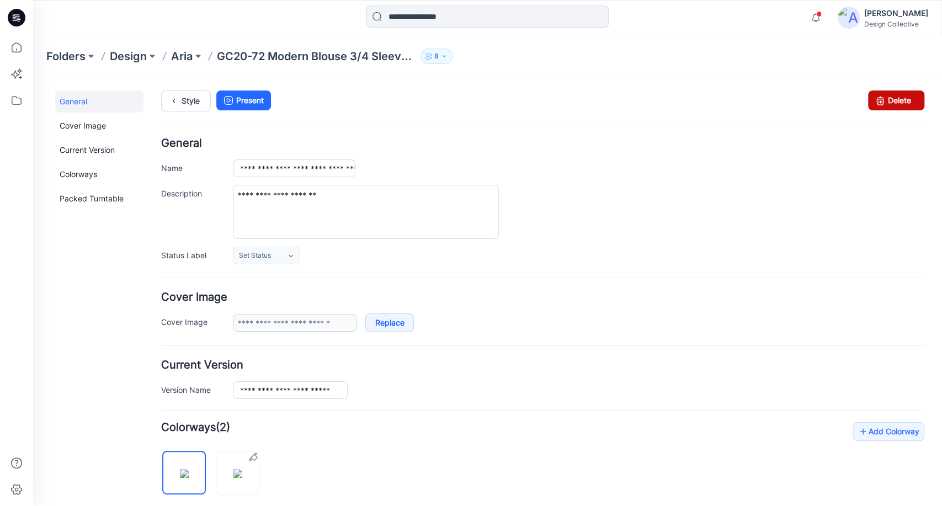
drag, startPoint x: 560, startPoint y: 151, endPoint x: 900, endPoint y: 100, distance: 343.7
click at [900, 100] on link "Delete" at bounding box center [896, 101] width 56 height 20
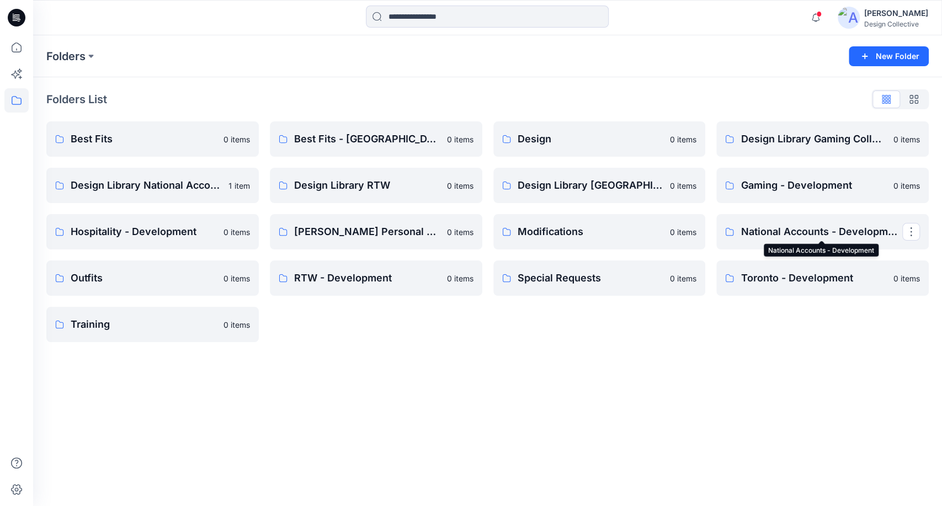
click at [802, 232] on p "National Accounts - Development" at bounding box center [822, 231] width 162 height 15
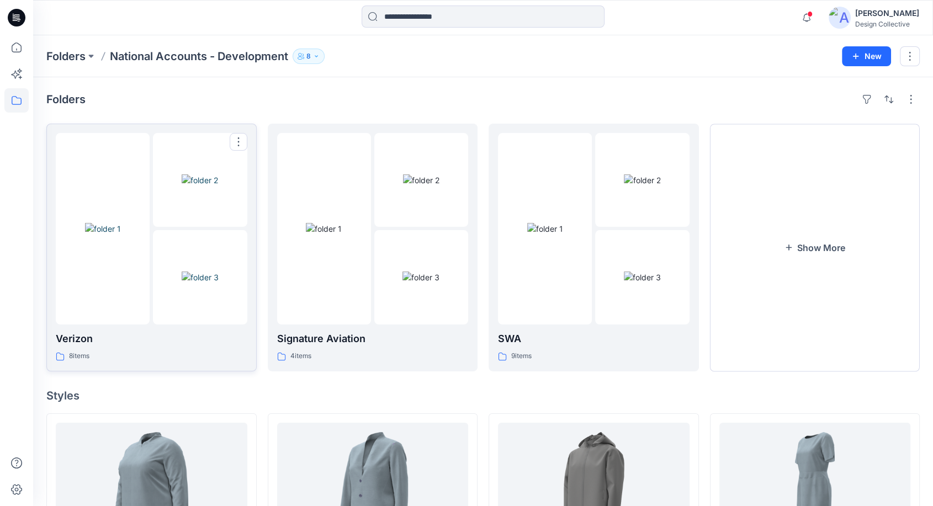
click at [121, 235] on img at bounding box center [103, 229] width 36 height 12
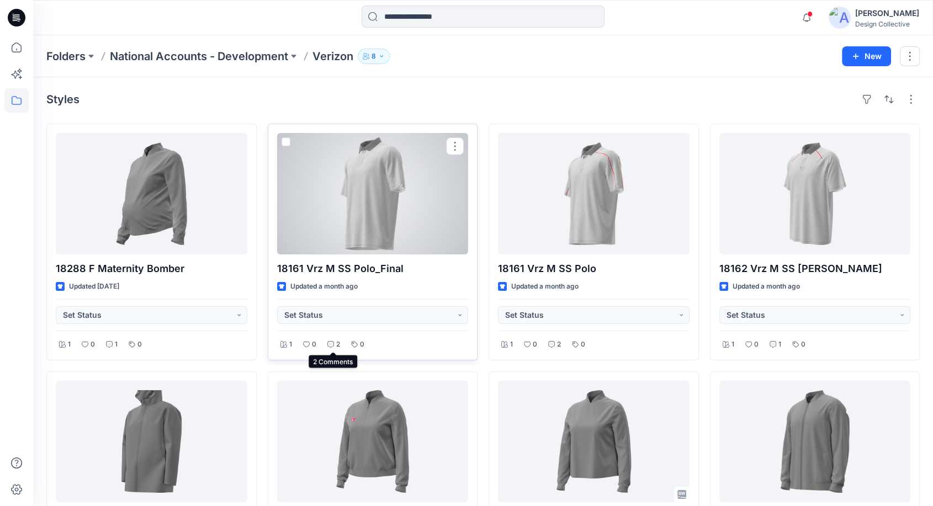
click at [336, 345] on p "2" at bounding box center [338, 345] width 4 height 12
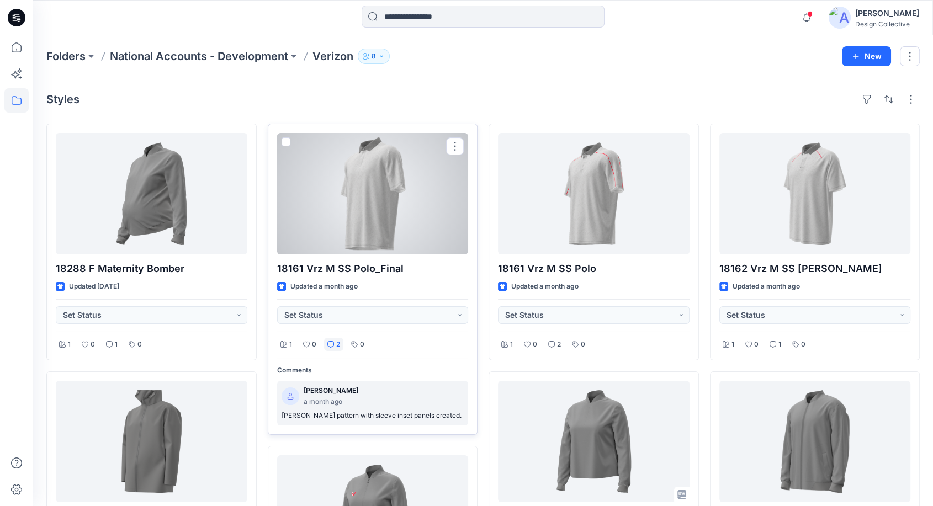
click at [360, 417] on p "Thomas Chung pattern with sleeve inset panels created." at bounding box center [372, 416] width 183 height 12
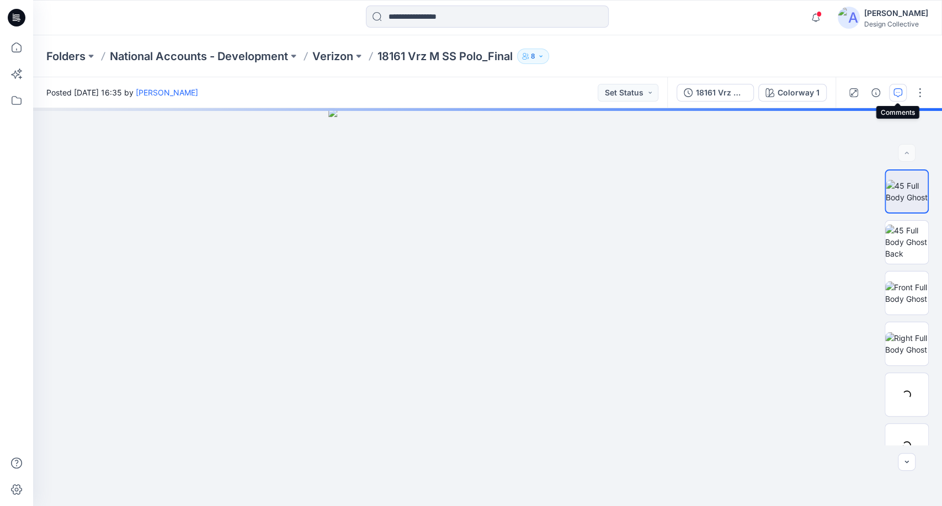
click at [900, 91] on icon "button" at bounding box center [897, 92] width 9 height 9
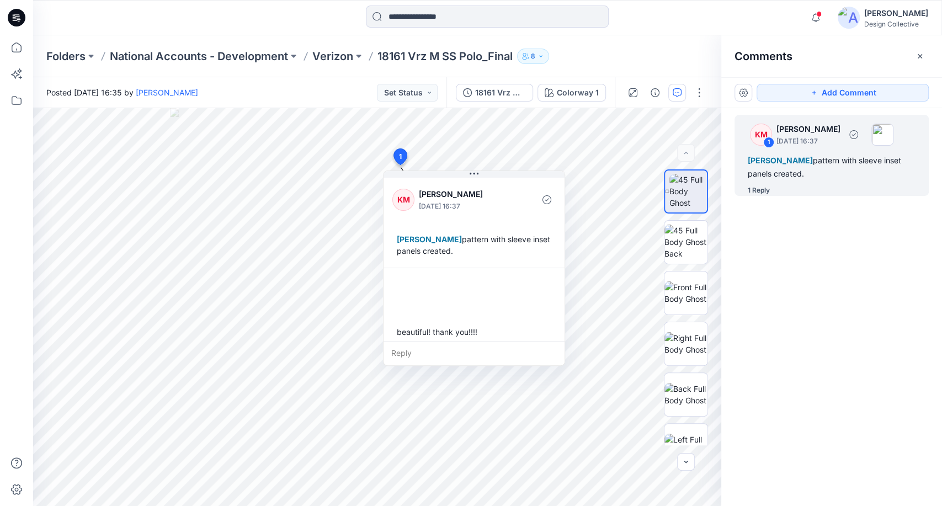
click at [853, 181] on div "KM 1 Kathleen Mueggenborg July 21, 2025 16:37 Thomas Chung pattern with sleeve …" at bounding box center [832, 155] width 194 height 81
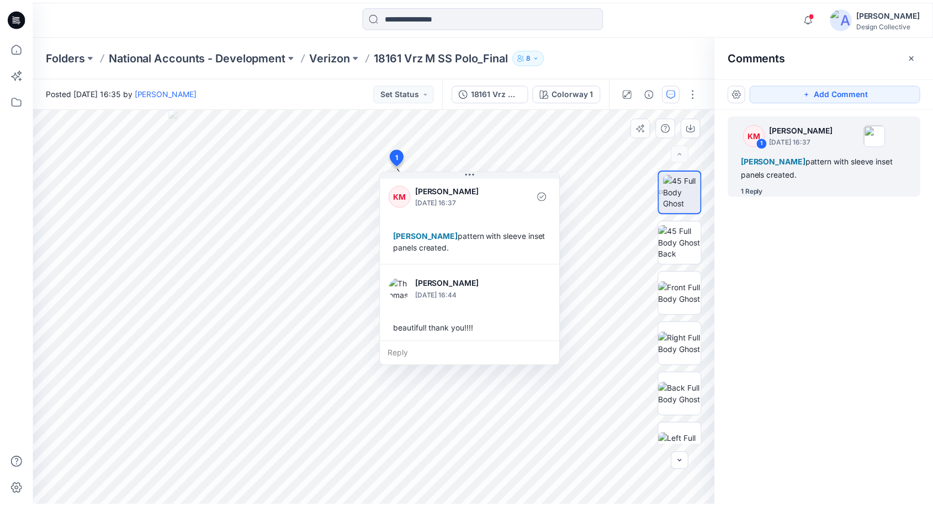
scroll to position [7, 0]
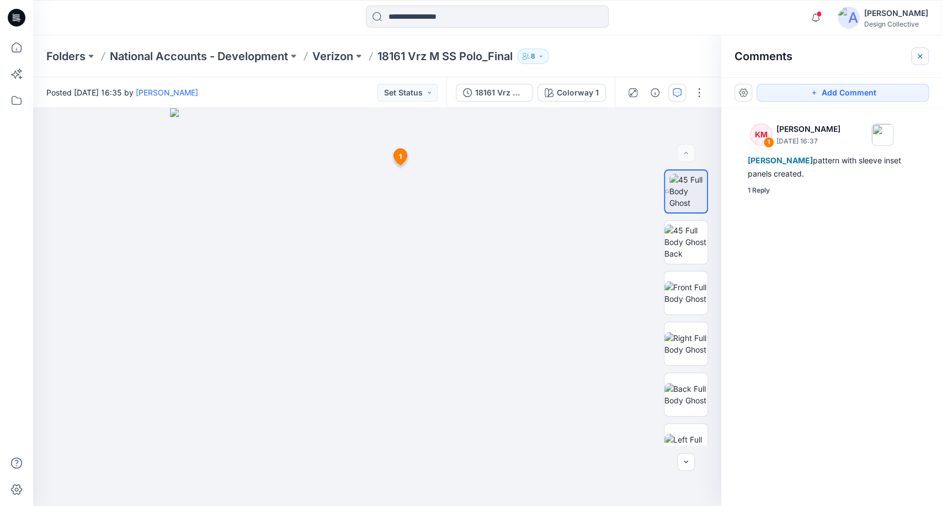
click at [921, 59] on icon "button" at bounding box center [920, 56] width 9 height 9
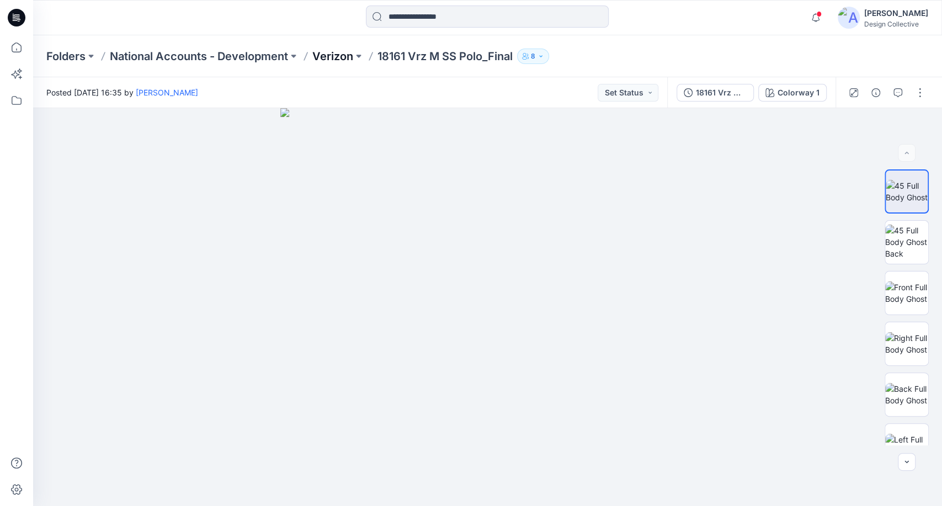
click at [344, 61] on p "Verizon" at bounding box center [332, 56] width 41 height 15
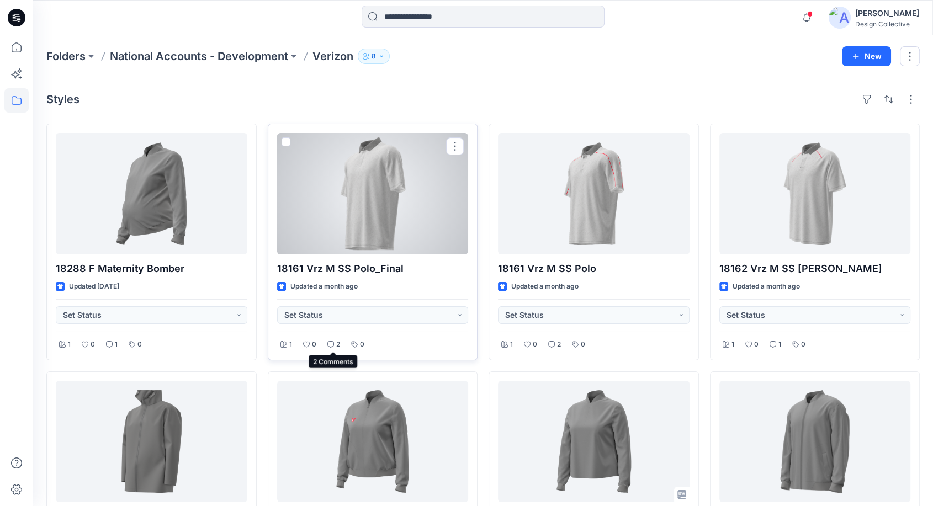
click at [336, 345] on p "2" at bounding box center [338, 345] width 4 height 12
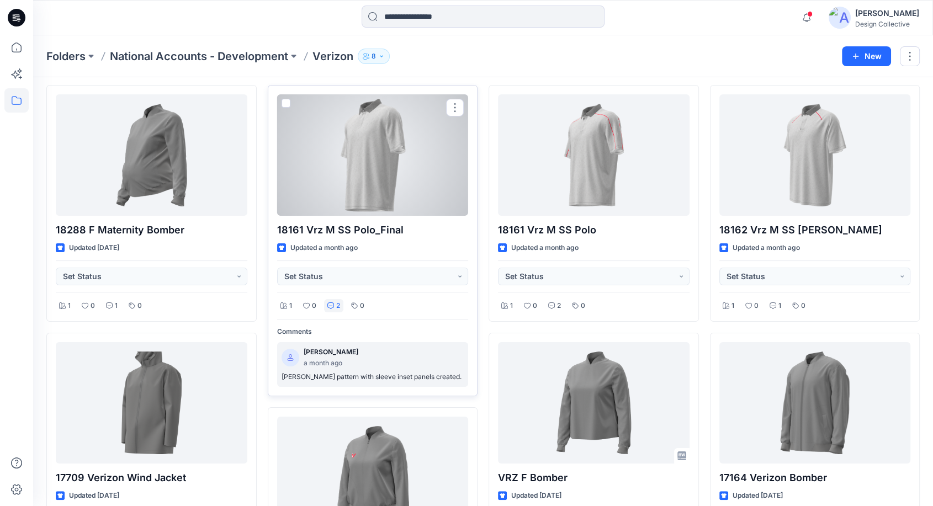
scroll to position [40, 0]
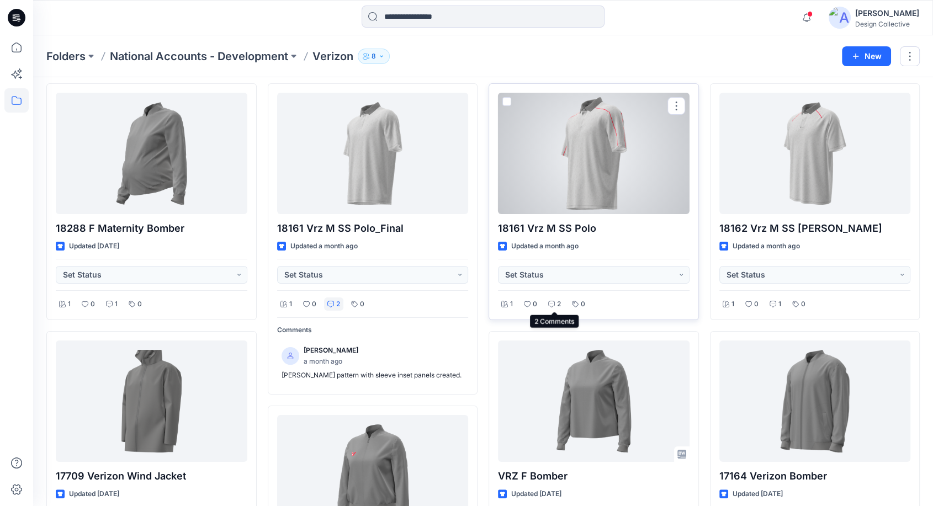
click at [552, 309] on div "2" at bounding box center [554, 304] width 19 height 14
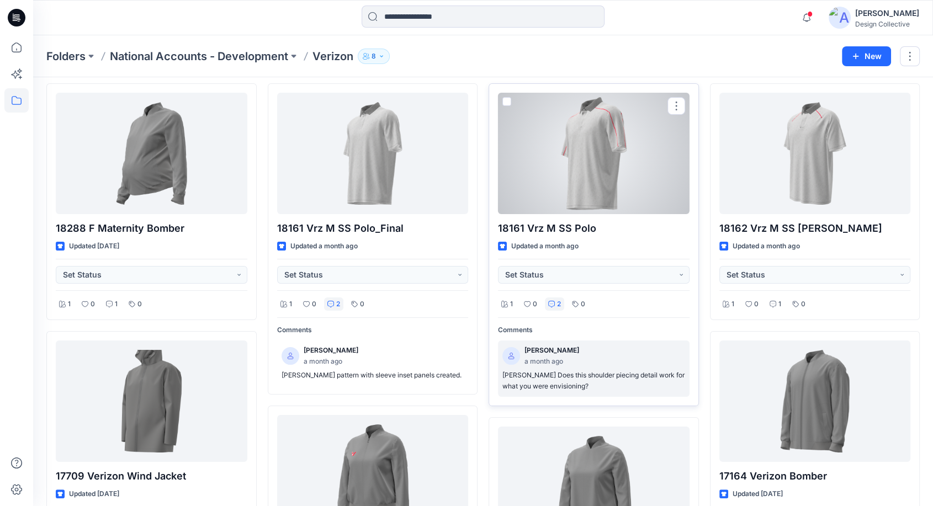
click at [571, 377] on p "Thomas Chung Does this shoulder piecing detail work for what you were envisioni…" at bounding box center [593, 381] width 183 height 23
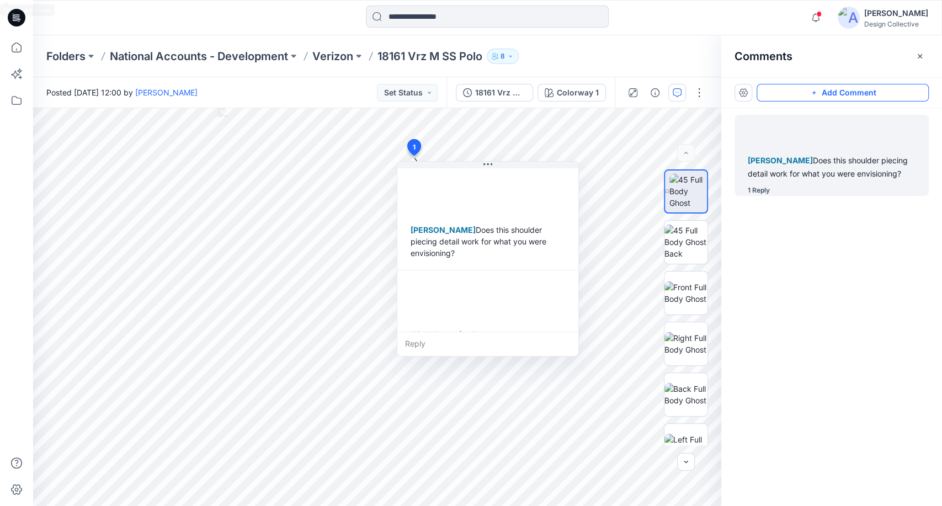
click at [918, 96] on button "Add Comment" at bounding box center [843, 93] width 172 height 18
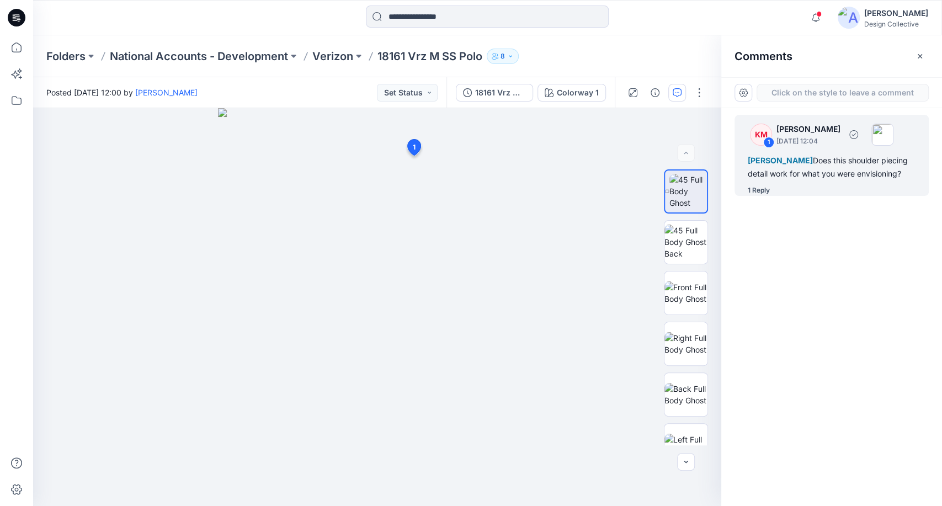
click at [869, 172] on div "Thomas Chung Does this shoulder piecing detail work for what you were envisioni…" at bounding box center [832, 167] width 168 height 26
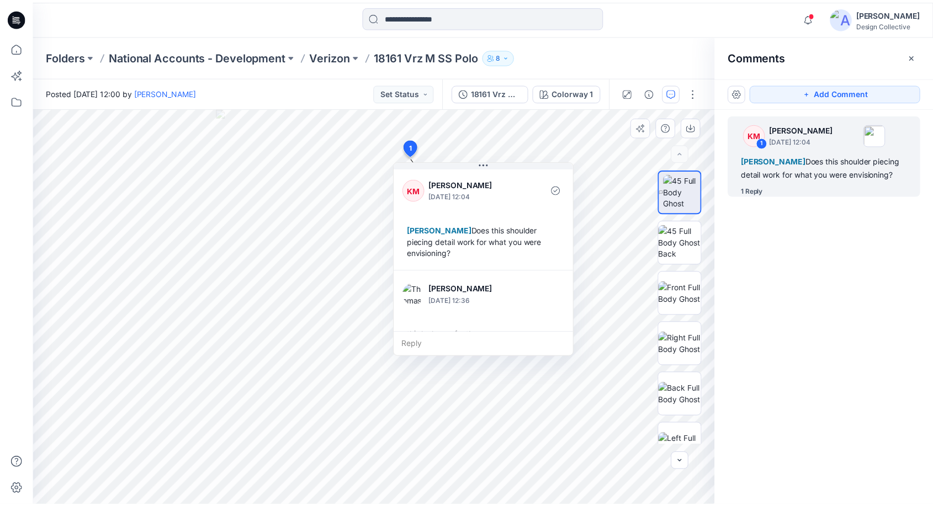
scroll to position [19, 0]
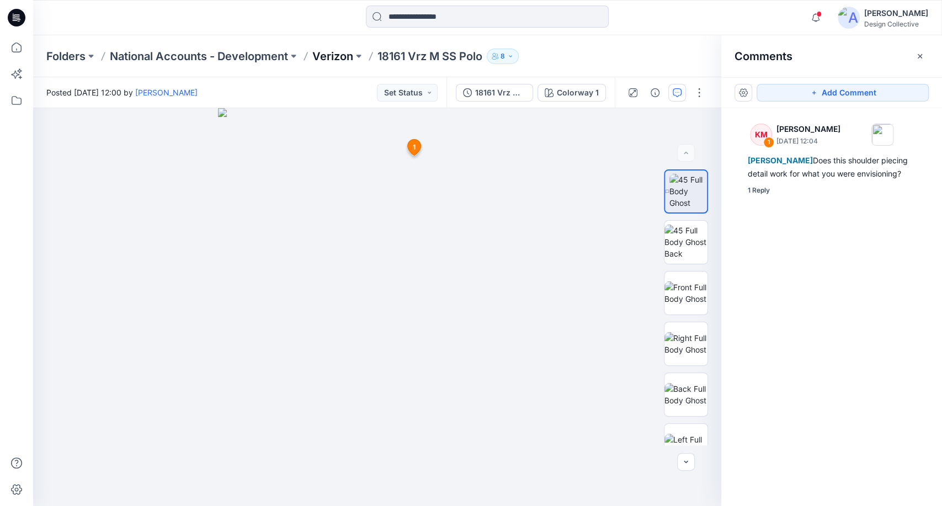
click at [346, 56] on p "Verizon" at bounding box center [332, 56] width 41 height 15
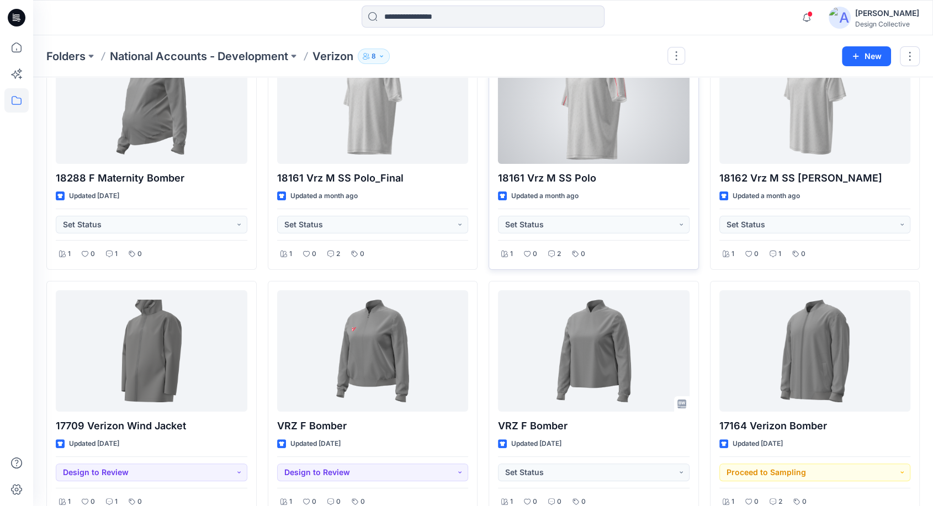
scroll to position [115, 0]
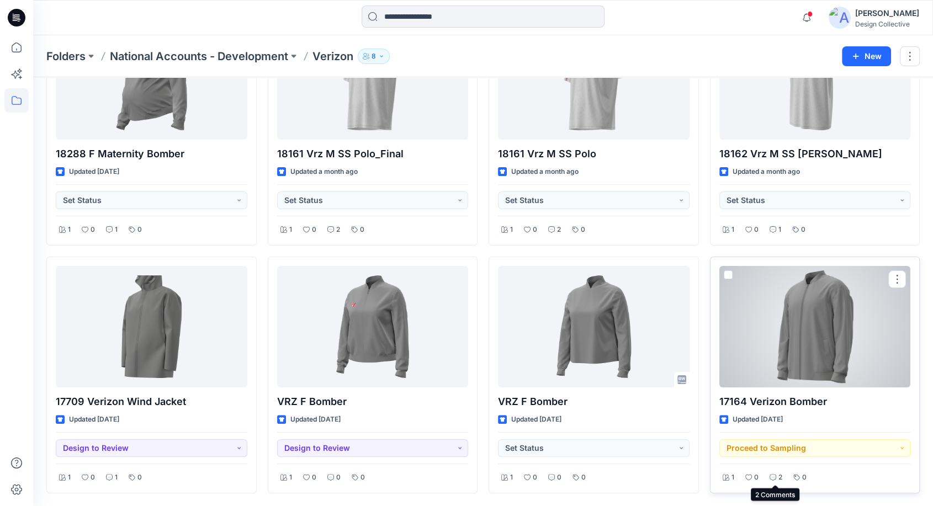
click at [773, 477] on icon at bounding box center [772, 477] width 7 height 7
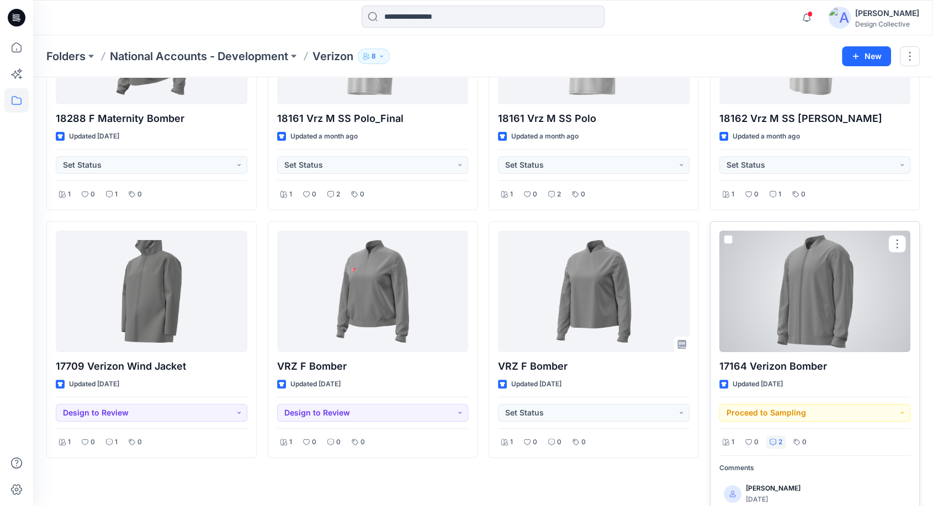
scroll to position [189, 0]
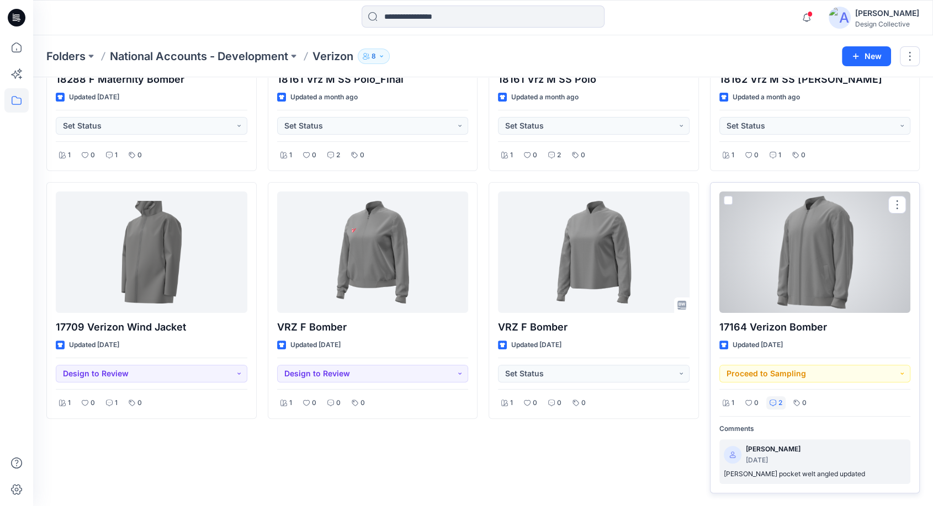
click at [830, 476] on p "Thomas Chung pocket welt angled updated" at bounding box center [814, 475] width 183 height 12
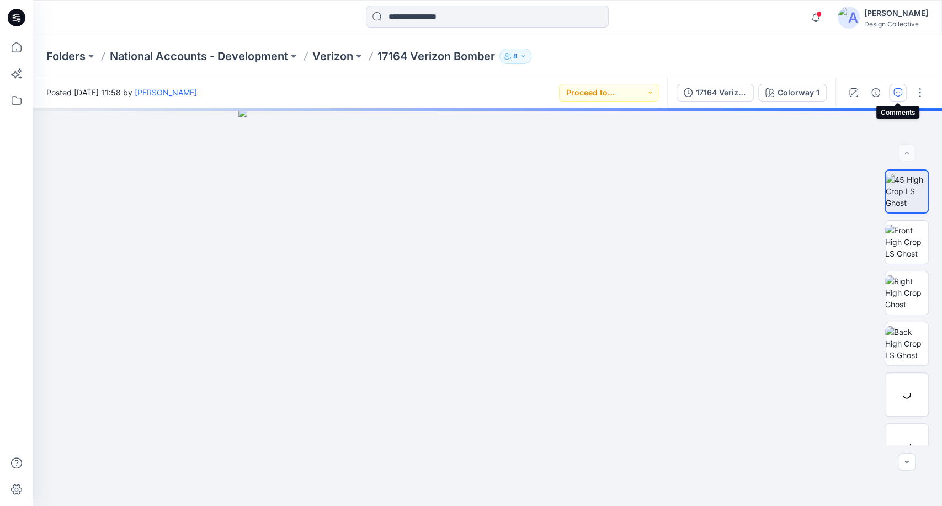
click at [899, 90] on icon "button" at bounding box center [897, 92] width 9 height 9
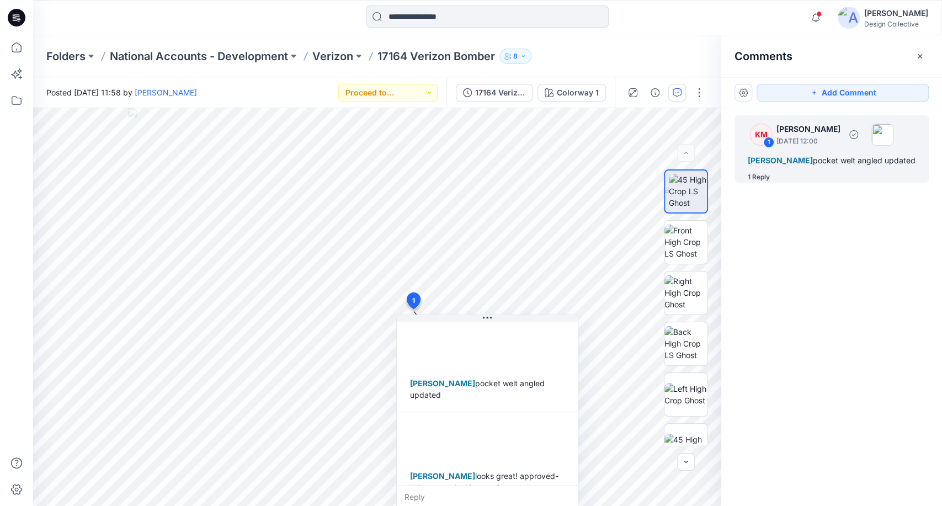
click at [857, 173] on div "1 Reply" at bounding box center [838, 177] width 181 height 11
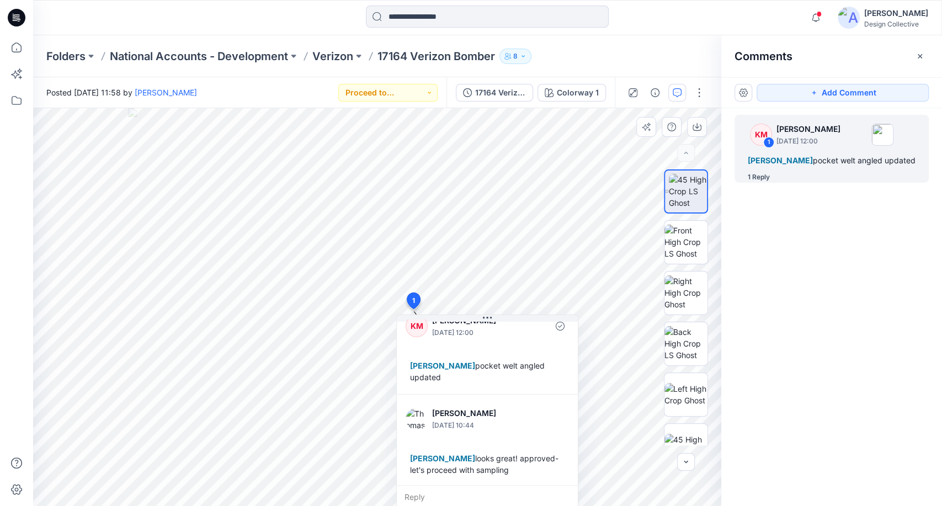
scroll to position [19, 0]
click at [698, 89] on button "button" at bounding box center [699, 93] width 18 height 18
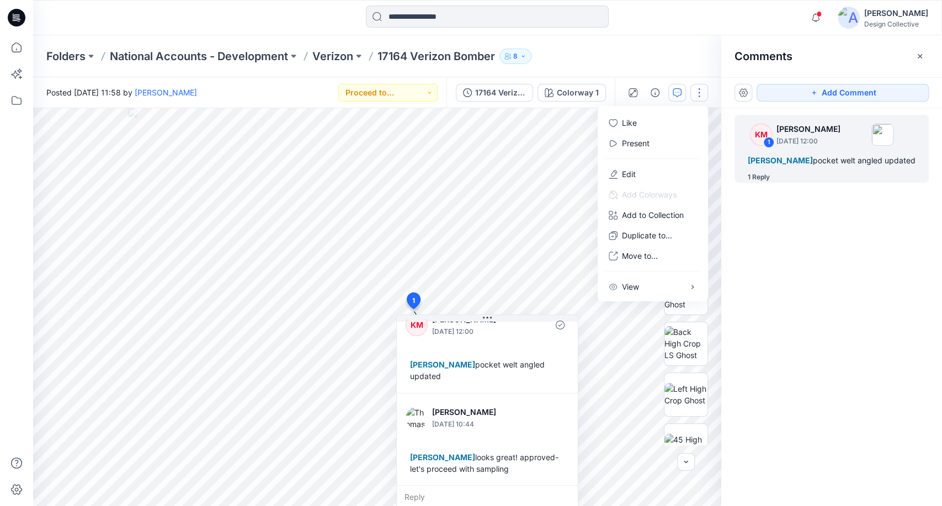
click at [695, 58] on div "Folders National Accounts - Development Verizon 17164 Verizon Bomber 8" at bounding box center [444, 56] width 796 height 15
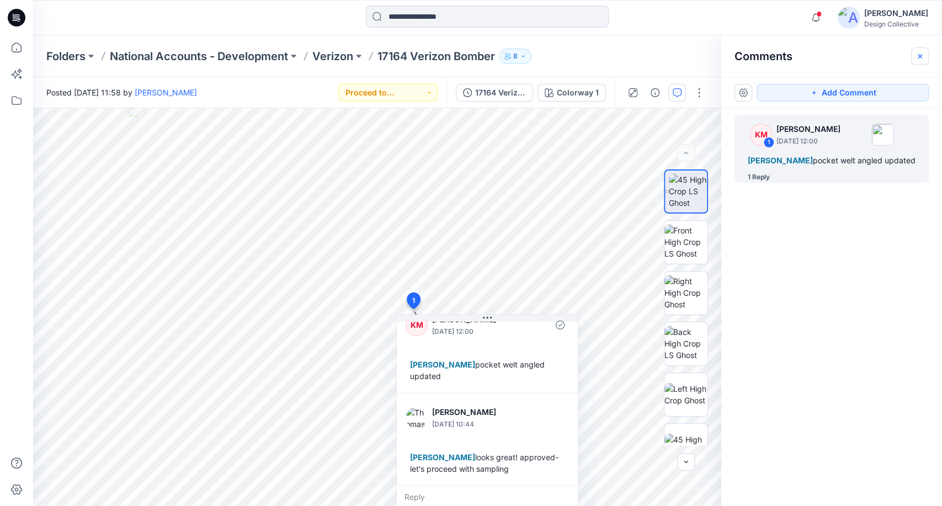
click at [927, 50] on button "button" at bounding box center [920, 56] width 18 height 18
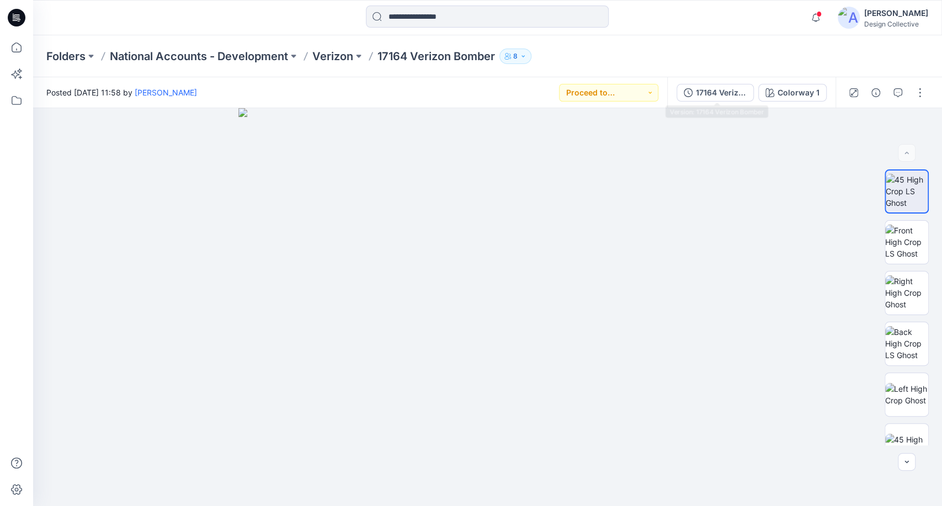
click at [733, 88] on div "17164 Verizon Bomber" at bounding box center [721, 93] width 51 height 12
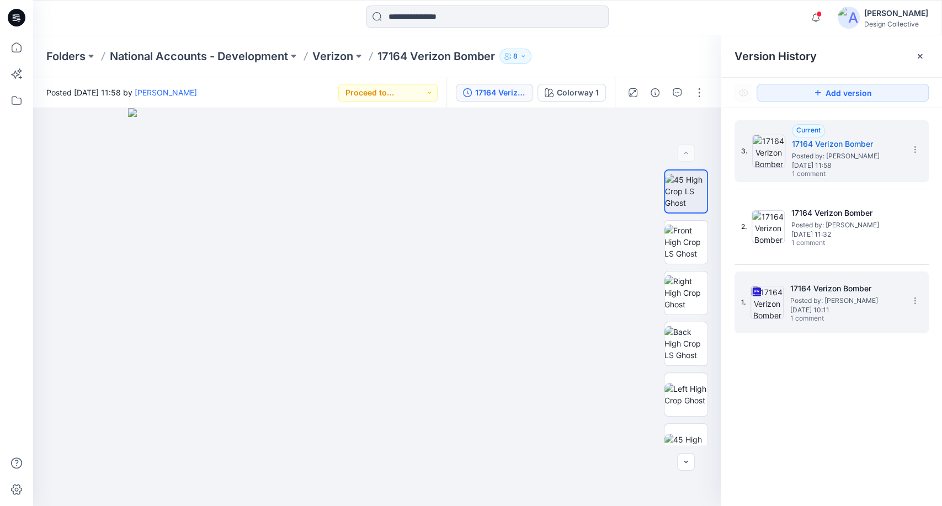
click at [856, 315] on span "1 comment" at bounding box center [828, 319] width 77 height 9
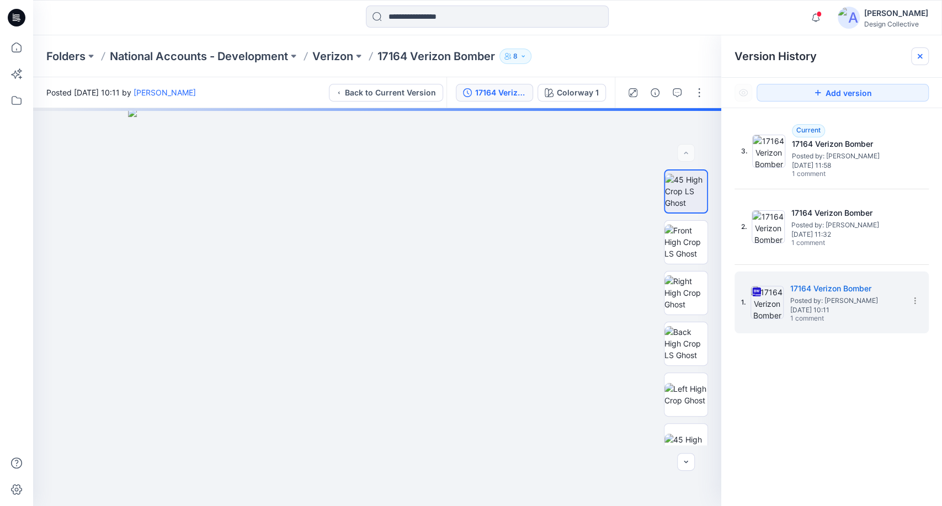
click at [916, 59] on icon at bounding box center [920, 56] width 9 height 9
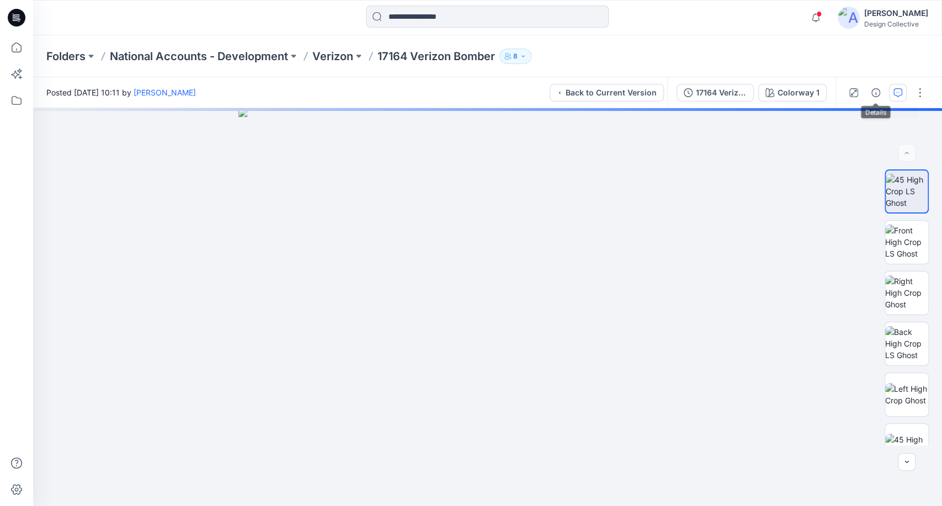
click at [895, 93] on icon "button" at bounding box center [897, 92] width 9 height 9
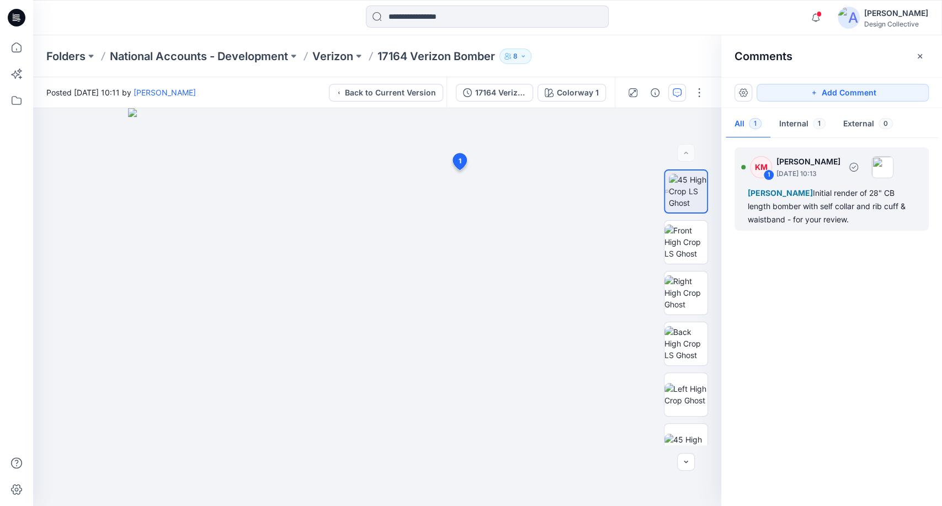
click at [860, 214] on div "Thomas Chung Initial render of 28" CB length bomber with self collar and rib cu…" at bounding box center [832, 207] width 168 height 40
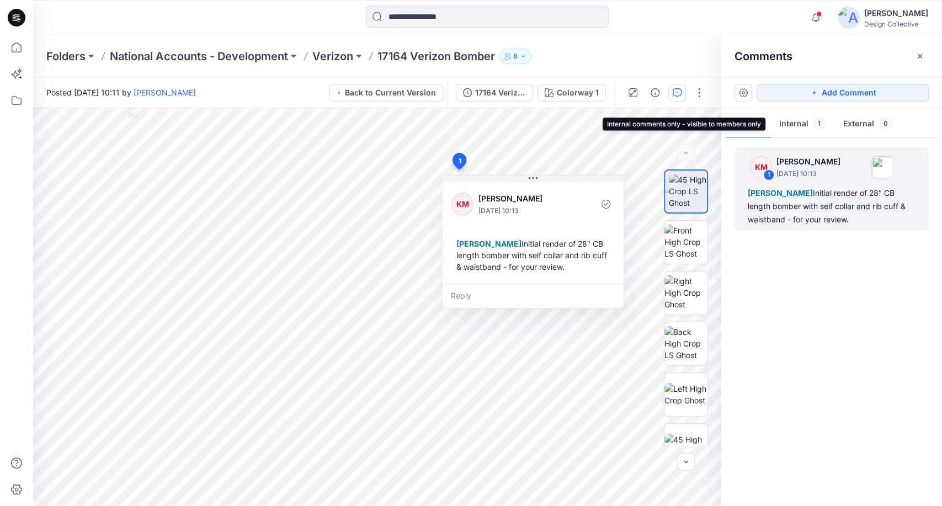
click at [797, 129] on button "Internal 1" at bounding box center [802, 124] width 64 height 28
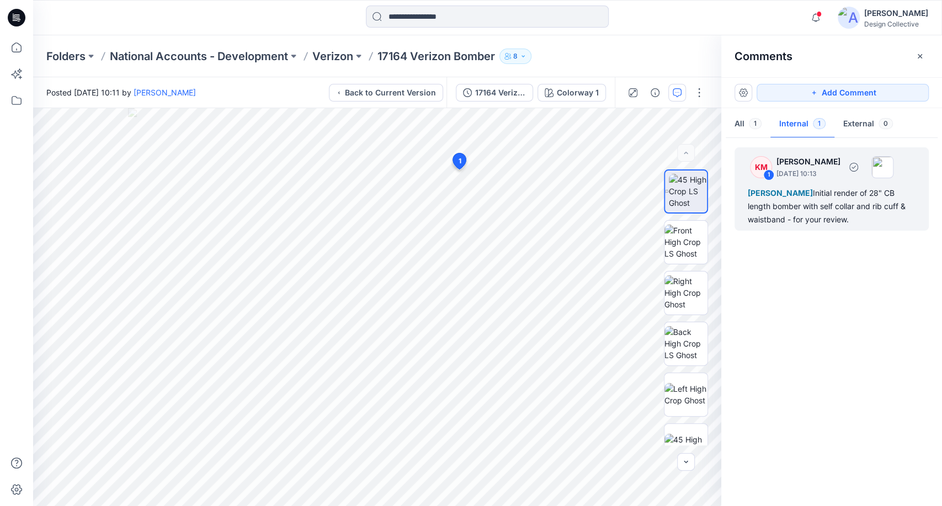
click at [815, 200] on div "Thomas Chung Initial render of 28" CB length bomber with self collar and rib cu…" at bounding box center [832, 207] width 168 height 40
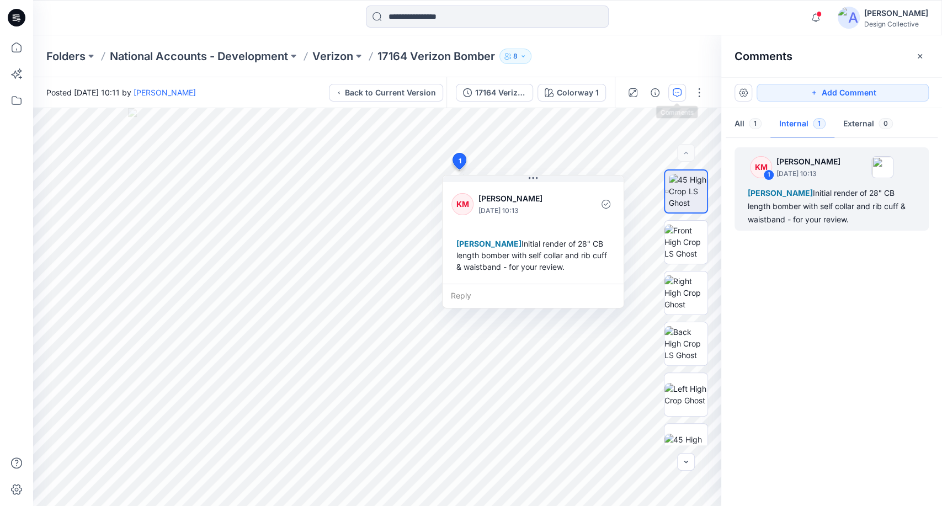
click at [675, 94] on icon "button" at bounding box center [677, 92] width 9 height 9
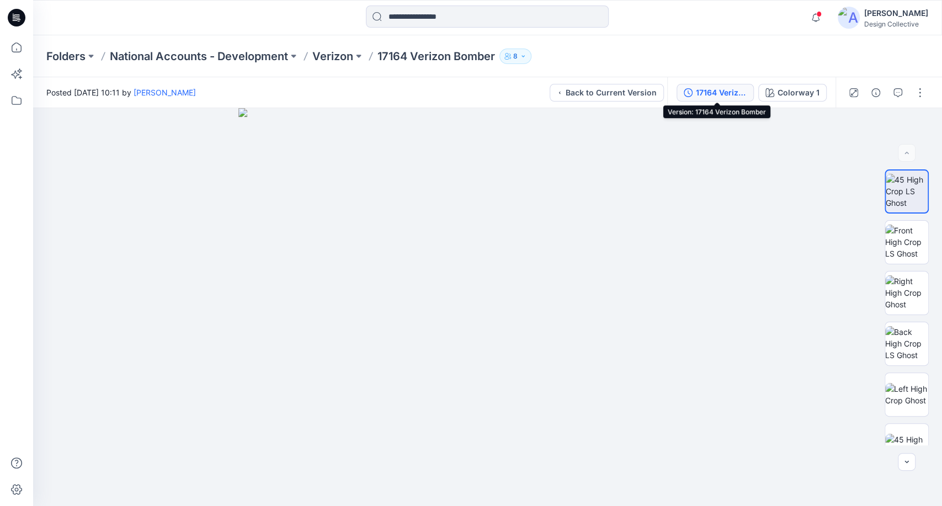
click at [731, 89] on div "17164 Verizon Bomber" at bounding box center [721, 93] width 51 height 12
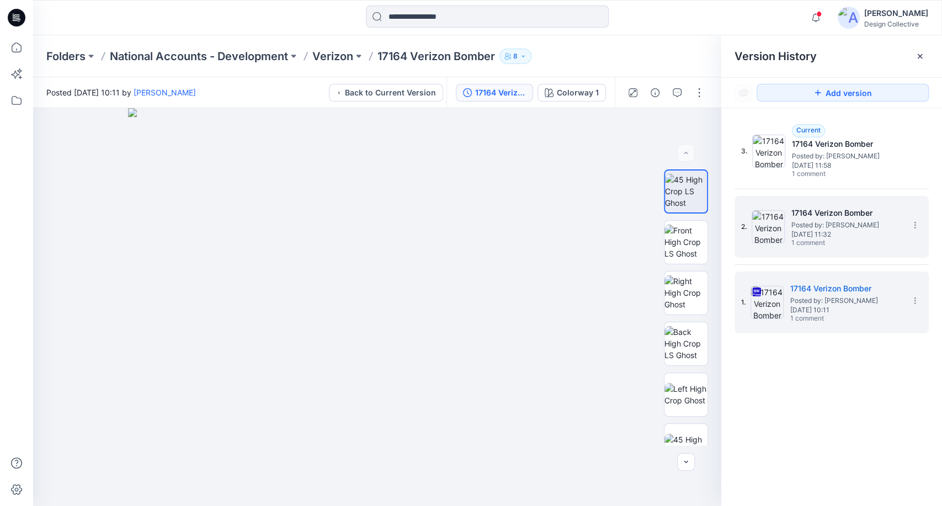
click at [813, 233] on span "Tuesday, March 04, 2025 11:32" at bounding box center [846, 235] width 110 height 8
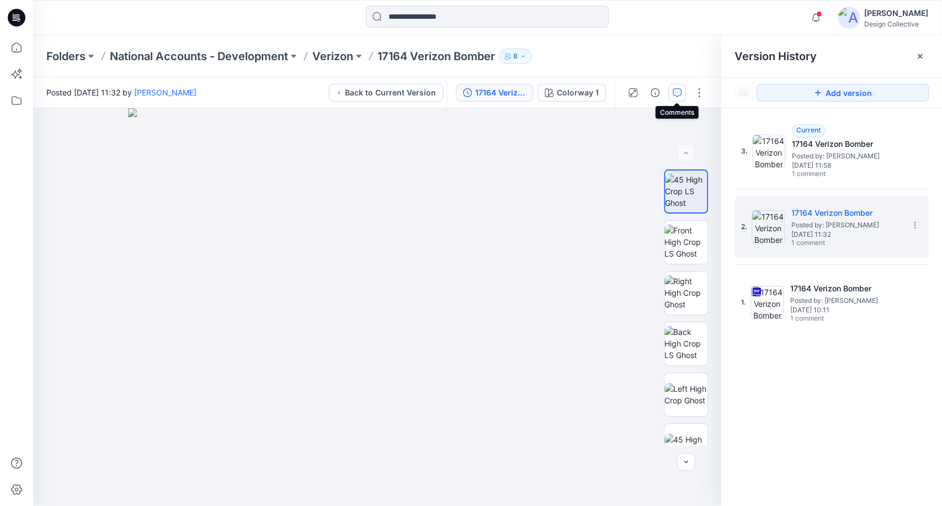
click at [675, 93] on icon "button" at bounding box center [677, 92] width 9 height 9
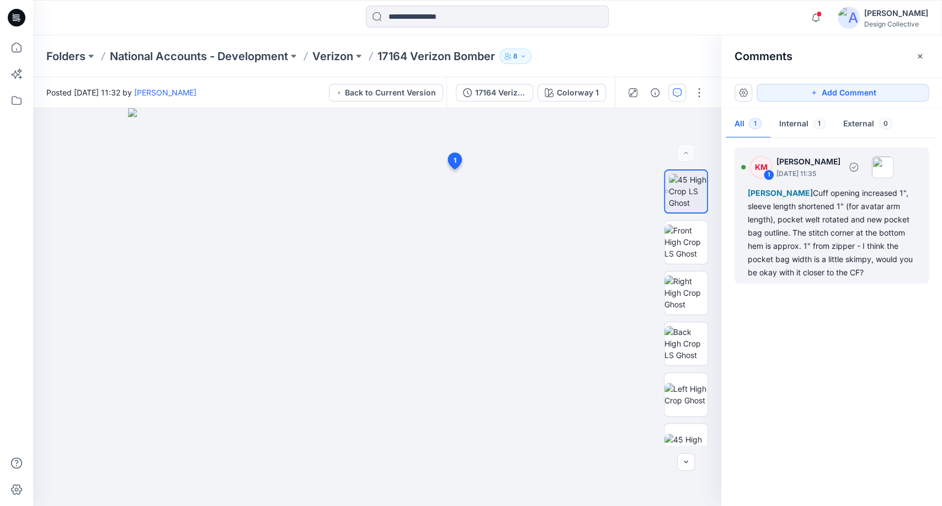
click at [822, 223] on div "Thomas Chung Cuff opening increased 1", sleeve length shortened 1" (for avatar …" at bounding box center [832, 233] width 168 height 93
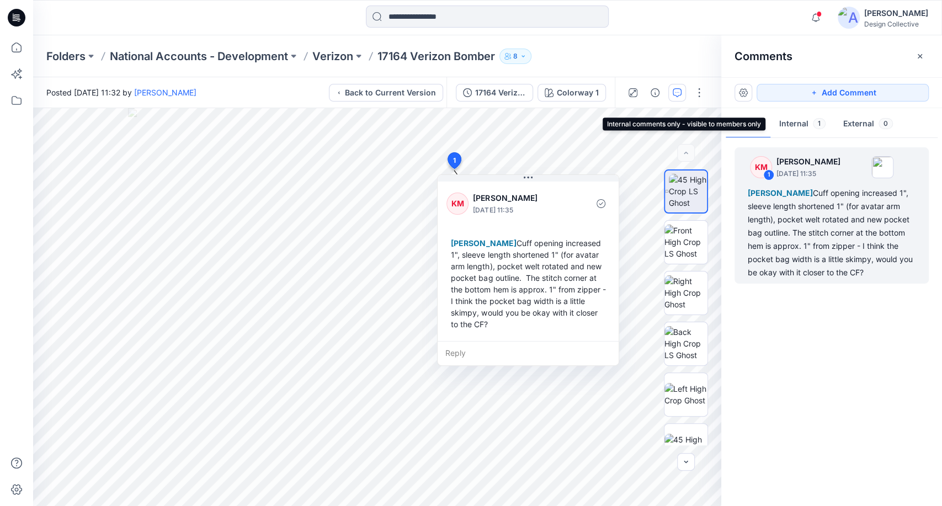
click at [801, 116] on button "Internal 1" at bounding box center [802, 124] width 64 height 28
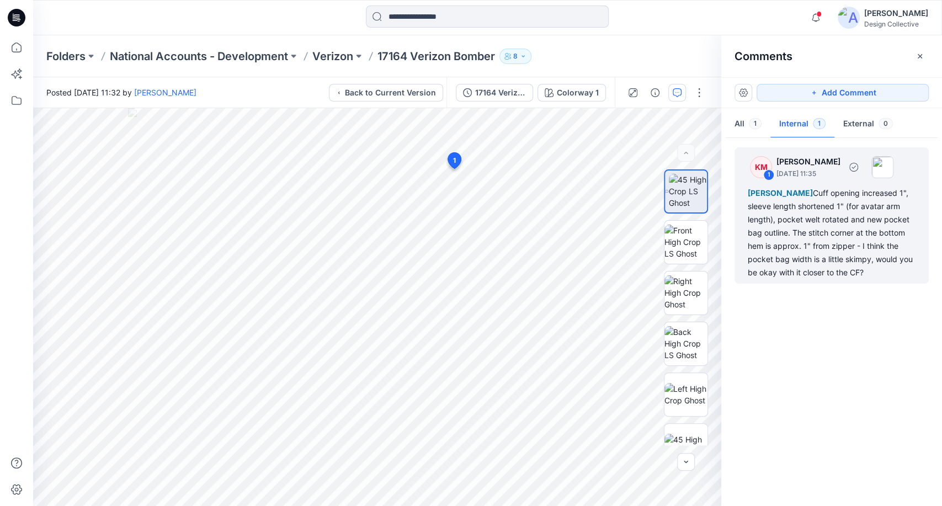
click at [813, 283] on div "KM 1 Kathleen Mueggenborg March 04, 2025 11:35 Thomas Chung Cuff opening increa…" at bounding box center [832, 215] width 194 height 136
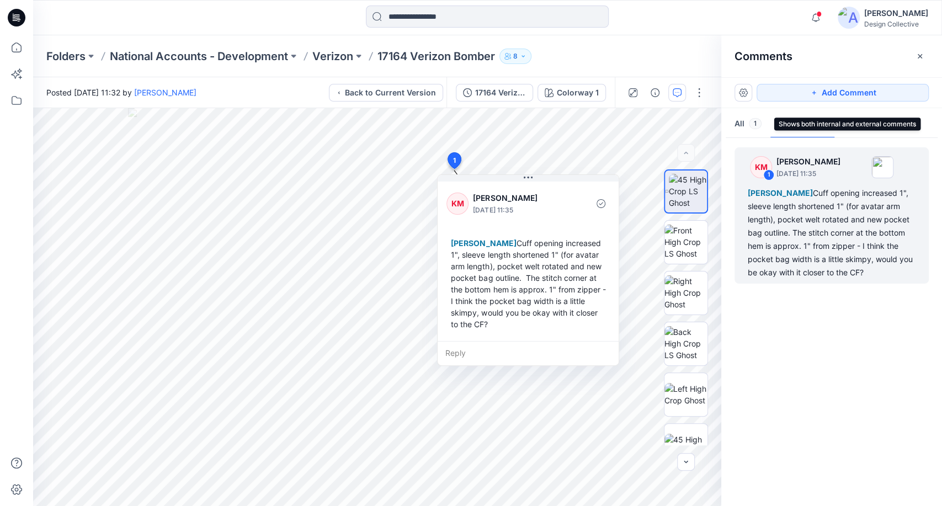
click at [734, 124] on button "All 1" at bounding box center [748, 124] width 45 height 28
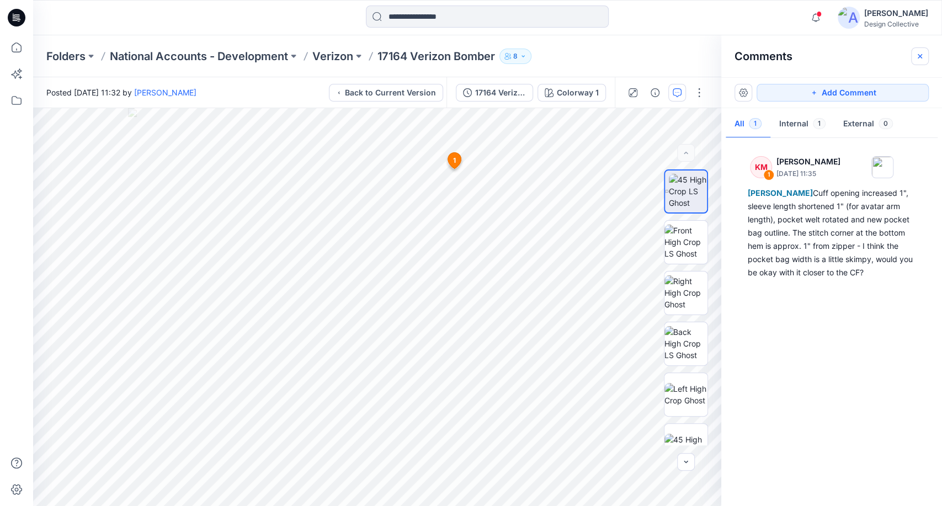
click at [911, 53] on button "button" at bounding box center [920, 56] width 18 height 18
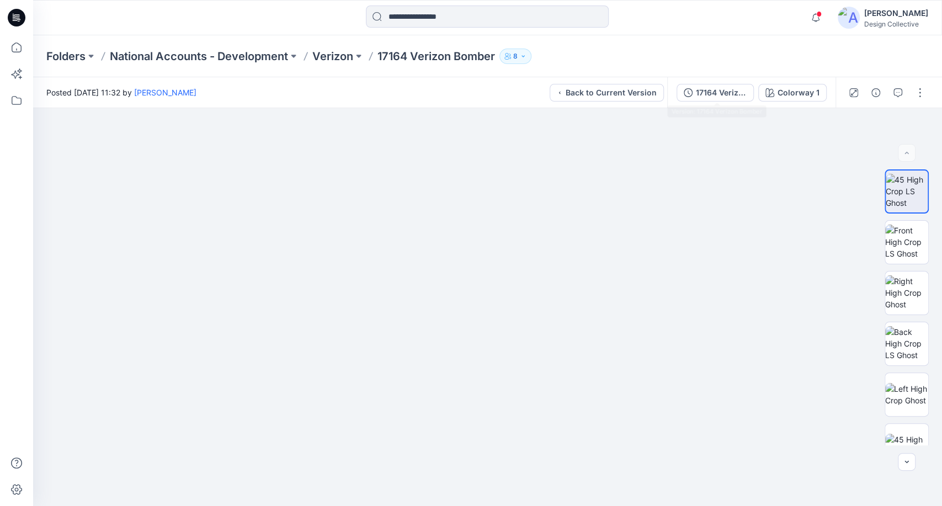
click at [725, 94] on div "17164 Verizon Bomber" at bounding box center [721, 93] width 51 height 12
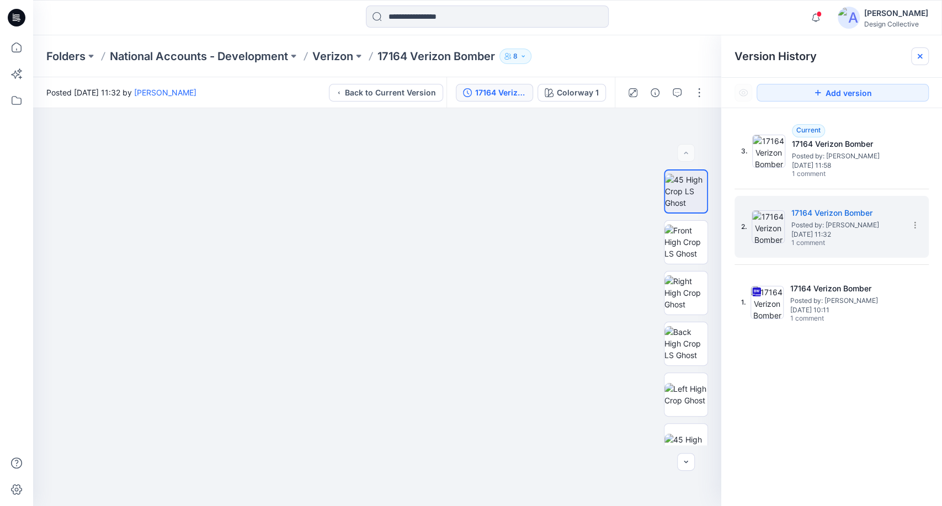
click at [917, 60] on icon at bounding box center [920, 56] width 9 height 9
